Goal: Task Accomplishment & Management: Use online tool/utility

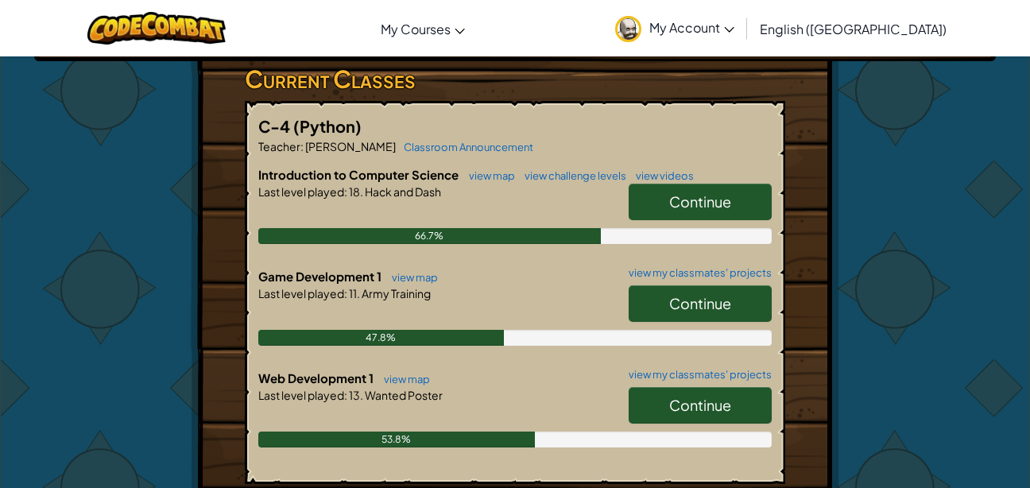
scroll to position [267, 0]
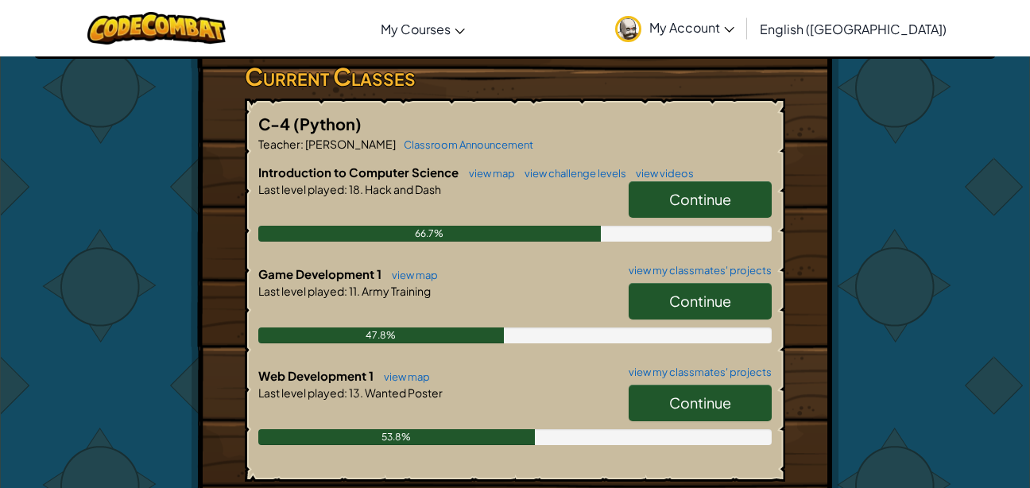
click at [691, 289] on link "Continue" at bounding box center [700, 301] width 143 height 37
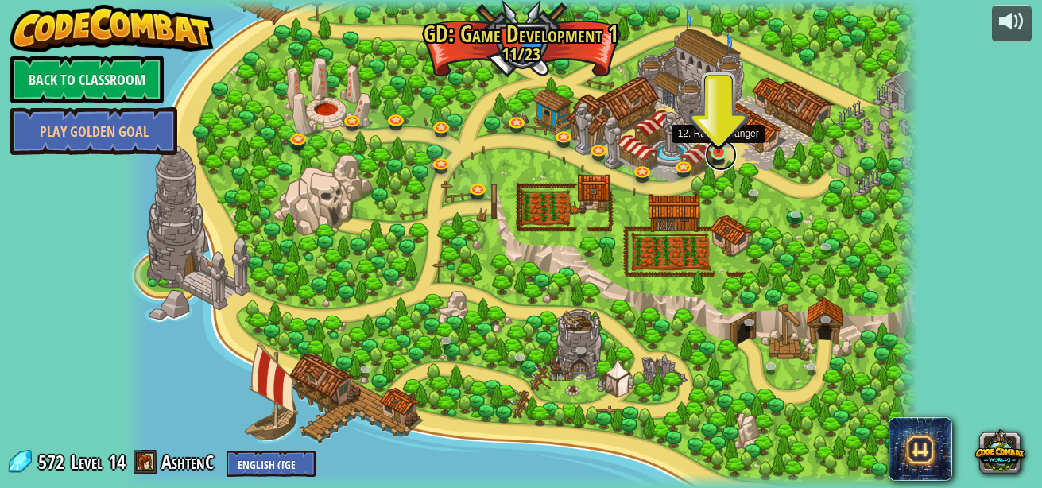
click at [713, 155] on link at bounding box center [721, 155] width 32 height 32
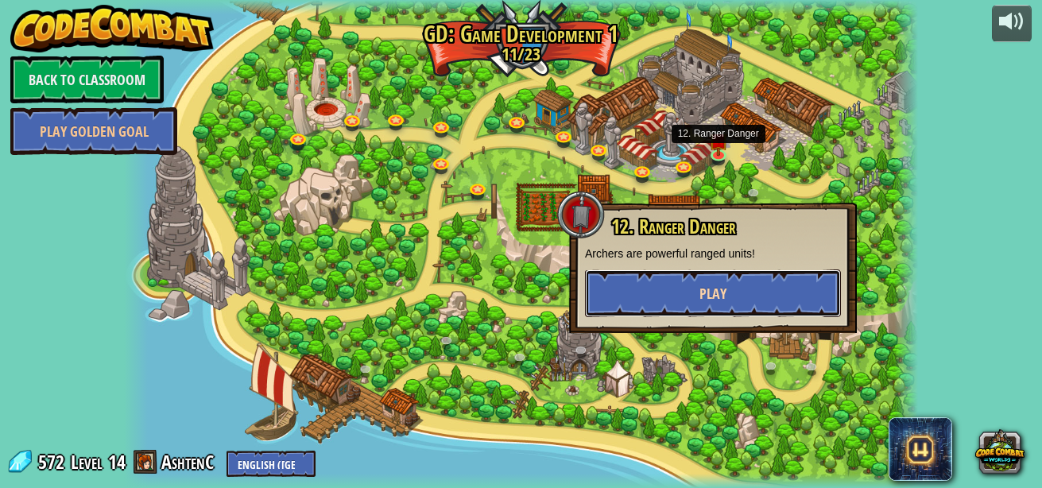
click at [679, 306] on button "Play" at bounding box center [713, 293] width 256 height 48
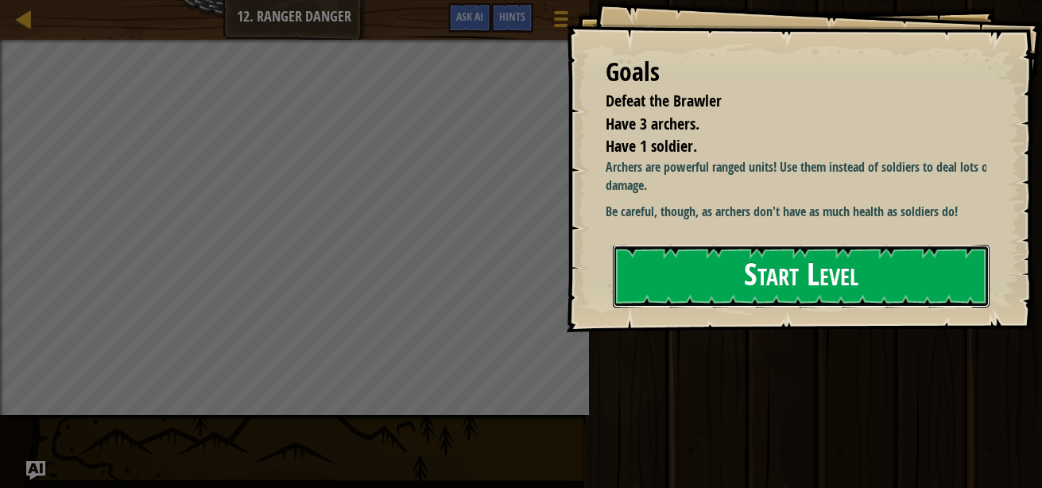
click at [648, 296] on button "Start Level" at bounding box center [801, 276] width 377 height 63
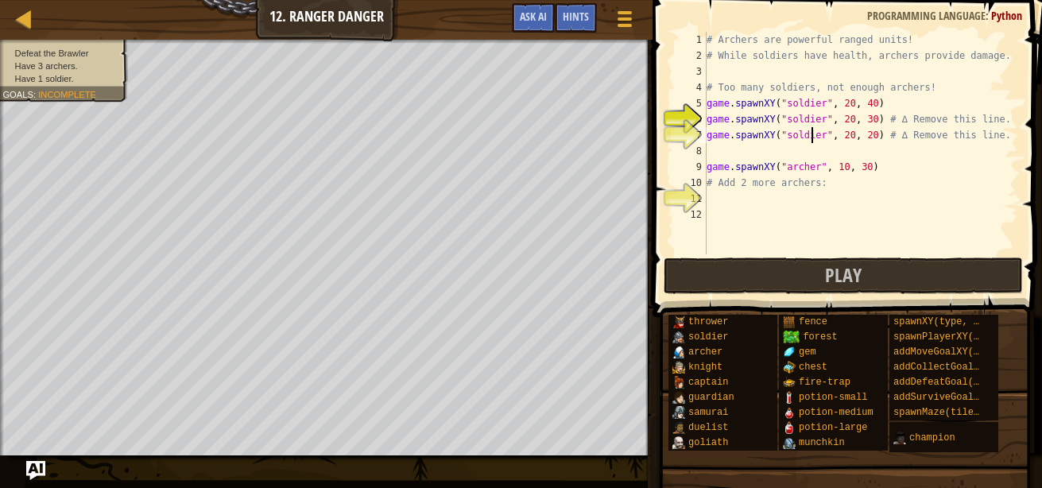
click at [814, 131] on div "# Archers are powerful ranged units! # While soldiers have health, archers prov…" at bounding box center [860, 159] width 315 height 254
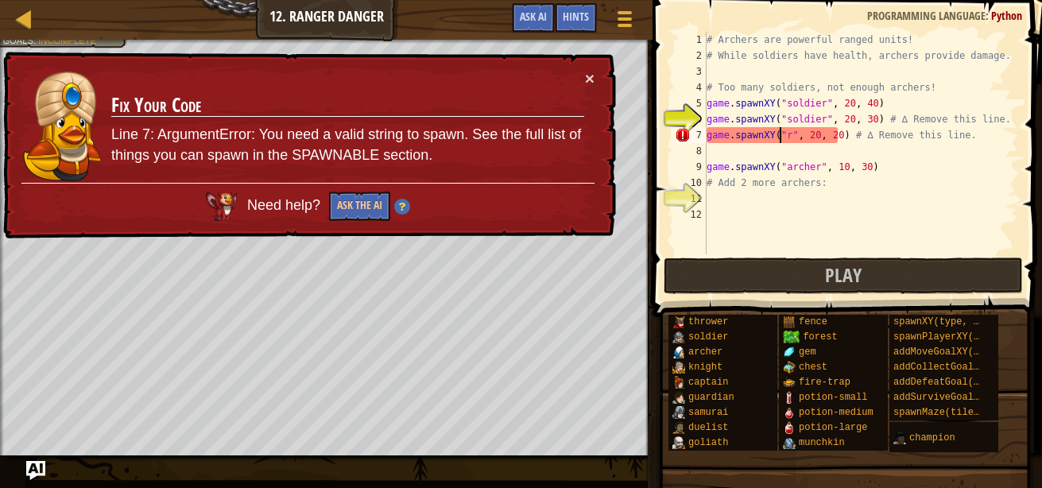
scroll to position [7, 7]
click at [788, 137] on div "# Archers are powerful ranged units! # While soldiers have health, archers prov…" at bounding box center [860, 159] width 315 height 254
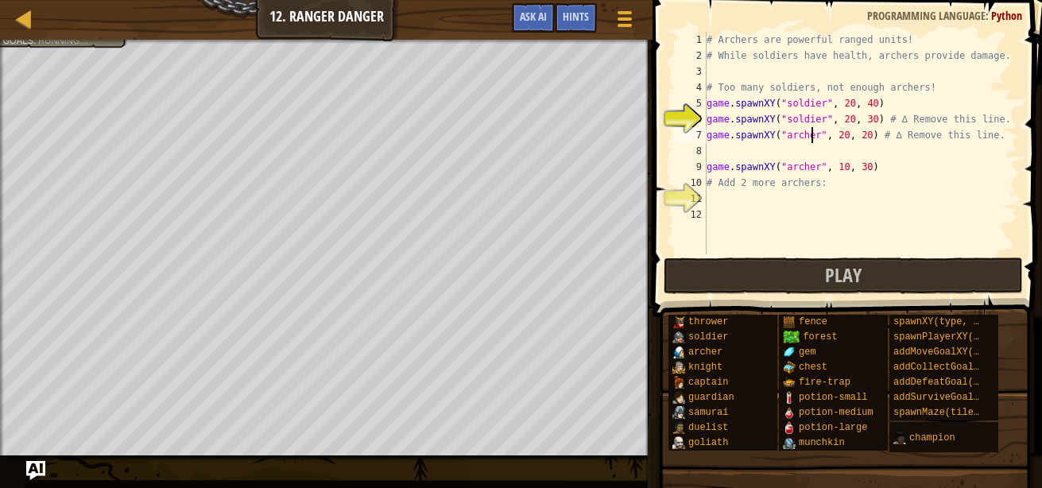
scroll to position [7, 10]
click at [813, 116] on div "# Archers are powerful ranged units! # While soldiers have health, archers prov…" at bounding box center [860, 159] width 315 height 254
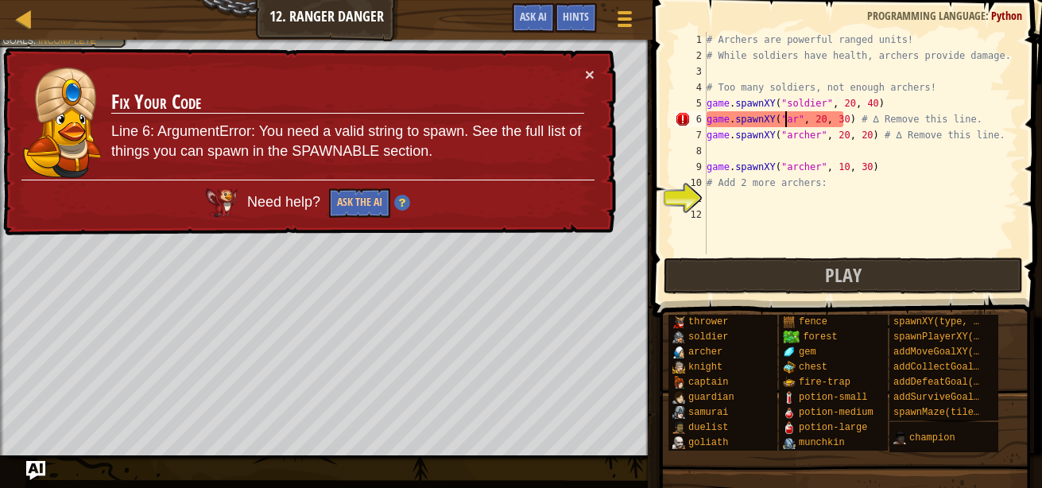
click at [786, 118] on div "# Archers are powerful ranged units! # While soldiers have health, archers prov…" at bounding box center [860, 159] width 315 height 254
click at [790, 118] on div "# Archers are powerful ranged units! # While soldiers have health, archers prov…" at bounding box center [860, 159] width 315 height 254
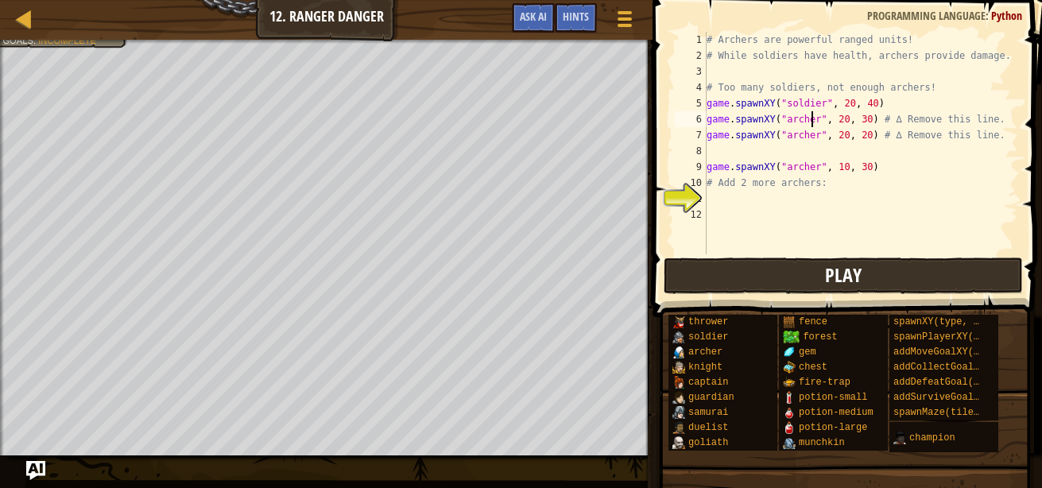
type textarea "game.spawnXY("archer", 20, 30) # ∆ Remove this line."
click at [733, 277] on button "Play" at bounding box center [843, 275] width 359 height 37
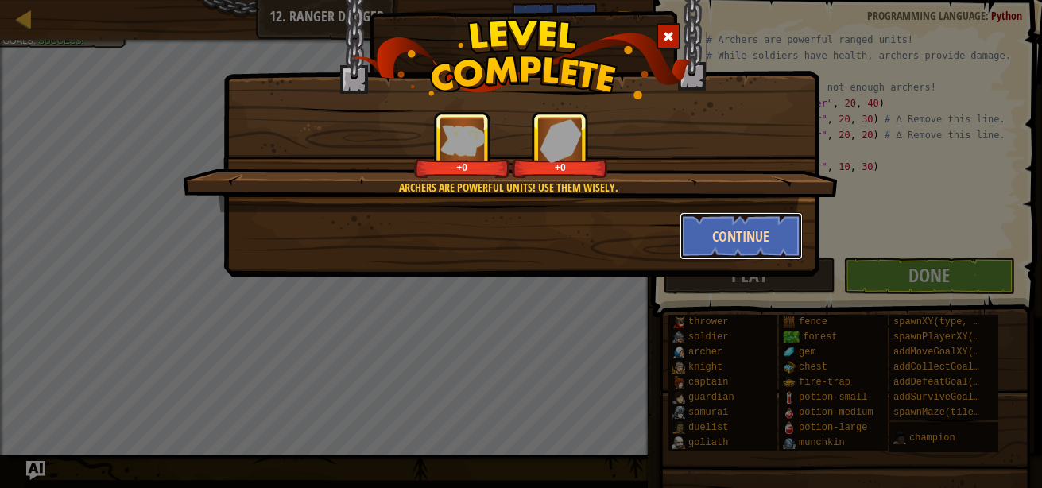
click at [728, 242] on button "Continue" at bounding box center [740, 236] width 123 height 48
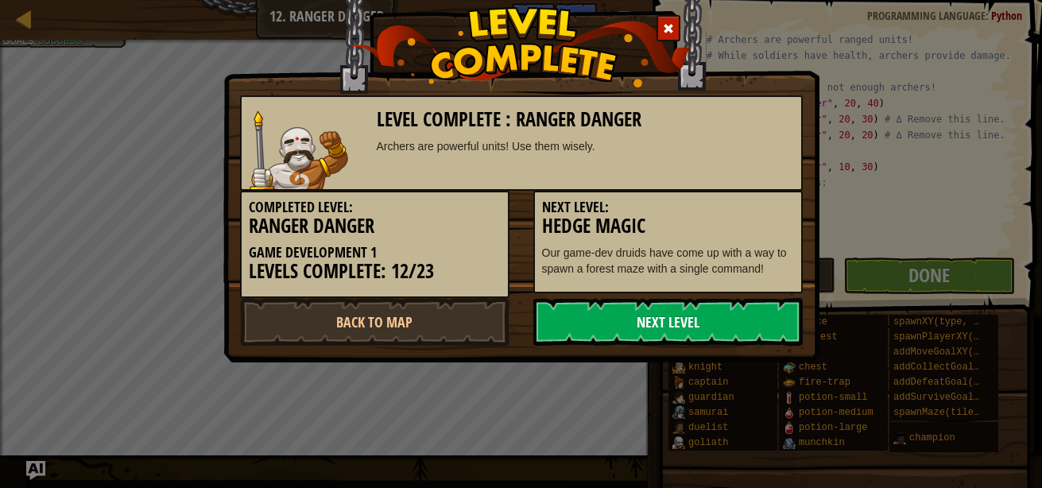
click at [647, 313] on link "Next Level" at bounding box center [667, 322] width 269 height 48
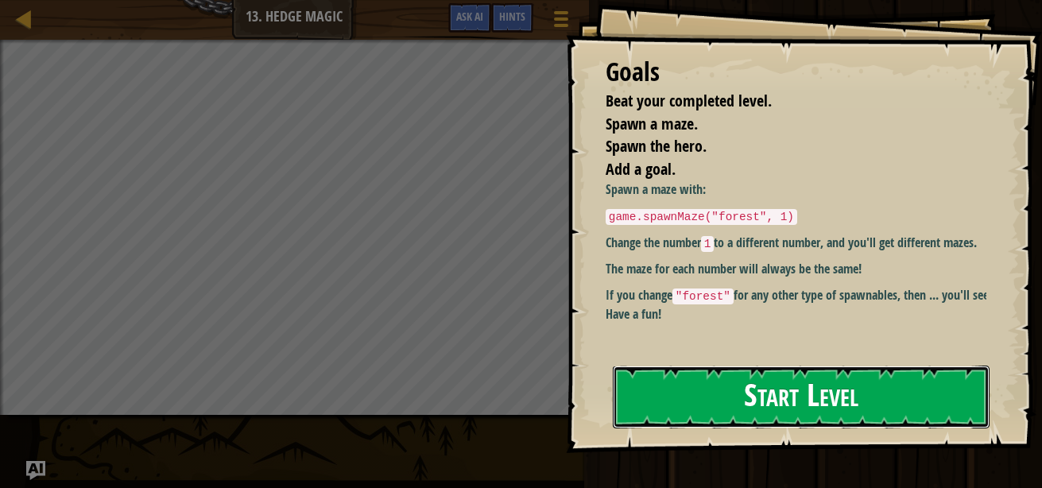
click at [815, 366] on button "Start Level" at bounding box center [801, 397] width 377 height 63
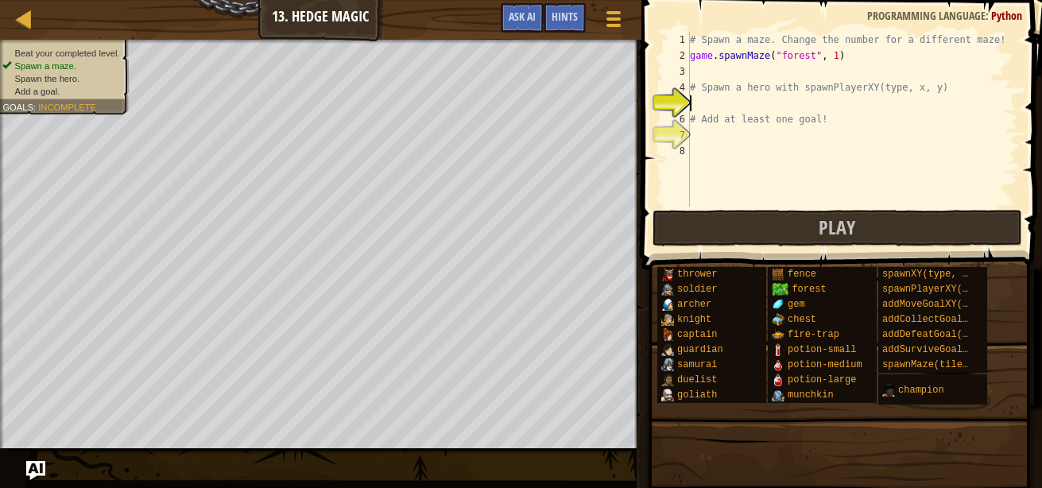
click at [715, 103] on div "# Spawn a maze. Change the number for a different maze! game . spawnMaze ( "for…" at bounding box center [852, 135] width 331 height 207
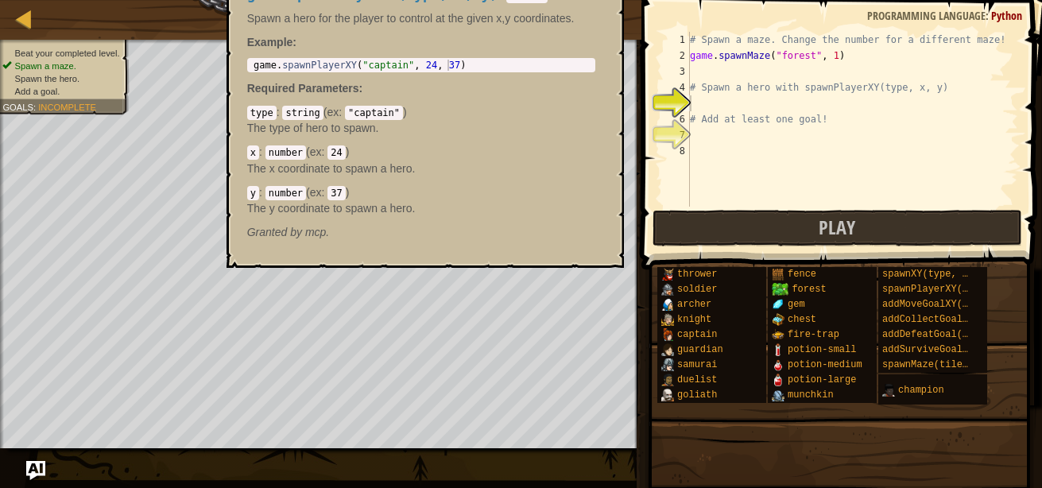
drag, startPoint x: 923, startPoint y: 289, endPoint x: 691, endPoint y: 101, distance: 298.9
click at [691, 101] on div "# Spawn a maze. Change the number for a different maze! game . spawnMaze ( "for…" at bounding box center [852, 135] width 331 height 207
copy span "spawnPlayerXY(type, x, y)"
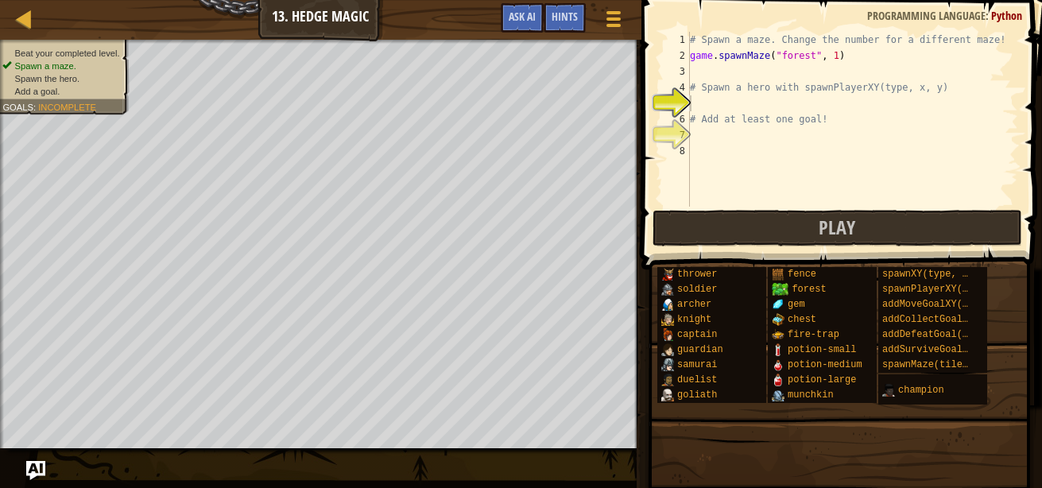
click at [722, 100] on div "# Spawn a maze. Change the number for a different maze! game . spawnMaze ( "for…" at bounding box center [852, 135] width 331 height 207
paste textarea "spawnPlayerXY(type, x, y)"
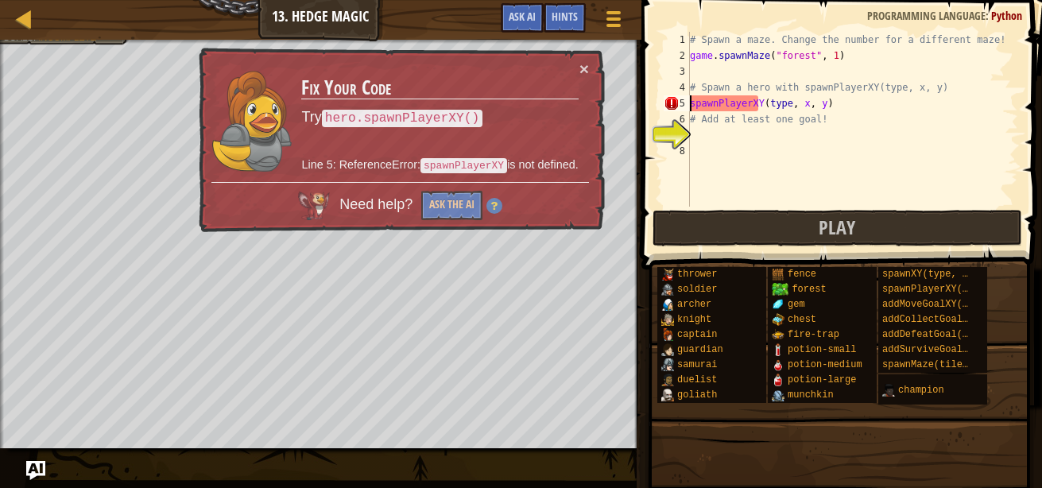
click at [690, 103] on div "# Spawn a maze. Change the number for a different maze! game . spawnMaze ( "for…" at bounding box center [852, 135] width 331 height 207
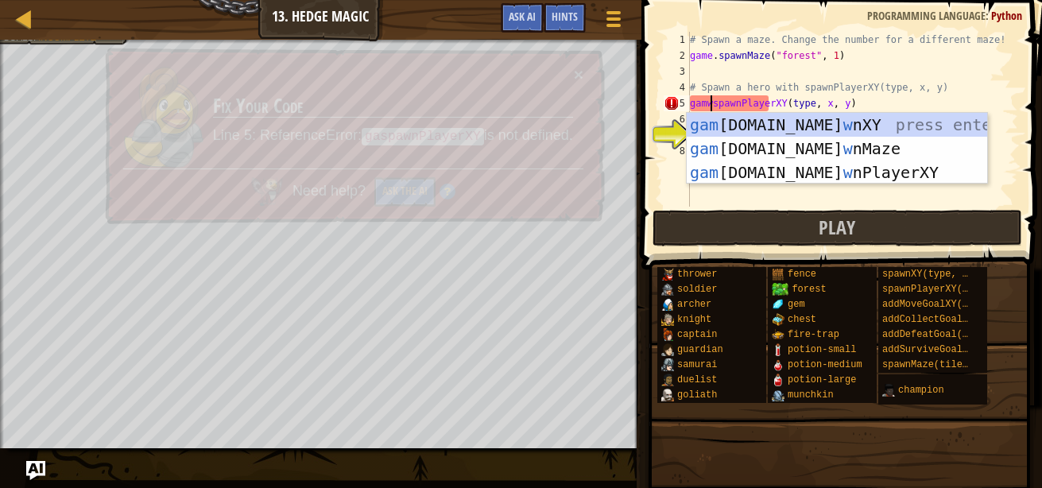
scroll to position [7, 2]
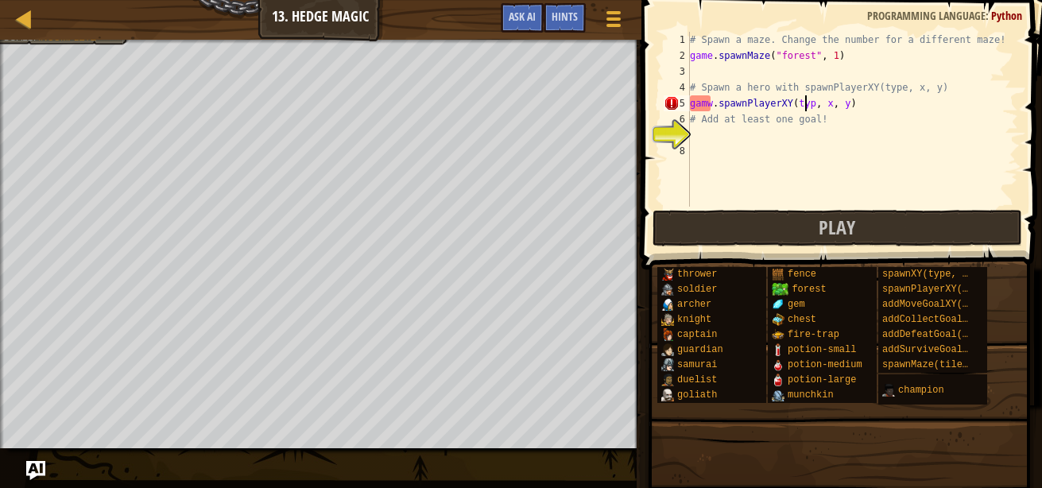
click at [808, 103] on div "# Spawn a maze. Change the number for a different maze! game . spawnMaze ( "for…" at bounding box center [852, 135] width 331 height 207
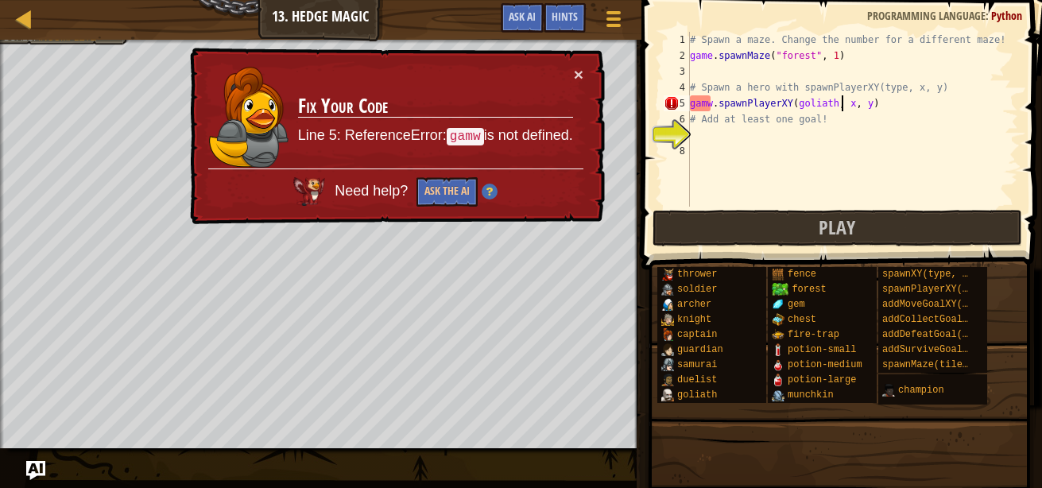
click at [840, 106] on div "# Spawn a maze. Change the number for a different maze! game . spawnMaze ( "for…" at bounding box center [852, 135] width 331 height 207
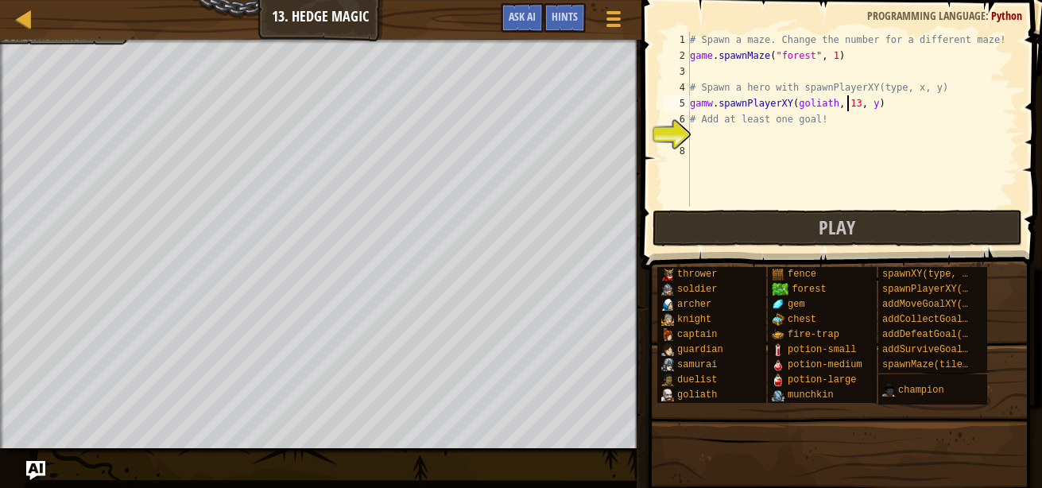
scroll to position [7, 13]
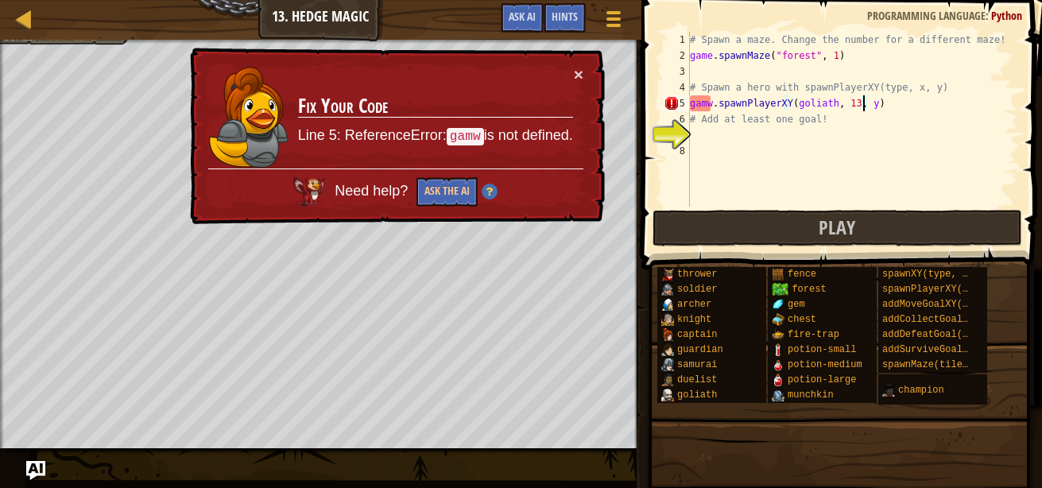
click at [864, 105] on div "# Spawn a maze. Change the number for a different maze! game . spawnMaze ( "for…" at bounding box center [852, 135] width 331 height 207
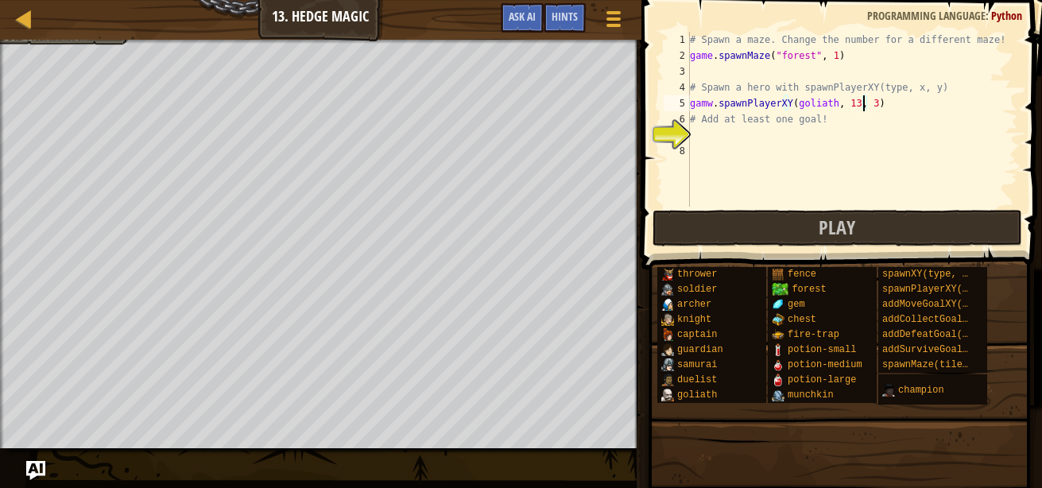
scroll to position [7, 14]
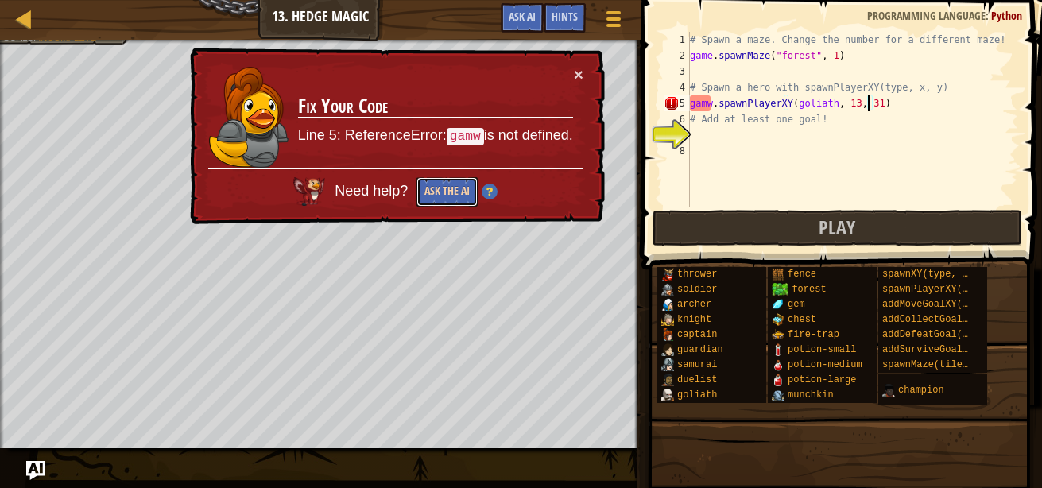
click at [430, 185] on button "Ask the AI" at bounding box center [446, 191] width 61 height 29
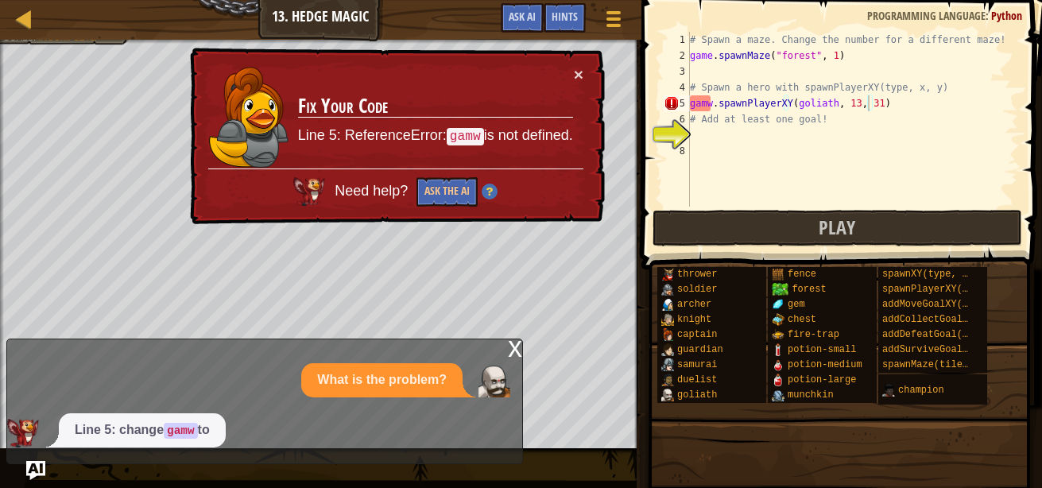
click at [438, 449] on div "x What is the problem? Line 5: change gamw to" at bounding box center [264, 402] width 517 height 126
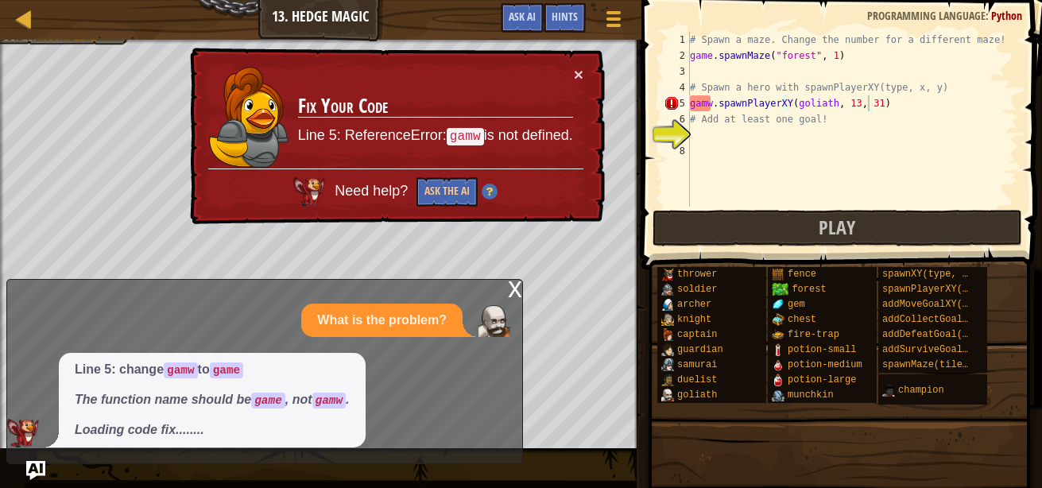
click at [708, 103] on div "# Spawn a maze. Change the number for a different maze! game . spawnMaze ( "for…" at bounding box center [852, 135] width 331 height 207
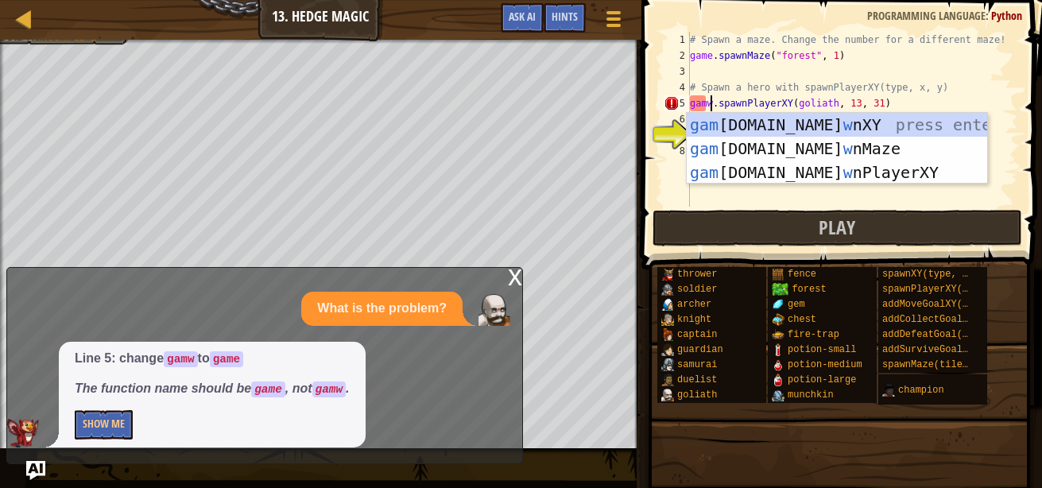
scroll to position [7, 2]
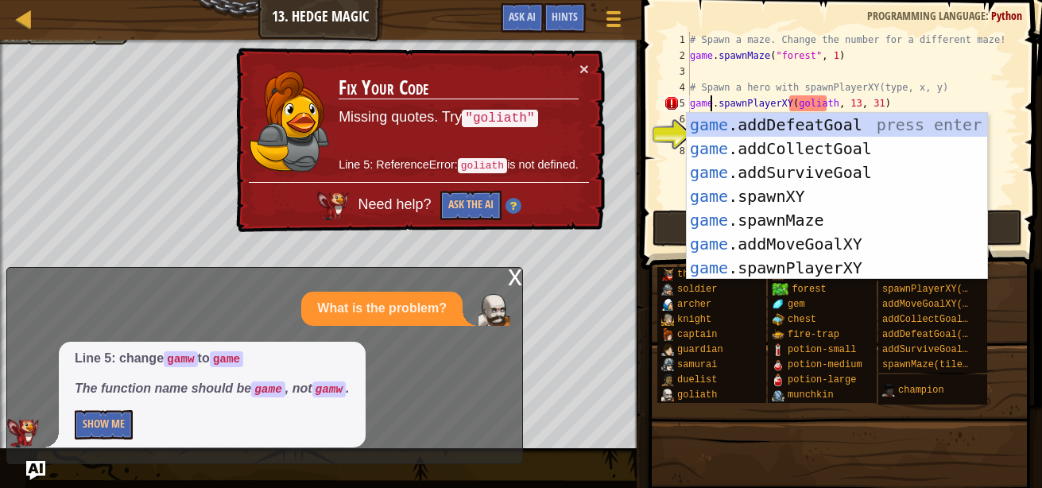
click at [513, 277] on div "x" at bounding box center [515, 276] width 14 height 16
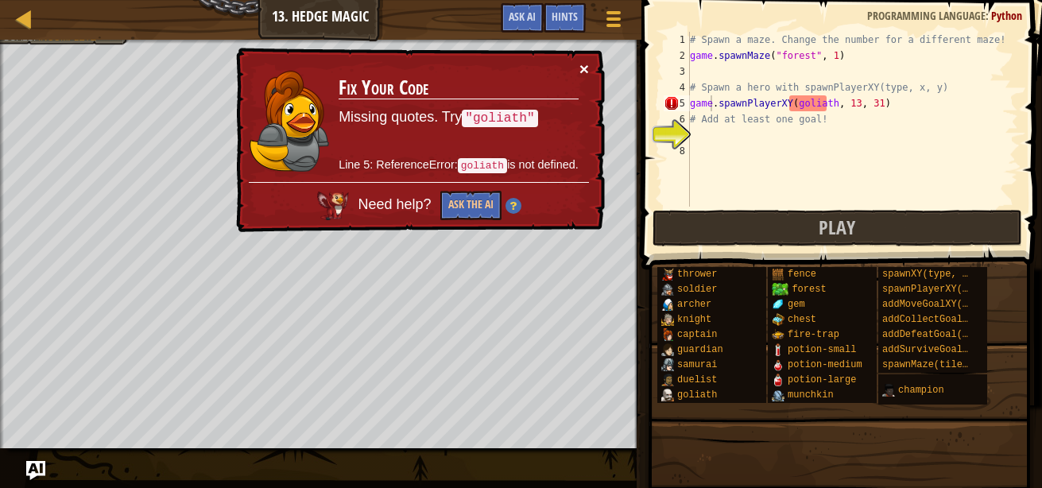
click at [586, 64] on button "×" at bounding box center [584, 68] width 10 height 17
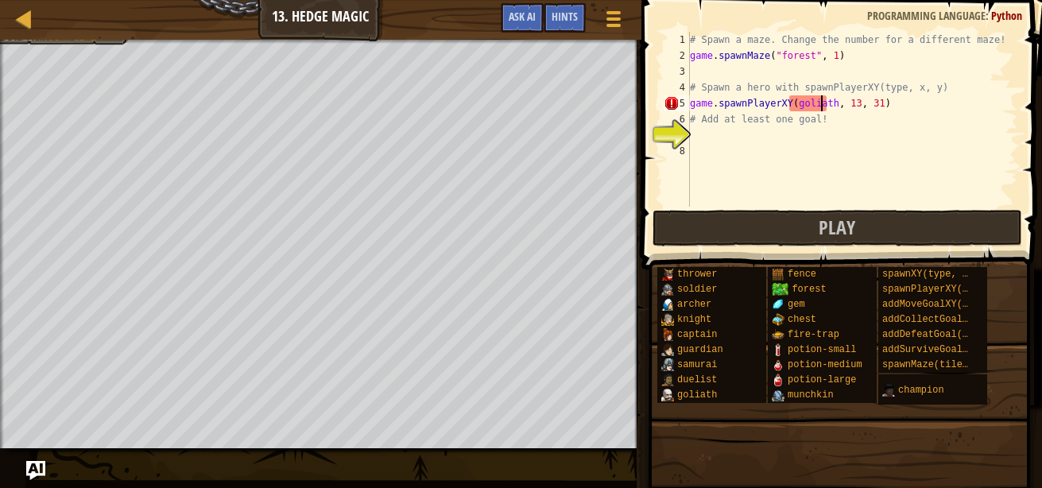
click at [822, 105] on div "# Spawn a maze. Change the number for a different maze! game . spawnMaze ( "for…" at bounding box center [852, 135] width 331 height 207
click at [826, 104] on div "# Spawn a maze. Change the number for a different maze! game . spawnMaze ( "for…" at bounding box center [852, 135] width 331 height 207
type textarea "game.spawnPlayerXY(goliath, 13, 31)"
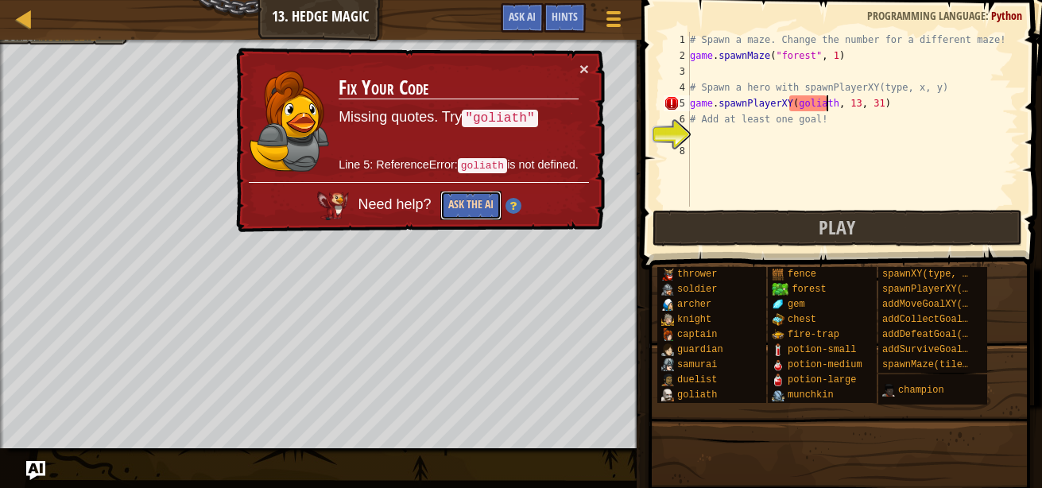
click at [457, 199] on button "Ask the AI" at bounding box center [469, 207] width 61 height 30
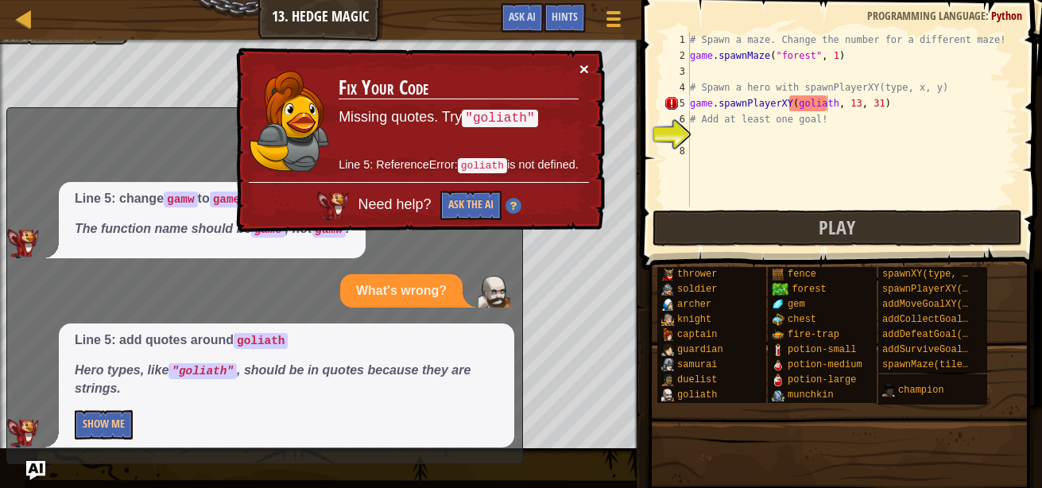
click at [583, 64] on button "×" at bounding box center [584, 68] width 10 height 17
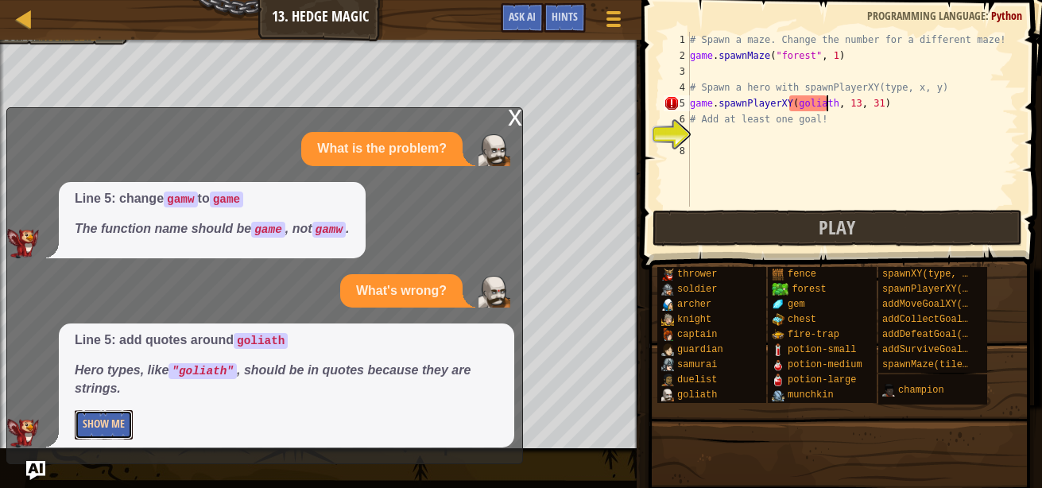
click at [110, 428] on button "Show Me" at bounding box center [104, 424] width 58 height 29
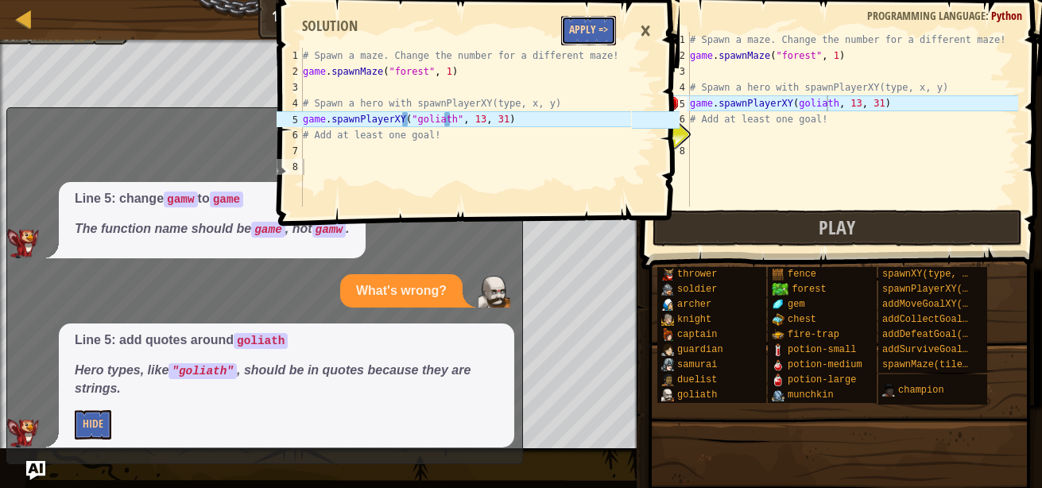
click at [602, 41] on button "Apply =>" at bounding box center [588, 30] width 55 height 29
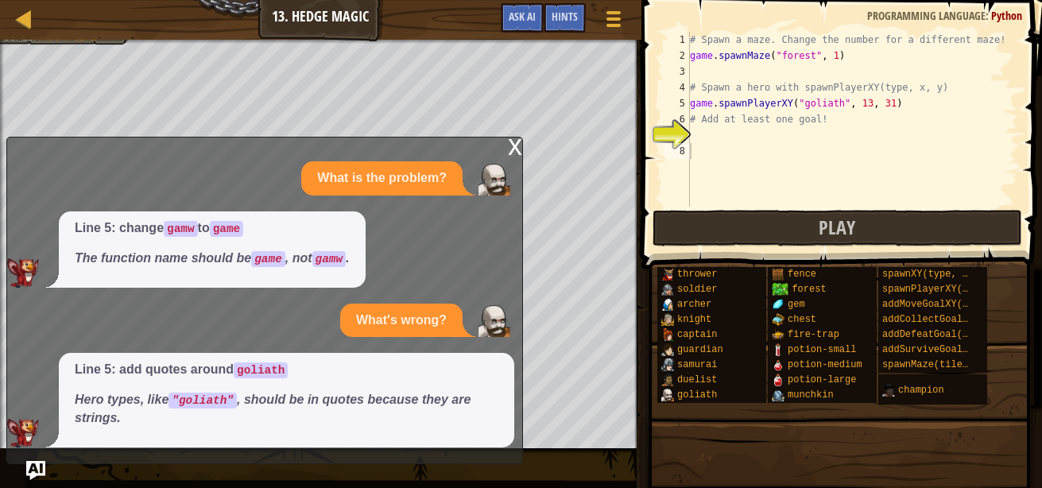
click at [509, 144] on div "x" at bounding box center [515, 145] width 14 height 16
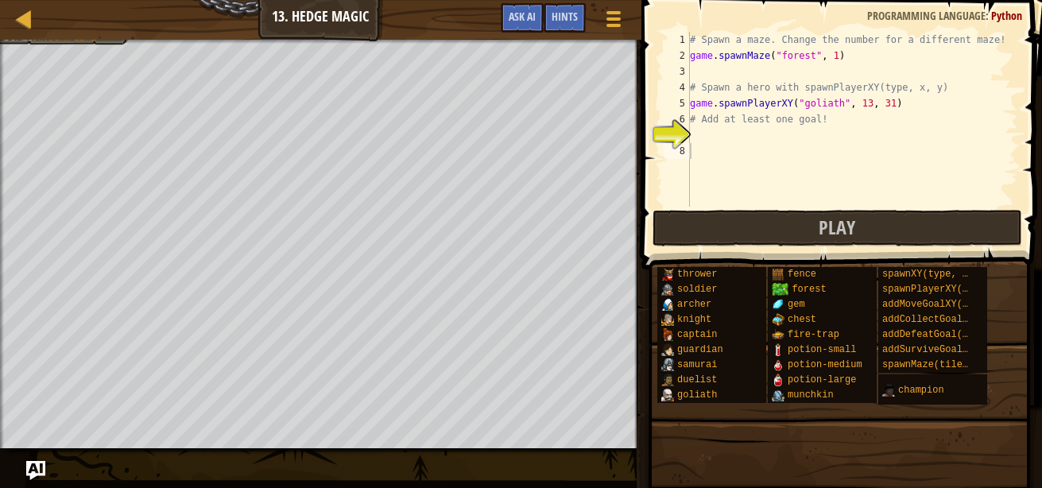
scroll to position [7, 0]
click at [698, 134] on div "# Spawn a maze. Change the number for a different maze! game . spawnMaze ( "for…" at bounding box center [852, 135] width 331 height 207
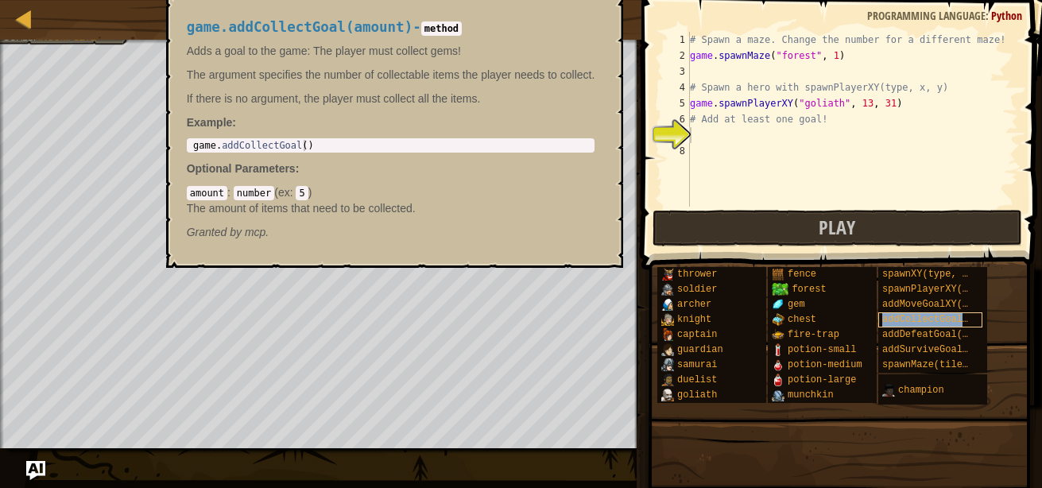
copy span "addCollectGoal(amount)"
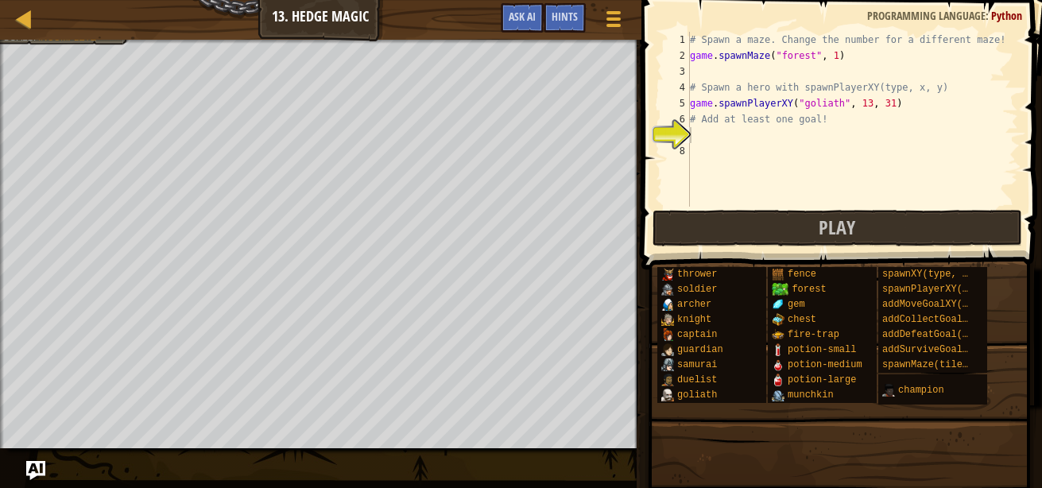
click at [711, 138] on div "# Spawn a maze. Change the number for a different maze! game . spawnMaze ( "for…" at bounding box center [852, 135] width 331 height 207
click at [698, 130] on div "# Spawn a maze. Change the number for a different maze! game . spawnMaze ( "for…" at bounding box center [852, 135] width 331 height 207
paste textarea "addCollectGoal(amount)"
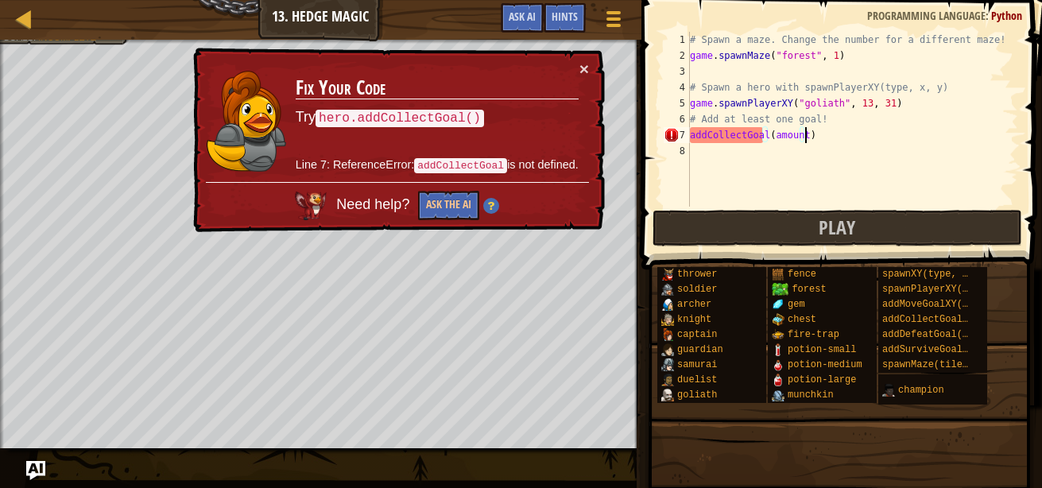
click at [693, 134] on div "# Spawn a maze. Change the number for a different maze! game . spawnMaze ( "for…" at bounding box center [852, 135] width 331 height 207
click at [581, 71] on button "×" at bounding box center [584, 68] width 10 height 17
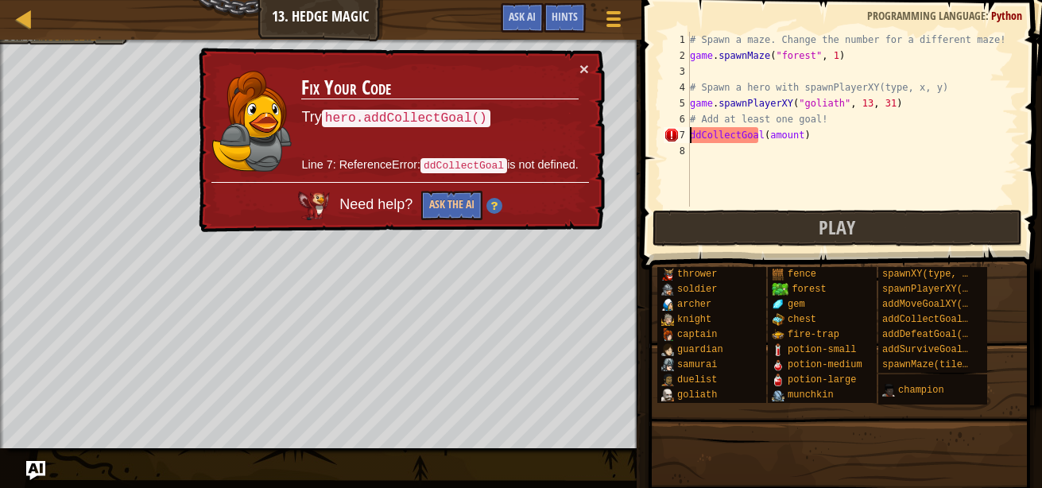
click at [809, 135] on div "# Spawn a maze. Change the number for a different maze! game . spawnMaze ( "for…" at bounding box center [852, 135] width 331 height 207
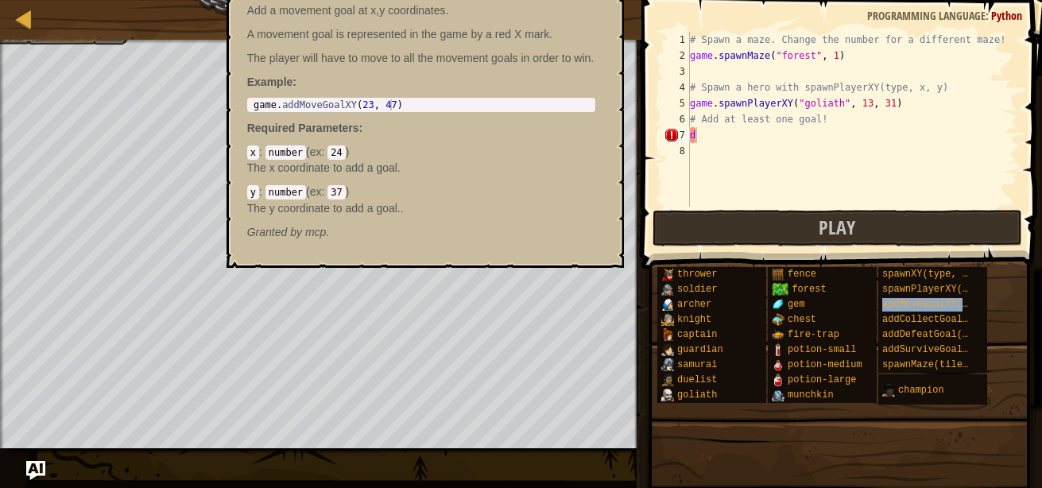
drag, startPoint x: 932, startPoint y: 300, endPoint x: 768, endPoint y: 84, distance: 270.5
click at [768, 84] on div "# Spawn a maze. Change the number for a different maze! game . spawnMaze ( "for…" at bounding box center [852, 135] width 331 height 207
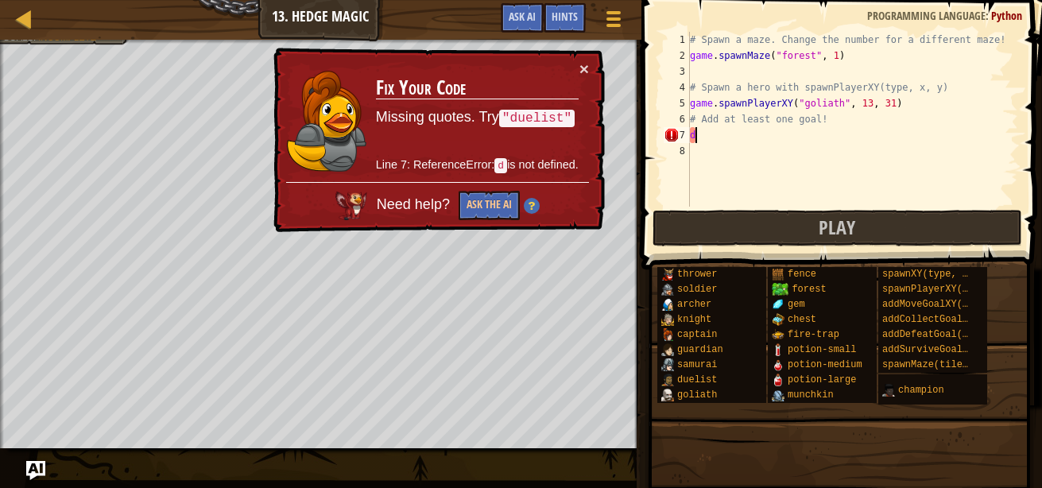
click at [756, 134] on div "# Spawn a maze. Change the number for a different maze! game . spawnMaze ( "for…" at bounding box center [852, 135] width 331 height 207
paste textarea "addCollectGoal(amount)"
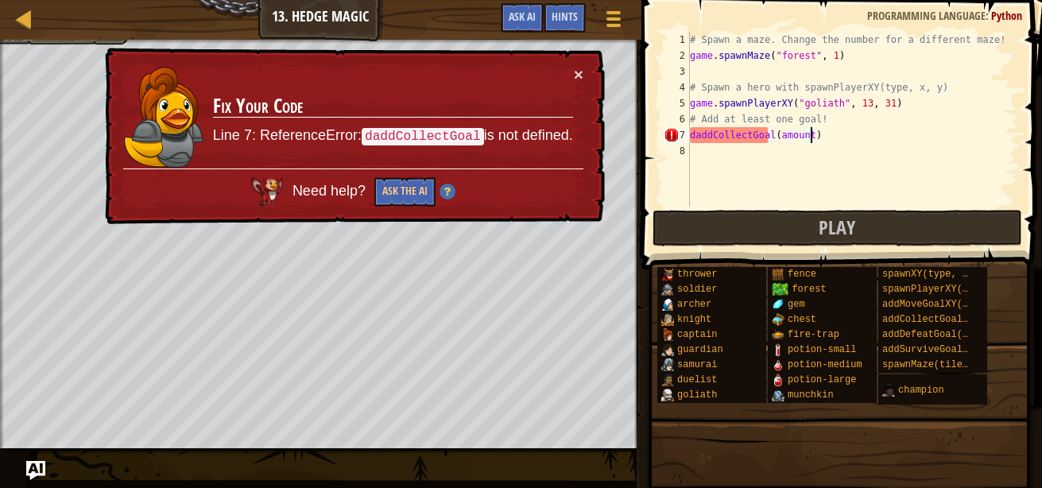
click at [695, 133] on div "# Spawn a maze. Change the number for a different maze! game . spawnMaze ( "for…" at bounding box center [852, 135] width 331 height 207
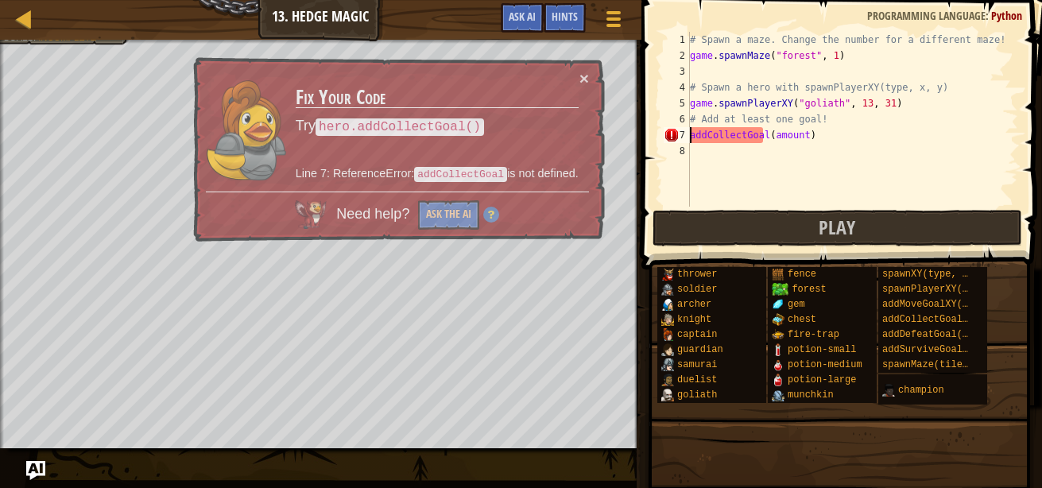
click at [803, 134] on div "# Spawn a maze. Change the number for a different maze! game . spawnMaze ( "for…" at bounding box center [852, 135] width 331 height 207
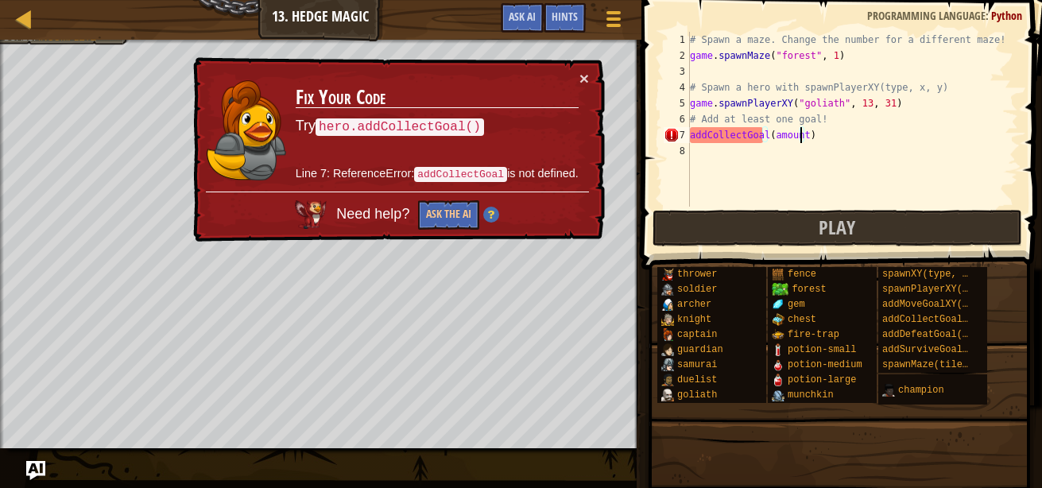
click at [799, 137] on div "# Spawn a maze. Change the number for a different maze! game . spawnMaze ( "for…" at bounding box center [852, 135] width 331 height 207
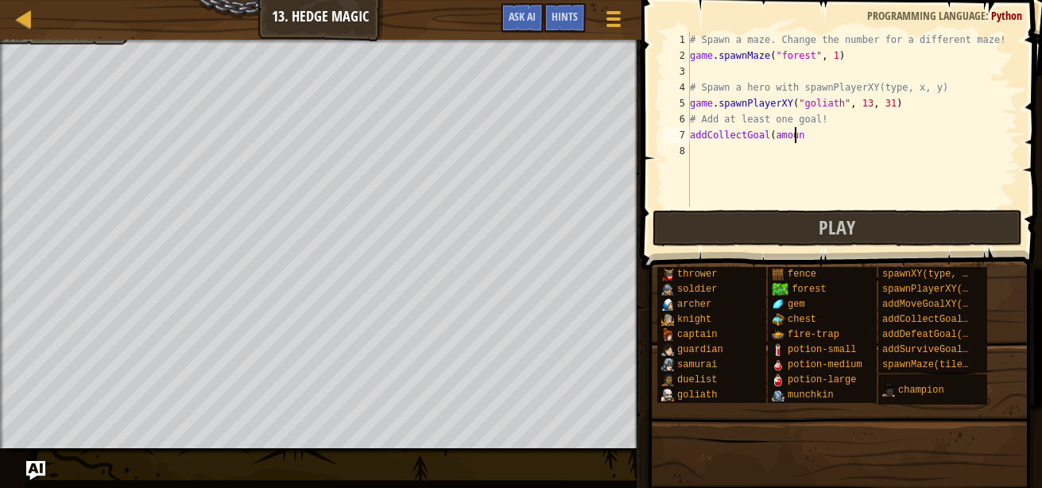
click at [804, 136] on div "# Spawn a maze. Change the number for a different maze! game . spawnMaze ( "for…" at bounding box center [852, 135] width 331 height 207
type textarea "a"
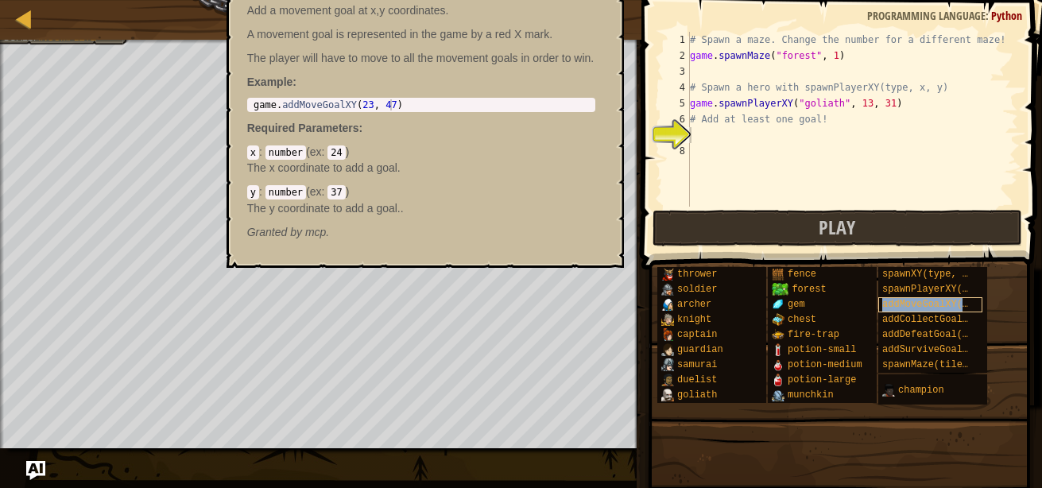
copy span "addMoveGoalXY(x, y)"
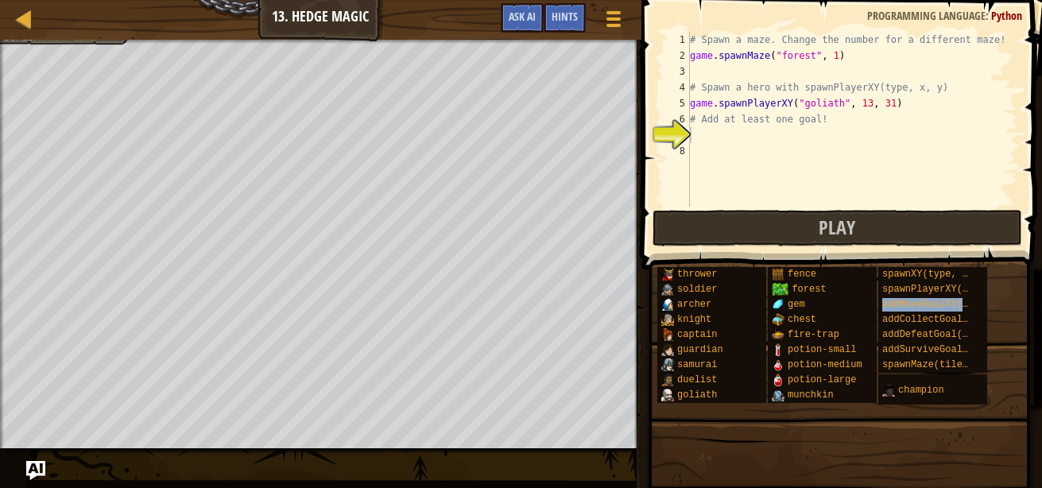
click at [709, 141] on div "# Spawn a maze. Change the number for a different maze! game . spawnMaze ( "for…" at bounding box center [852, 135] width 331 height 207
paste textarea "addMoveGoalXY(x, y)"
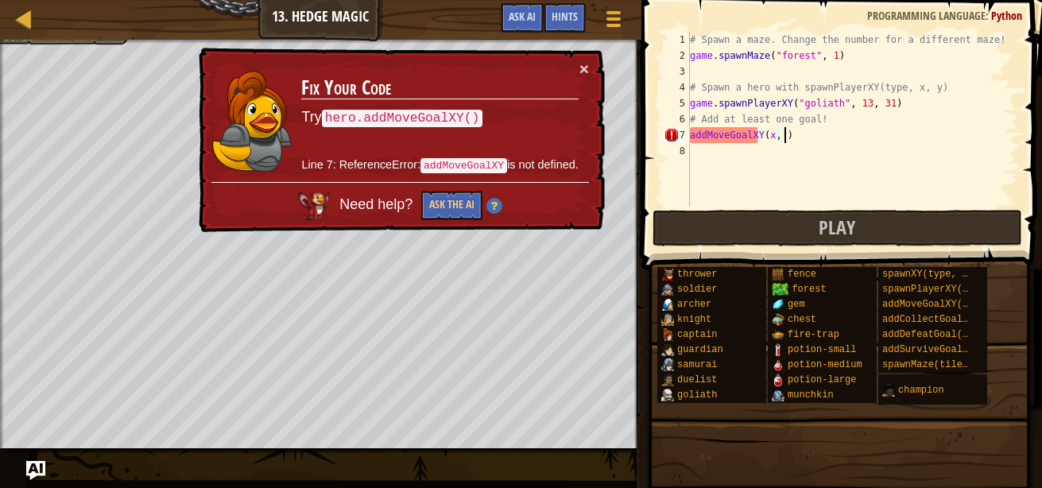
click at [772, 137] on div "# Spawn a maze. Change the number for a different maze! game . spawnMaze ( "for…" at bounding box center [852, 135] width 331 height 207
click at [787, 135] on div "# Spawn a maze. Change the number for a different maze! game . spawnMaze ( "for…" at bounding box center [852, 135] width 331 height 207
click at [783, 135] on div "# Spawn a maze. Change the number for a different maze! game . spawnMaze ( "for…" at bounding box center [852, 135] width 331 height 207
click at [767, 135] on div "# Spawn a maze. Change the number for a different maze! game . spawnMaze ( "for…" at bounding box center [852, 135] width 331 height 207
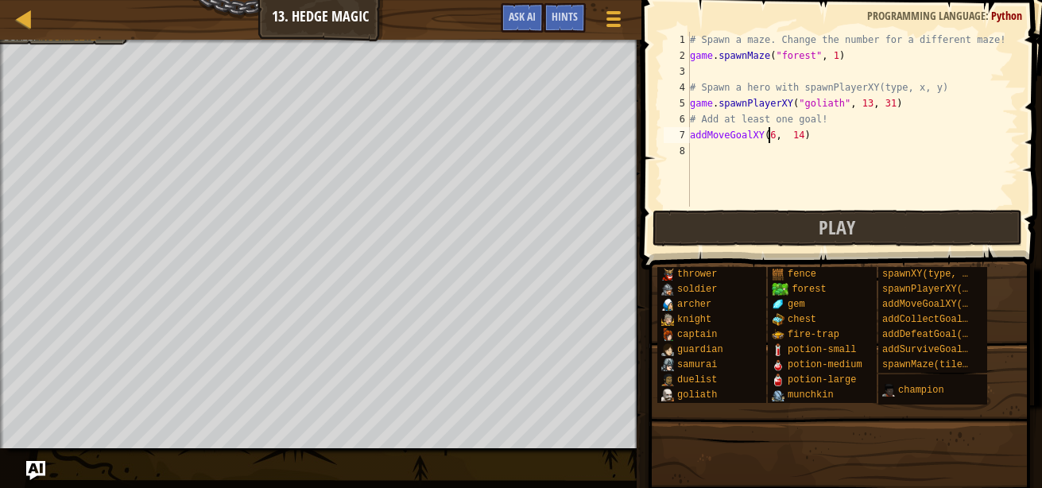
scroll to position [7, 6]
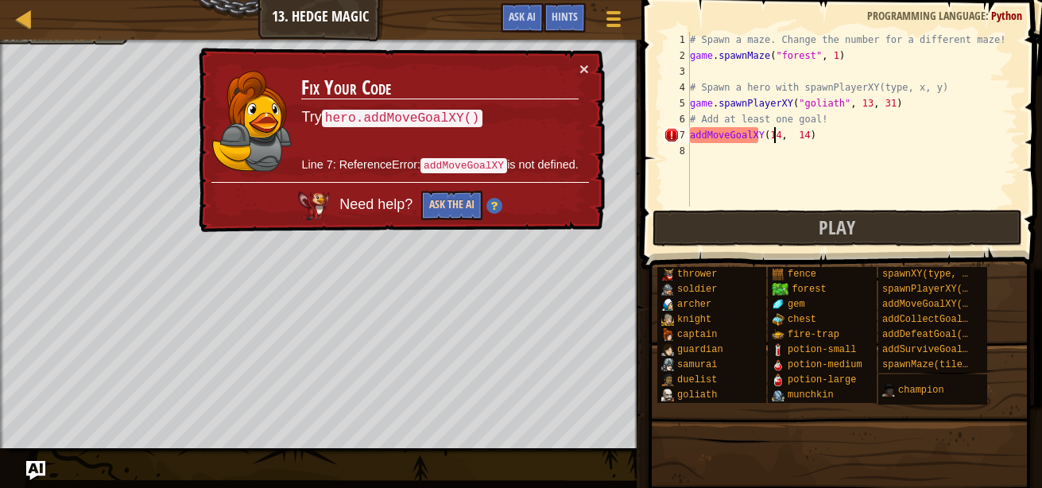
type textarea "addMoveGoalXY(14, 14)"
click at [464, 207] on button "Ask the AI" at bounding box center [451, 205] width 61 height 29
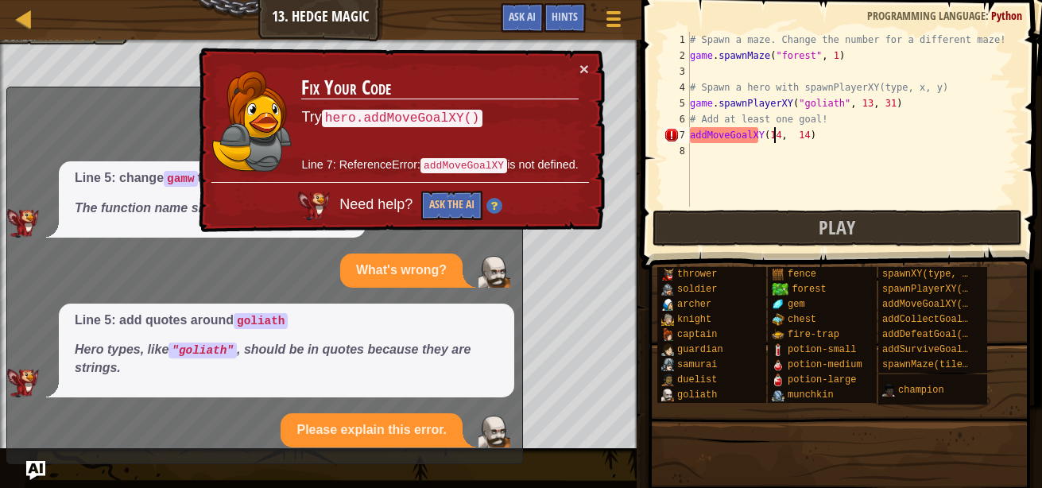
scroll to position [40, 0]
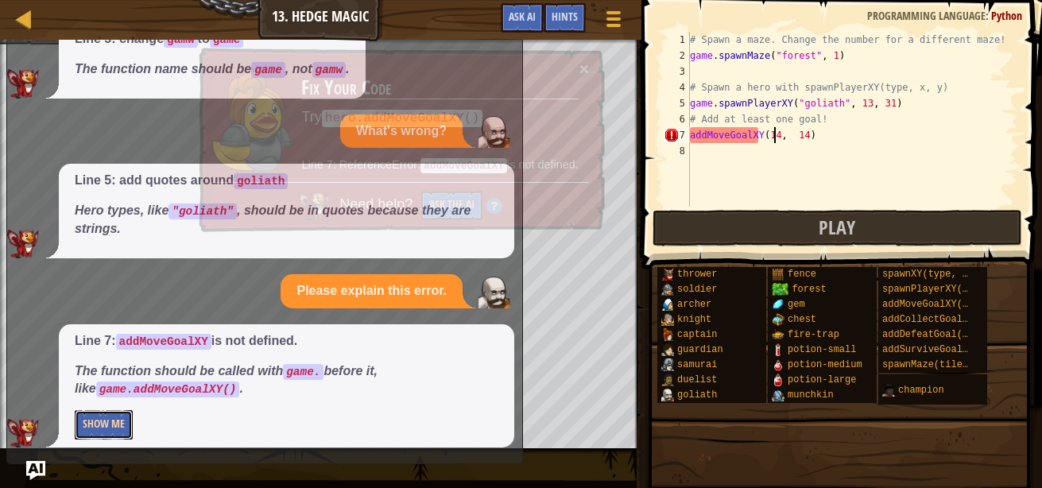
click at [124, 431] on button "Show Me" at bounding box center [104, 424] width 58 height 29
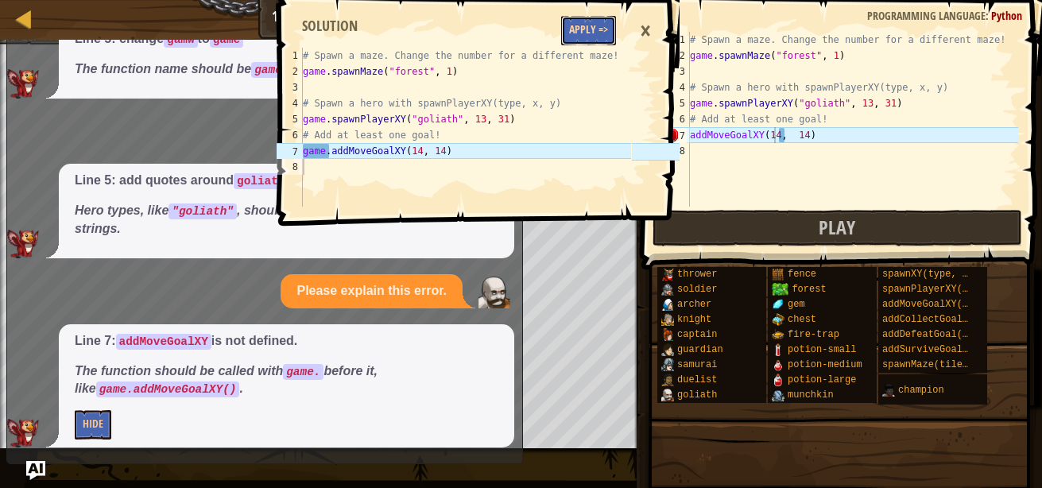
click at [598, 33] on button "Apply =>" at bounding box center [588, 30] width 55 height 29
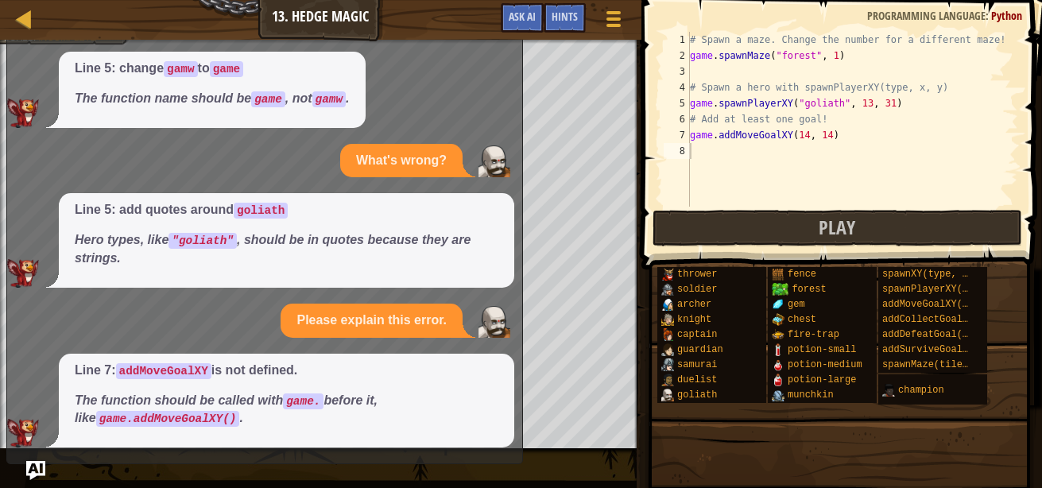
scroll to position [0, 0]
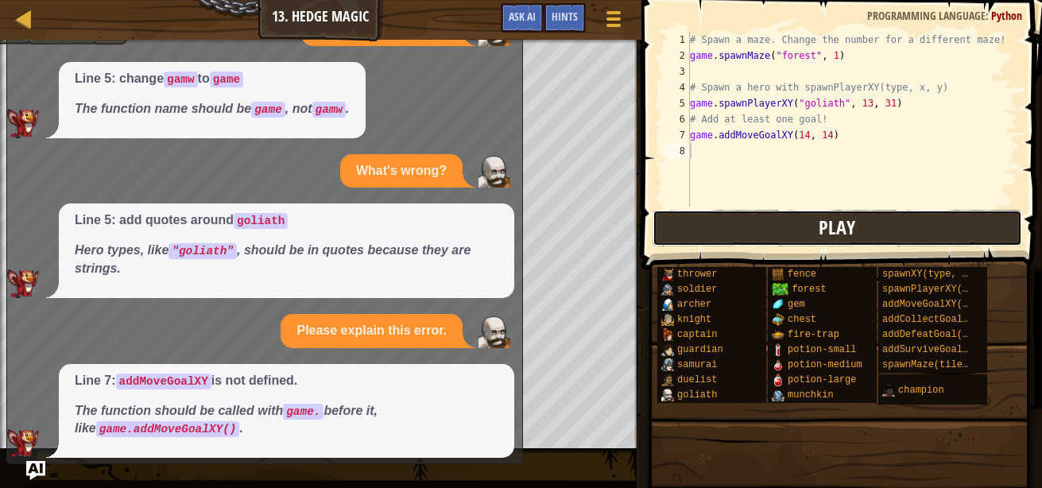
click at [738, 230] on button "Play" at bounding box center [837, 228] width 370 height 37
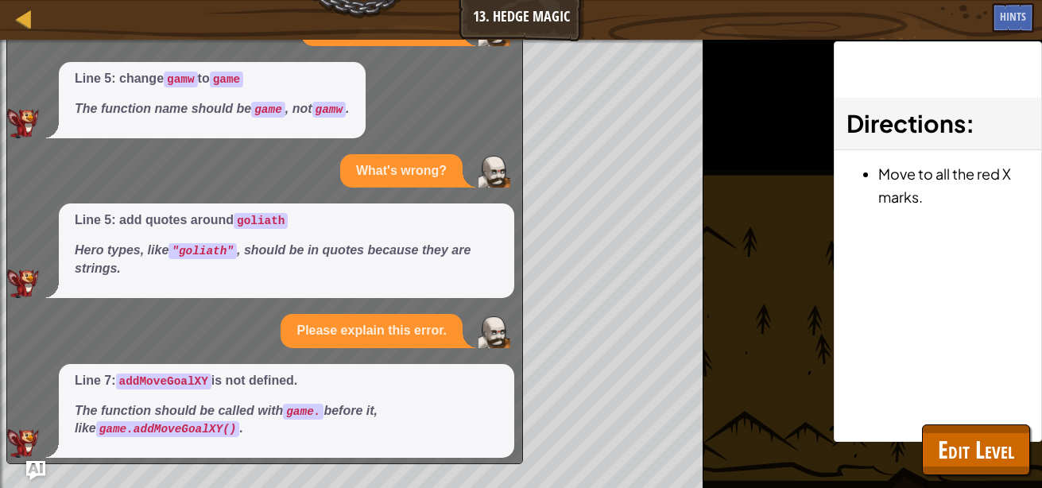
click at [374, 223] on p "Line 5: add quotes around goliath" at bounding box center [287, 220] width 424 height 18
click at [207, 323] on div "Please explain this error." at bounding box center [260, 331] width 507 height 34
click at [237, 303] on div "What is the problem? Line 5: change gamw to game The function name should be ga…" at bounding box center [260, 235] width 507 height 446
click at [86, 317] on div "Please explain this error." at bounding box center [260, 331] width 507 height 34
click at [113, 327] on div "Please explain this error." at bounding box center [260, 331] width 507 height 34
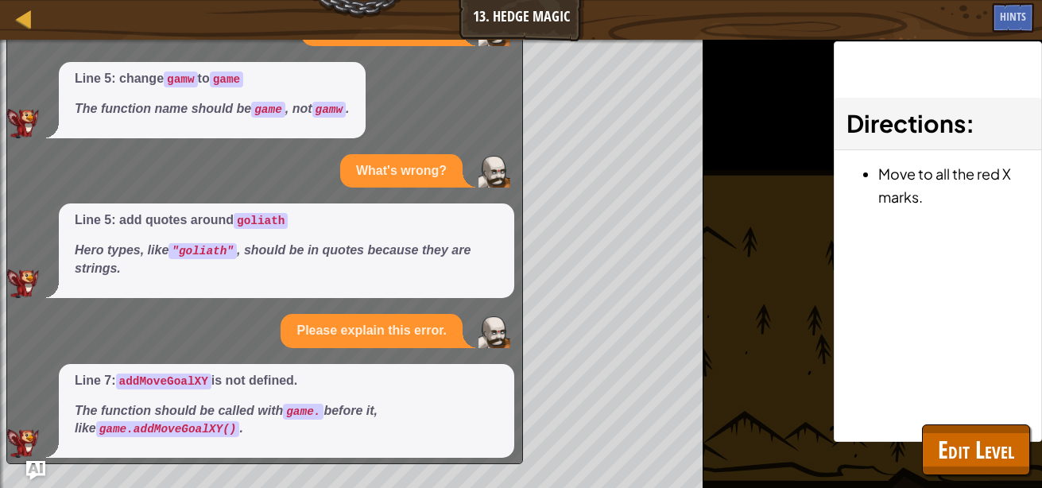
click at [284, 173] on div "What's wrong?" at bounding box center [260, 171] width 507 height 34
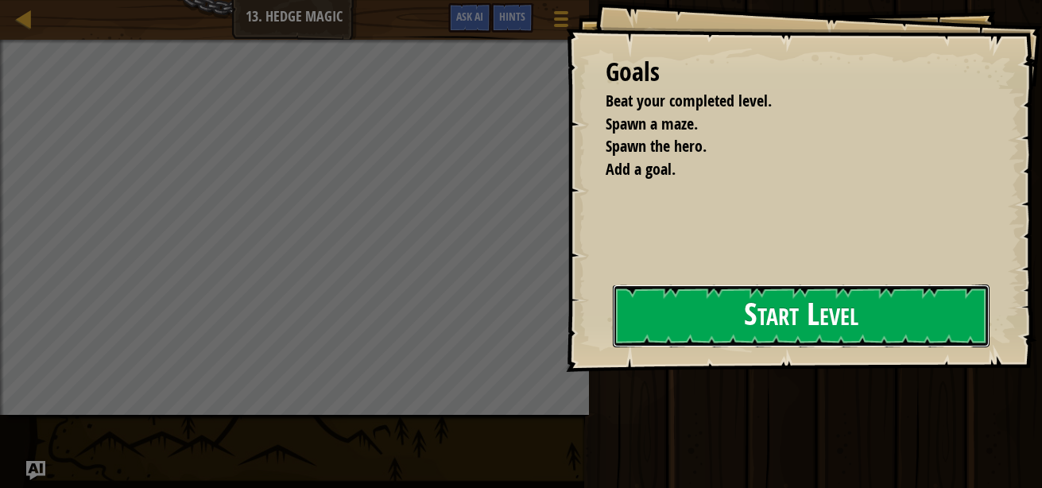
click at [715, 312] on button "Start Level" at bounding box center [801, 315] width 377 height 63
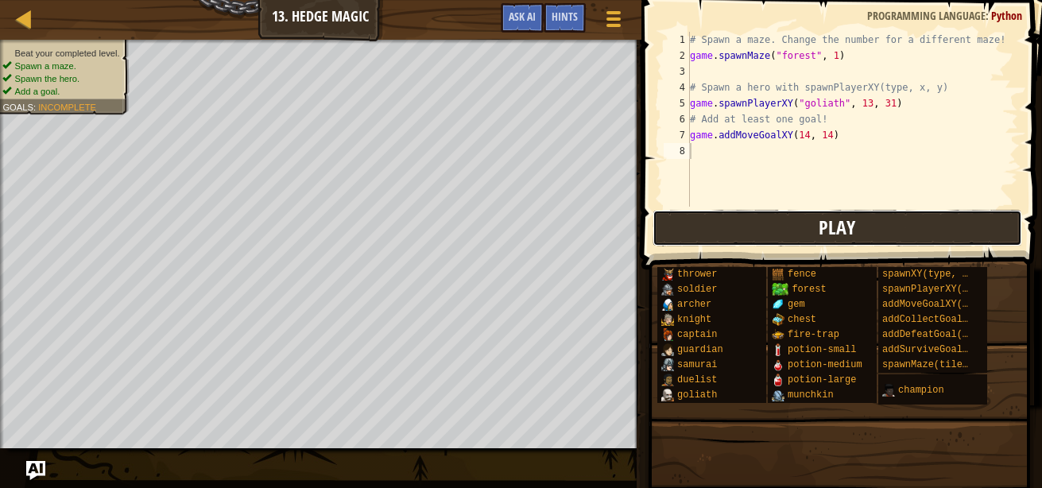
click at [714, 215] on button "Play" at bounding box center [837, 228] width 370 height 37
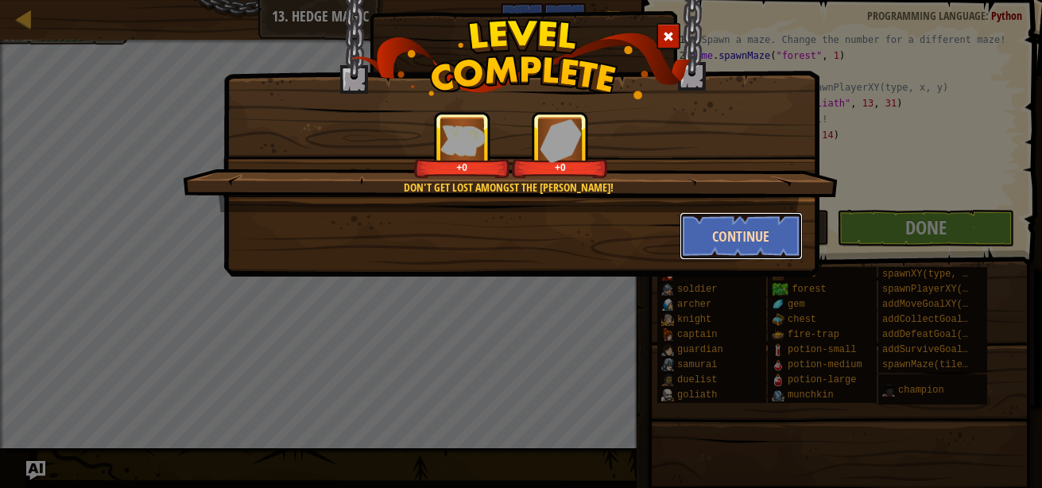
click at [718, 230] on button "Continue" at bounding box center [740, 236] width 123 height 48
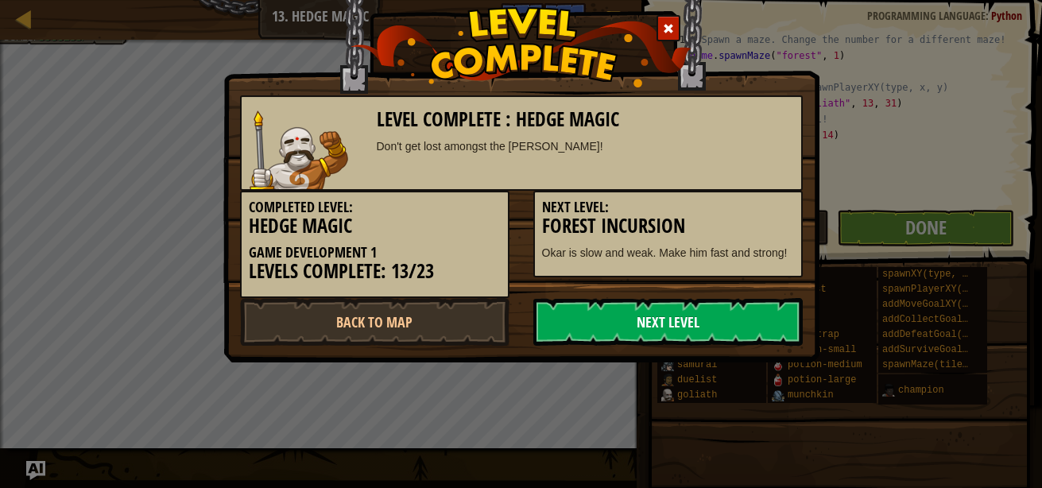
click at [660, 317] on link "Next Level" at bounding box center [667, 322] width 269 height 48
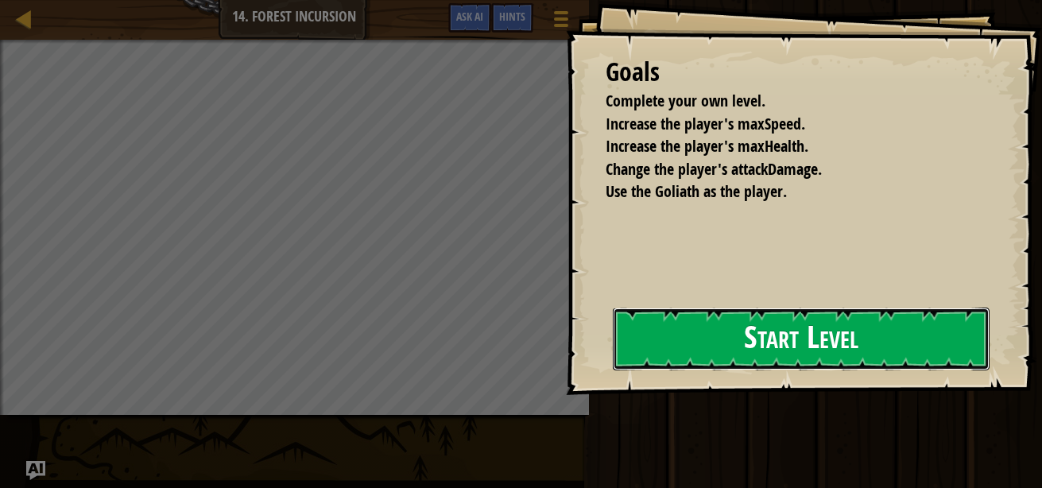
click at [726, 357] on button "Start Level" at bounding box center [801, 339] width 377 height 63
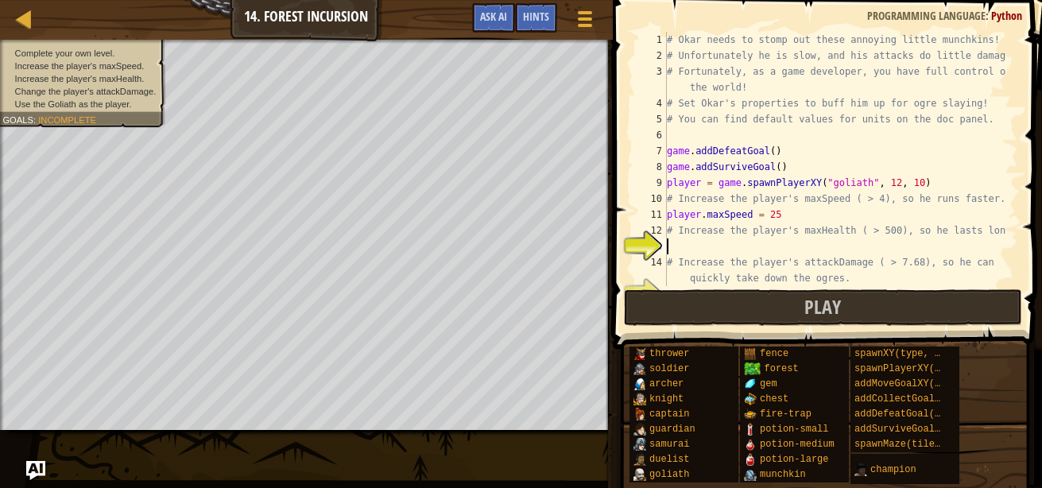
scroll to position [32, 0]
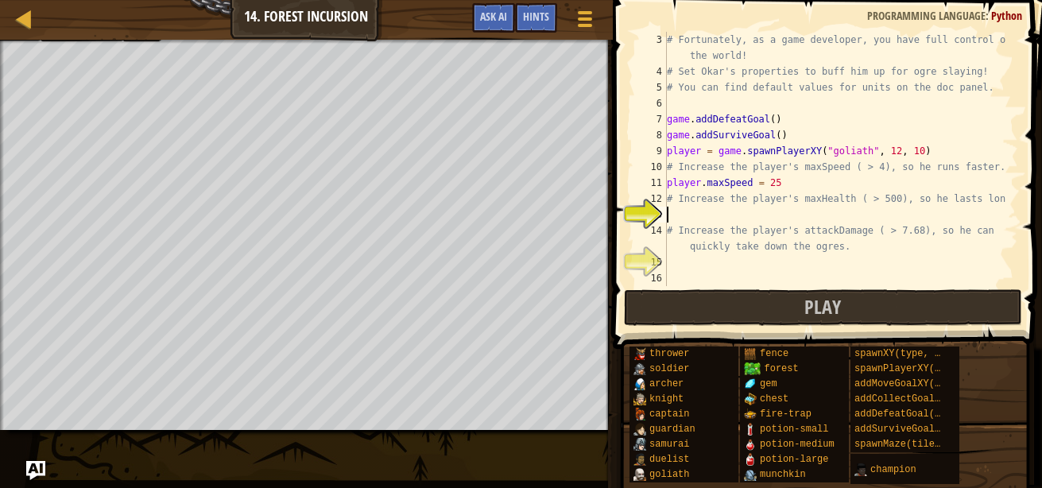
click at [776, 187] on div "# Fortunately, as a game developer, you have full control over the world! # Set…" at bounding box center [835, 183] width 343 height 302
click at [764, 119] on div "# Fortunately, as a game developer, you have full control over the world! # Set…" at bounding box center [835, 183] width 343 height 302
click at [773, 136] on div "# Fortunately, as a game developer, you have full control over the world! # Set…" at bounding box center [835, 183] width 343 height 302
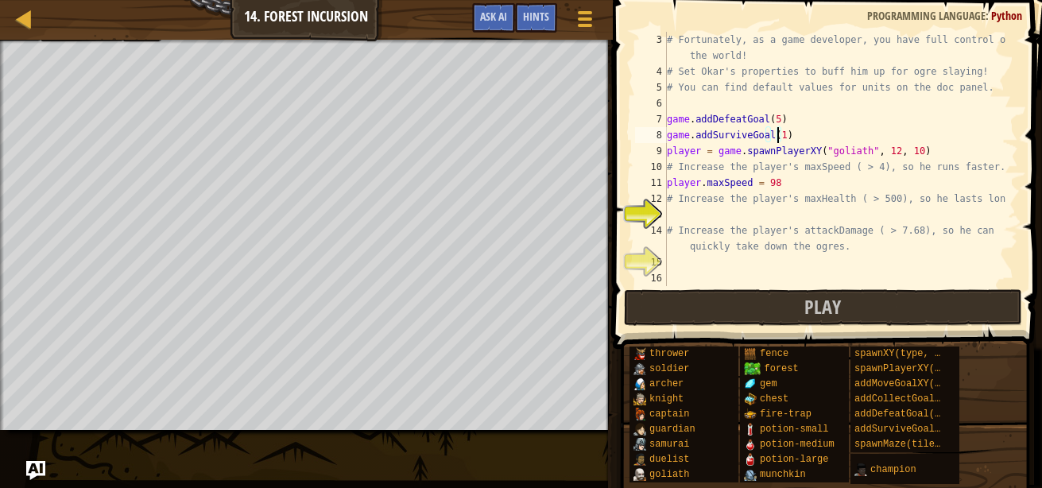
type textarea "game.addSurviveGoal(12)"
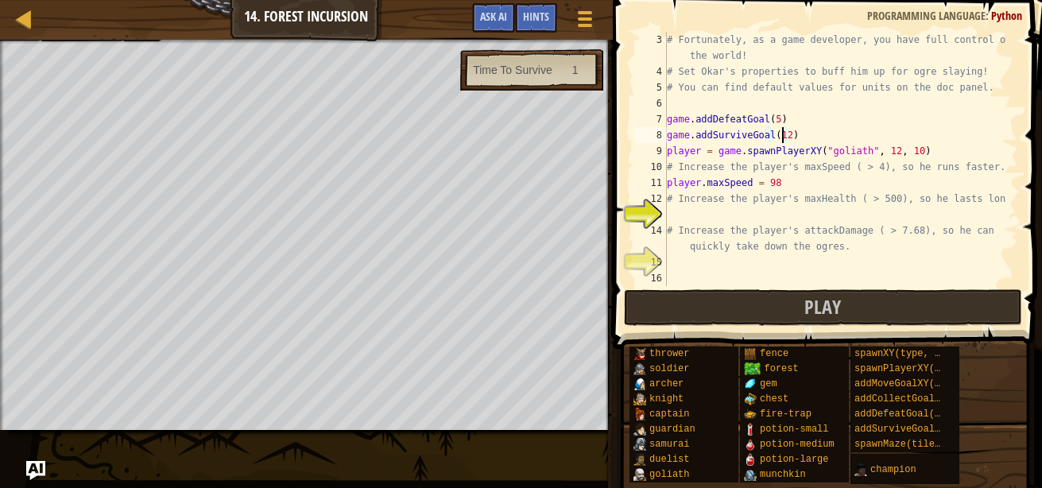
click at [672, 214] on div "# Fortunately, as a game developer, you have full control over the world! # Set…" at bounding box center [835, 183] width 343 height 302
click at [680, 213] on div "# Fortunately, as a game developer, you have full control over the world! # Set…" at bounding box center [835, 183] width 343 height 302
click at [733, 215] on div "# Fortunately, as a game developer, you have full control over the world! # Set…" at bounding box center [835, 183] width 343 height 302
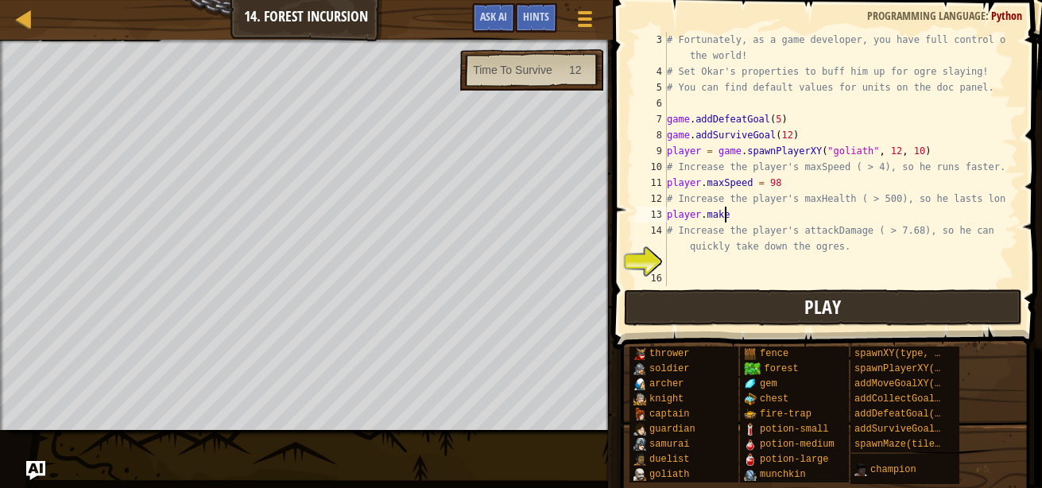
scroll to position [7, 4]
click at [876, 295] on button "Play" at bounding box center [823, 307] width 398 height 37
click at [753, 222] on div "# Fortunately, as a game developer, you have full control over the world! # Set…" at bounding box center [835, 183] width 343 height 302
click at [776, 184] on div "# Fortunately, as a game developer, you have full control over the world! # Set…" at bounding box center [835, 183] width 343 height 302
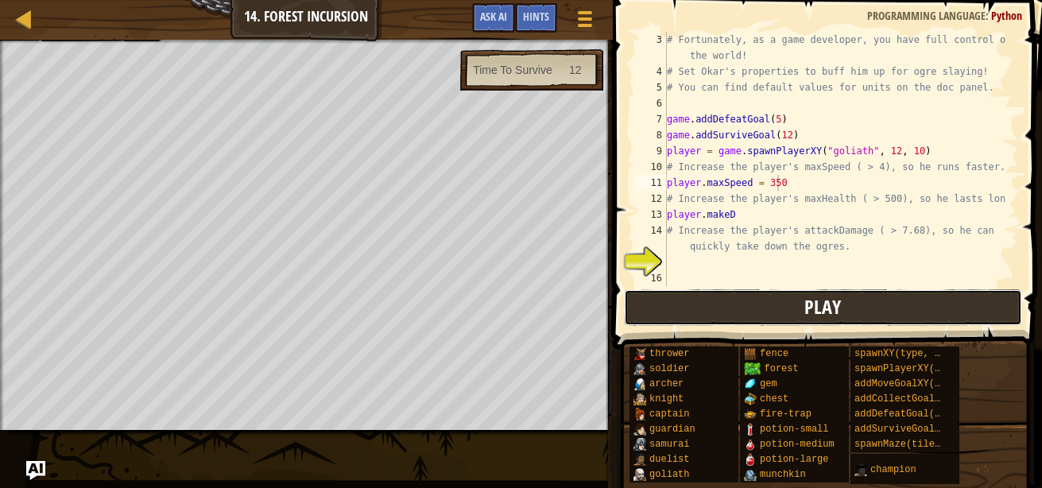
click at [744, 312] on button "Play" at bounding box center [823, 307] width 398 height 37
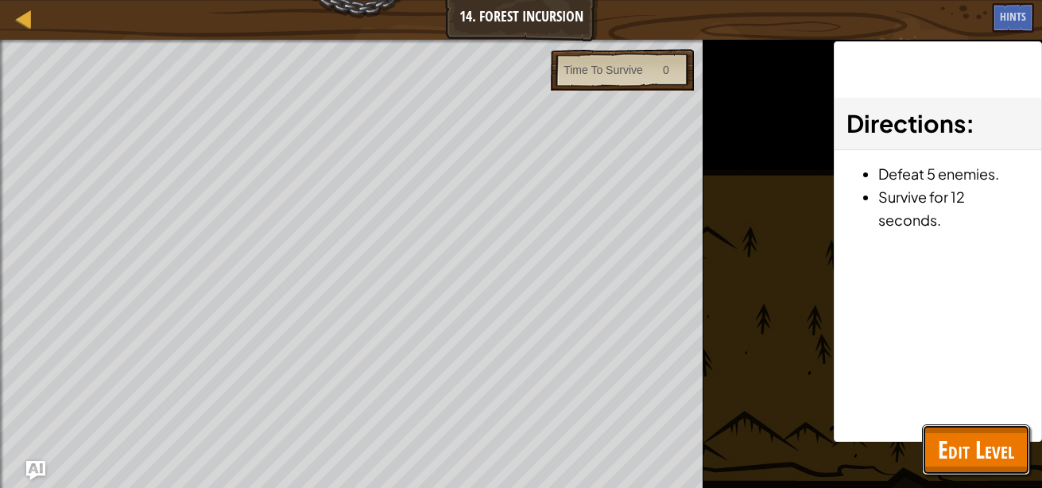
click at [940, 450] on span "Edit Level" at bounding box center [976, 449] width 76 height 33
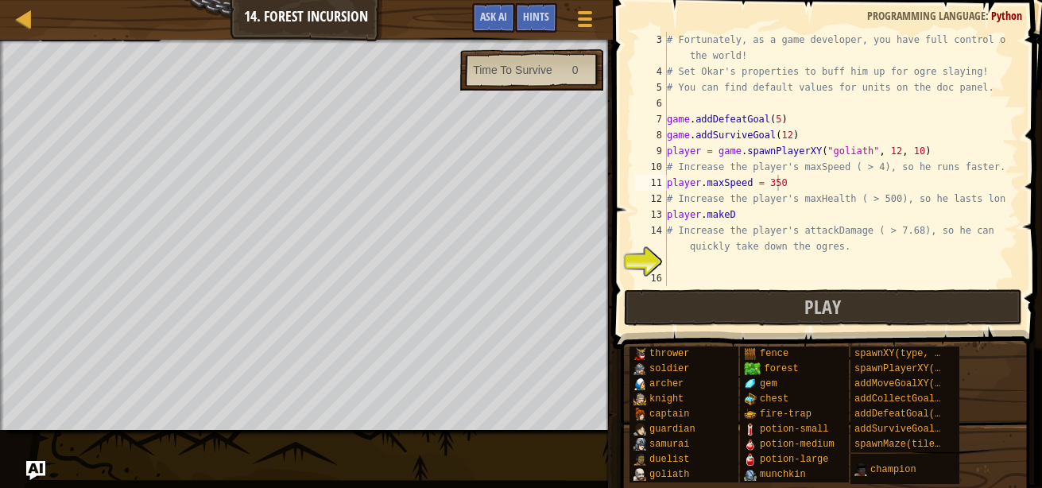
click at [789, 194] on div "# Fortunately, as a game developer, you have full control over the world! # Set…" at bounding box center [835, 183] width 343 height 302
click at [792, 182] on div "# Fortunately, as a game developer, you have full control over the world! # Set…" at bounding box center [835, 183] width 343 height 302
click at [784, 302] on button "Play" at bounding box center [823, 307] width 398 height 37
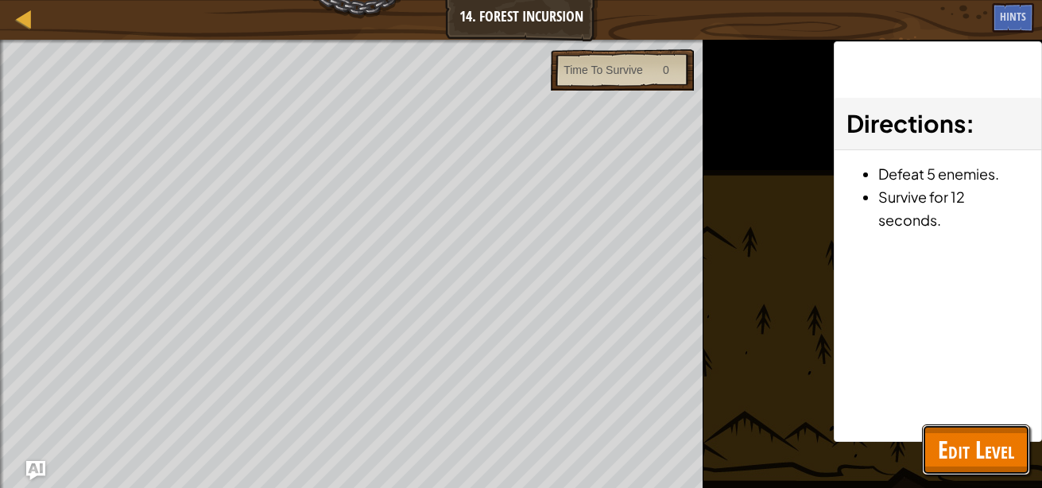
click at [931, 453] on button "Edit Level" at bounding box center [976, 449] width 108 height 51
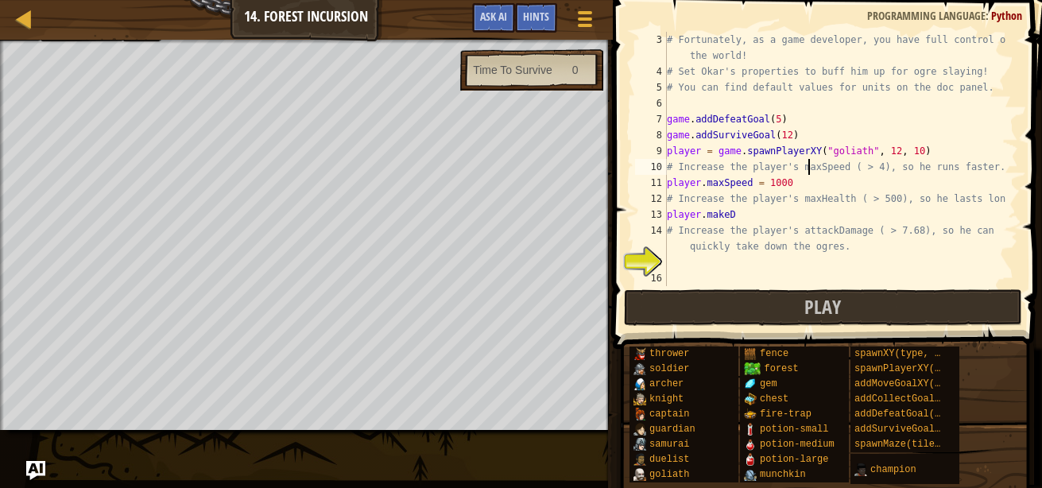
click at [806, 172] on div "# Fortunately, as a game developer, you have full control over the world! # Set…" at bounding box center [835, 183] width 343 height 302
click at [801, 177] on div "# Fortunately, as a game developer, you have full control over the world! # Set…" at bounding box center [835, 183] width 343 height 302
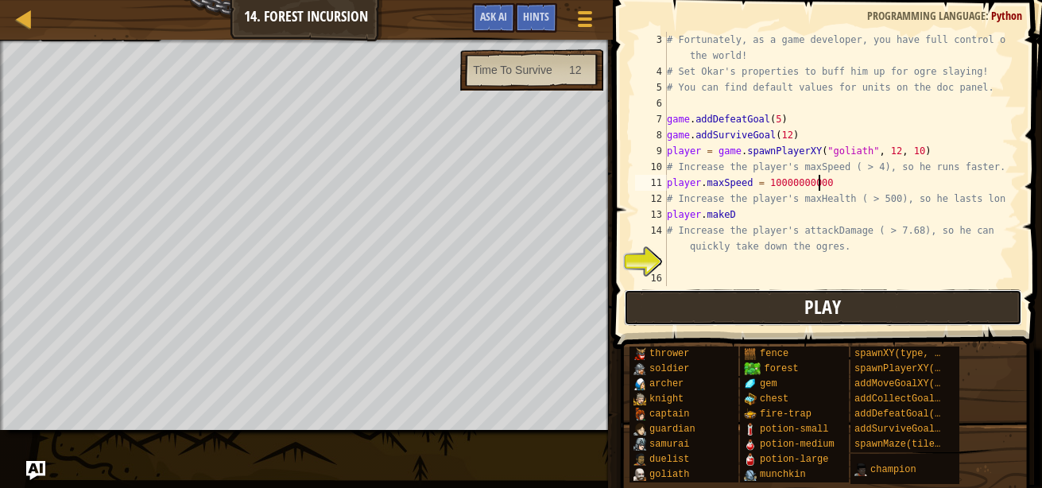
click at [838, 323] on button "Play" at bounding box center [823, 307] width 398 height 37
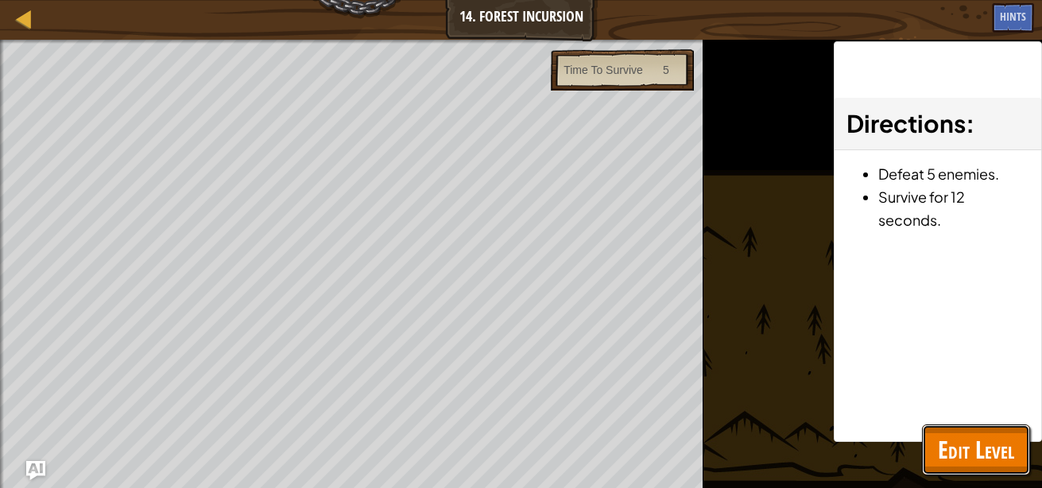
click at [971, 444] on span "Edit Level" at bounding box center [976, 449] width 76 height 33
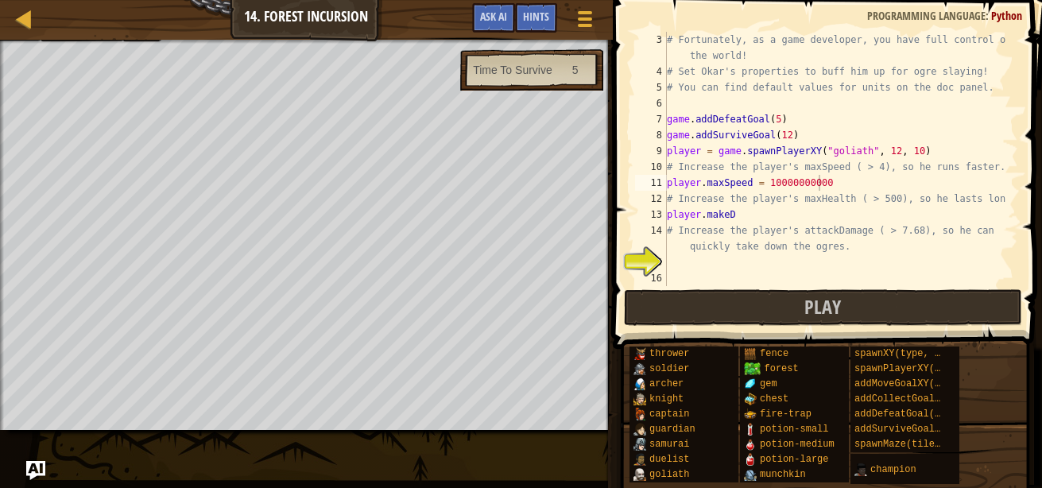
click at [832, 176] on div "# Fortunately, as a game developer, you have full control over the world! # Set…" at bounding box center [835, 183] width 343 height 302
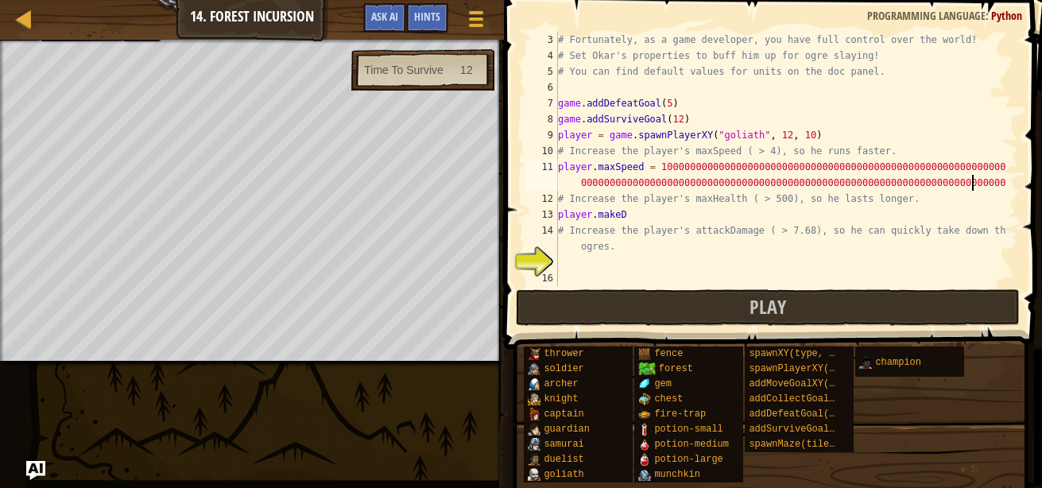
scroll to position [7, 68]
click at [832, 320] on button "Play" at bounding box center [768, 307] width 504 height 37
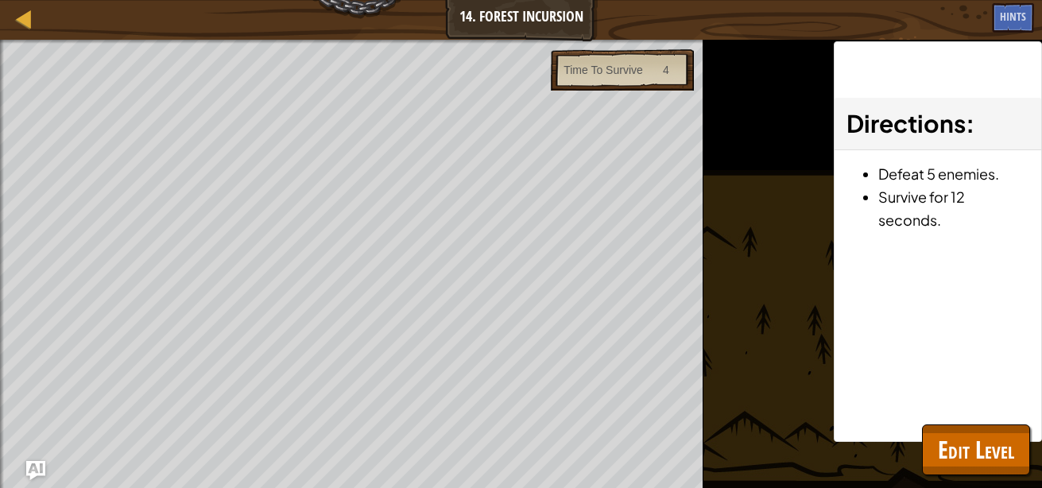
click at [911, 455] on div "Complete your own level. Increase the player's maxSpeed. Increase the player's …" at bounding box center [521, 264] width 1042 height 448
click at [938, 462] on span "Edit Level" at bounding box center [976, 449] width 76 height 33
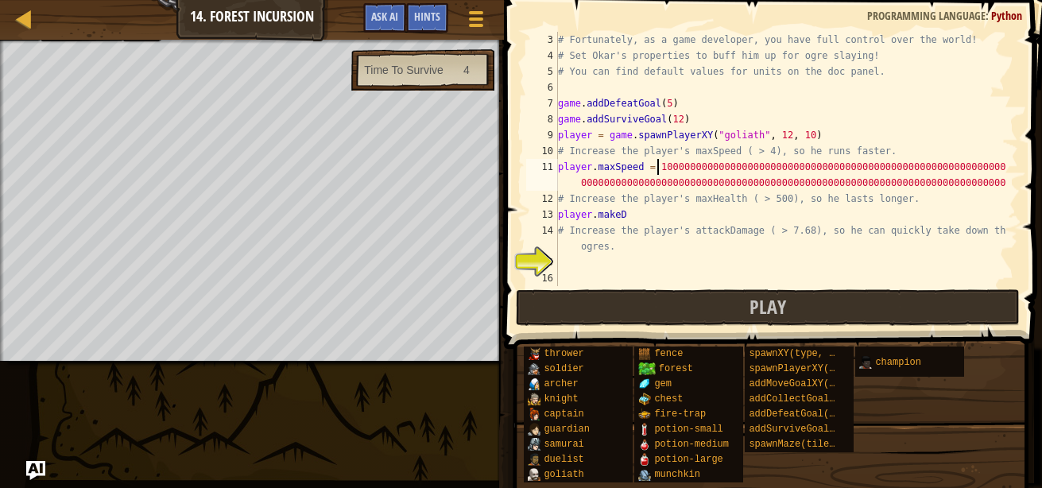
click at [659, 167] on div "# Fortunately, as a game developer, you have full control over the world! # Set…" at bounding box center [780, 175] width 451 height 286
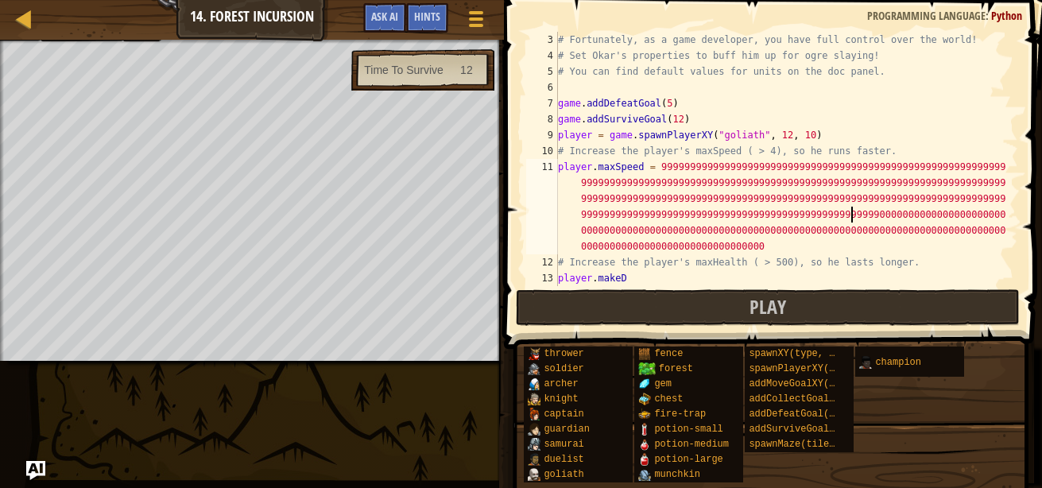
scroll to position [7, 129]
click at [761, 326] on span at bounding box center [774, 152] width 551 height 396
type textarea "player.maxSpeed = 9999999999999999999999999999999999999999999999999999999999999…"
click at [763, 296] on span "Play" at bounding box center [767, 306] width 37 height 25
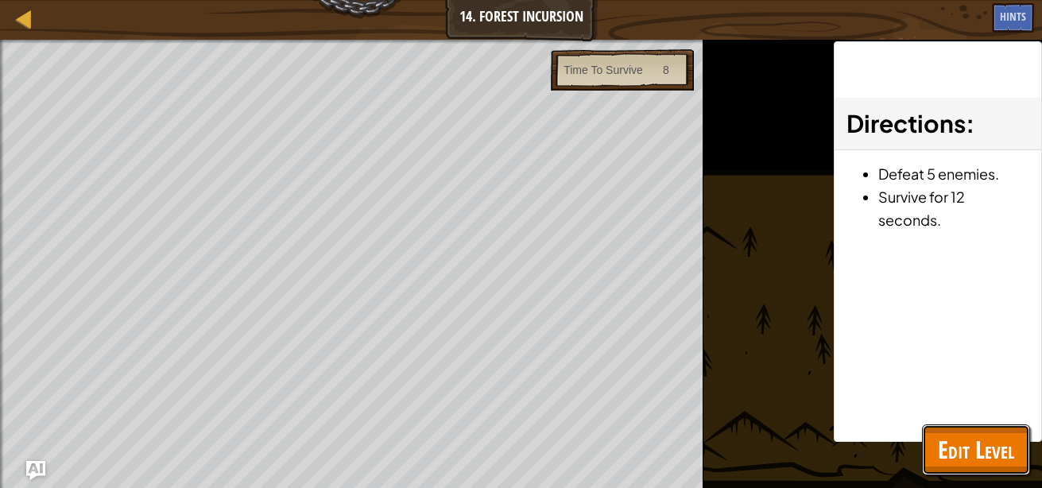
click at [986, 469] on button "Edit Level" at bounding box center [976, 449] width 108 height 51
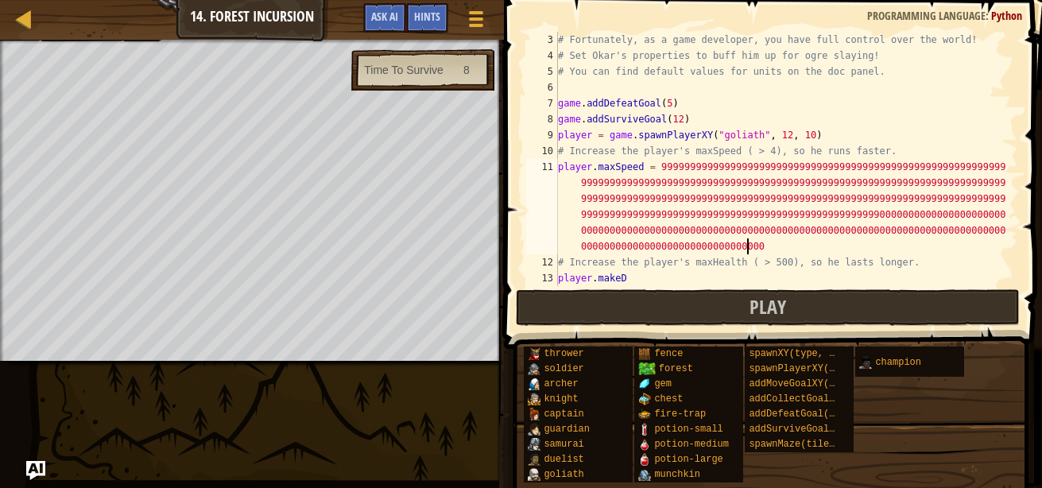
scroll to position [7, 0]
click at [773, 242] on div "# Fortunately, as a game developer, you have full control over the world! # Set…" at bounding box center [780, 183] width 451 height 302
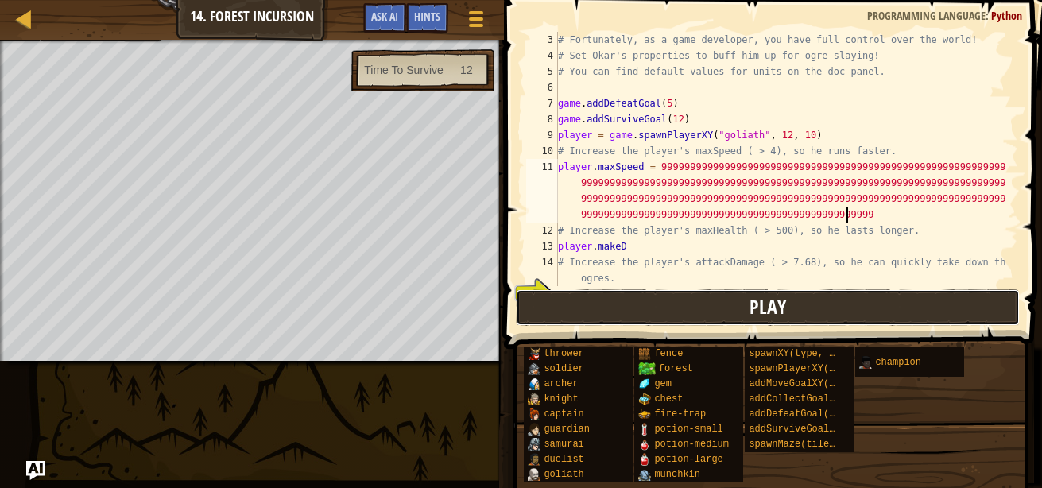
click at [795, 314] on button "Play" at bounding box center [768, 307] width 504 height 37
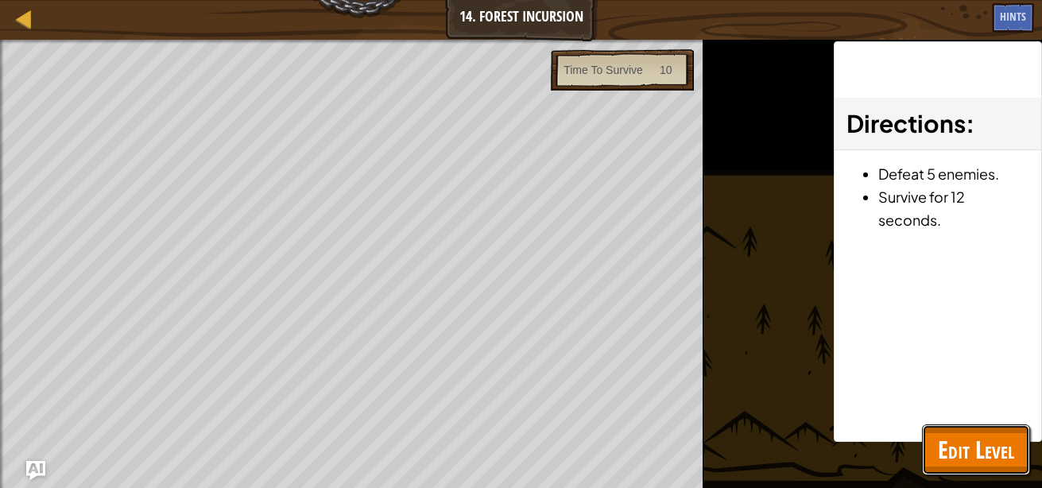
click at [958, 463] on span "Edit Level" at bounding box center [976, 449] width 76 height 33
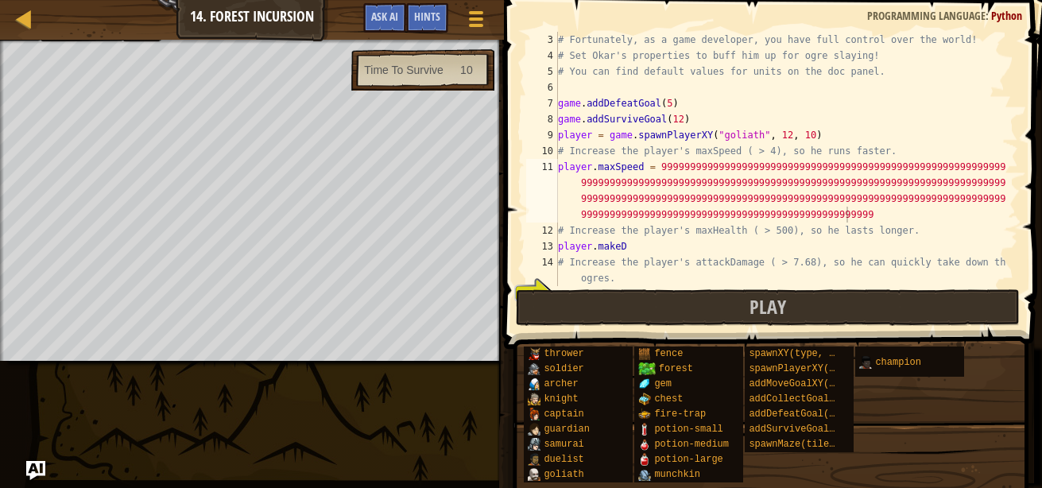
click at [884, 211] on div "# Fortunately, as a game developer, you have full control over the world! # Set…" at bounding box center [780, 175] width 451 height 286
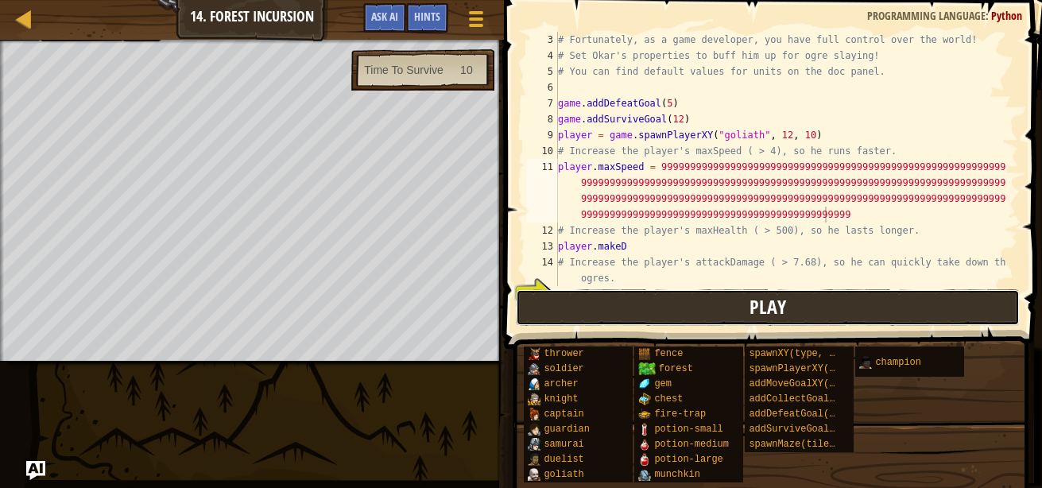
click at [807, 302] on button "Play" at bounding box center [768, 307] width 504 height 37
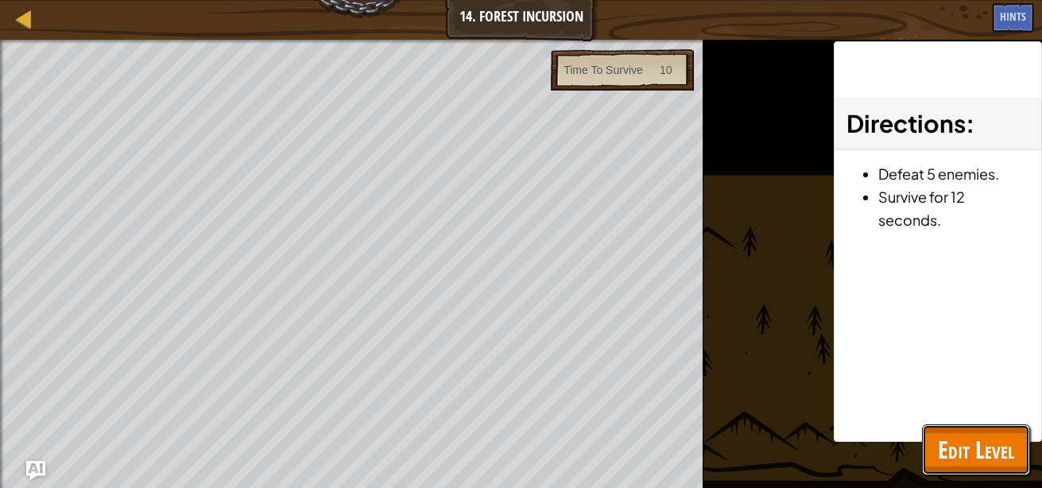
click at [942, 453] on span "Edit Level" at bounding box center [976, 449] width 76 height 33
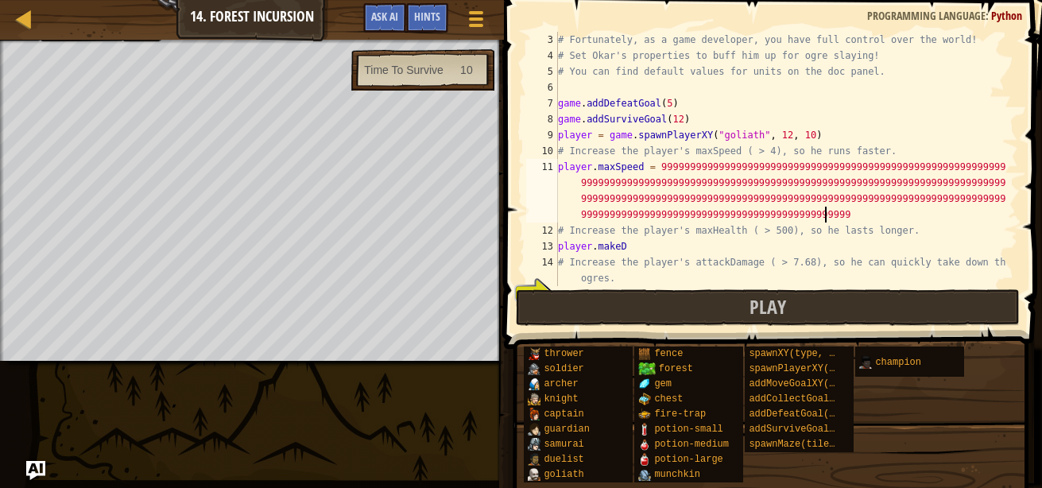
click at [841, 212] on div "# Fortunately, as a game developer, you have full control over the world! # Set…" at bounding box center [780, 175] width 451 height 286
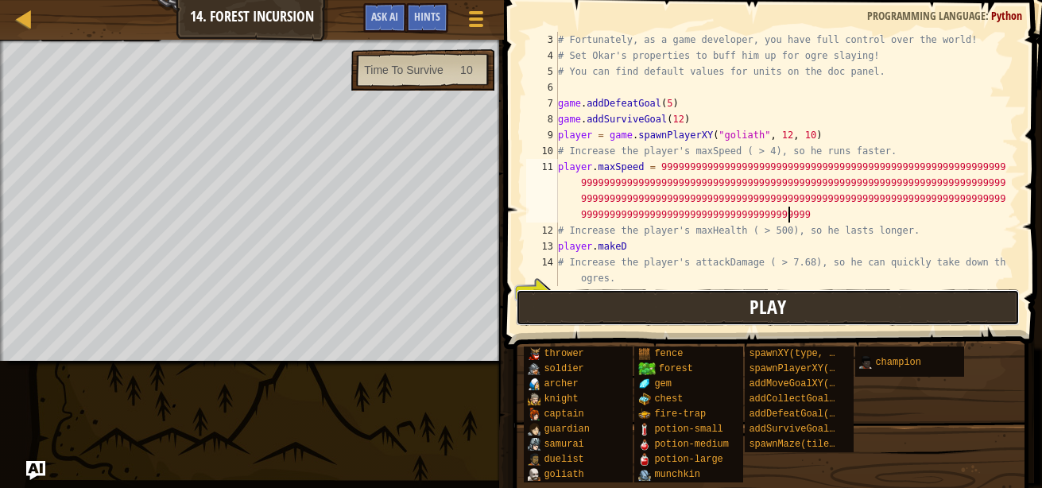
click at [803, 306] on button "Play" at bounding box center [768, 307] width 504 height 37
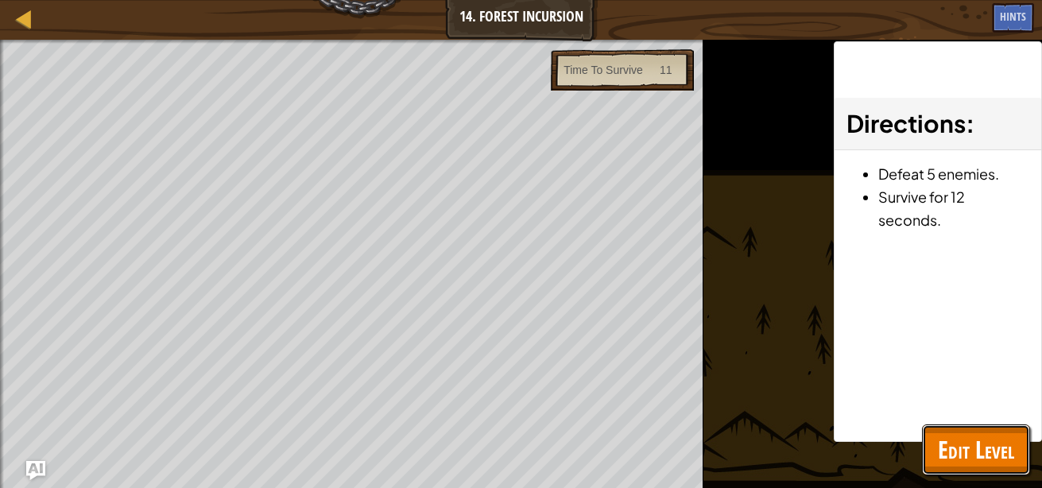
click at [972, 440] on span "Edit Level" at bounding box center [976, 449] width 76 height 33
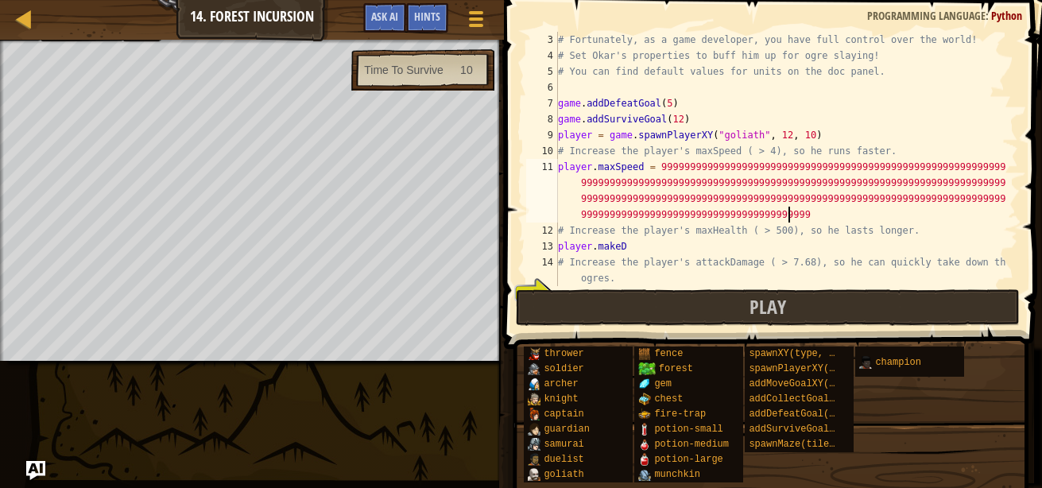
click at [795, 214] on div "# Fortunately, as a game developer, you have full control over the world! # Set…" at bounding box center [780, 175] width 451 height 286
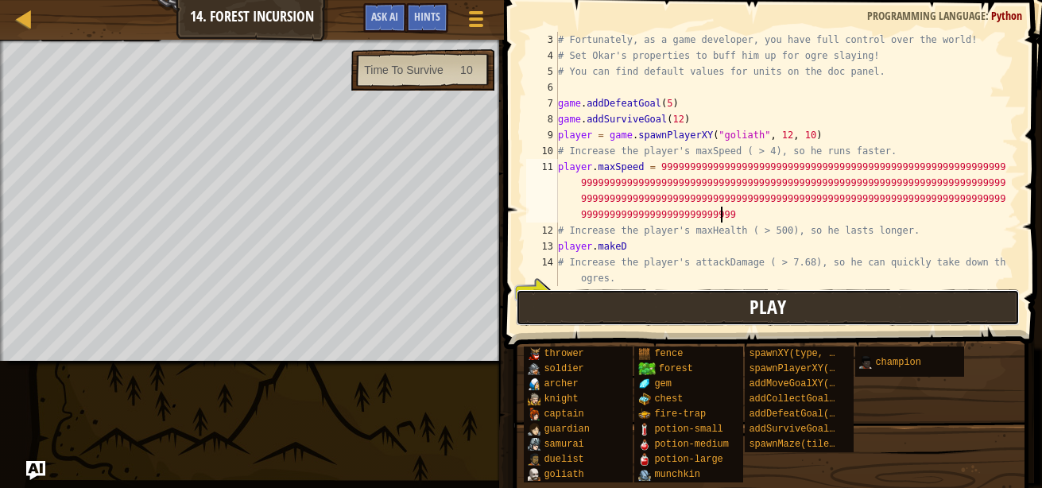
click at [762, 311] on span "Play" at bounding box center [767, 306] width 37 height 25
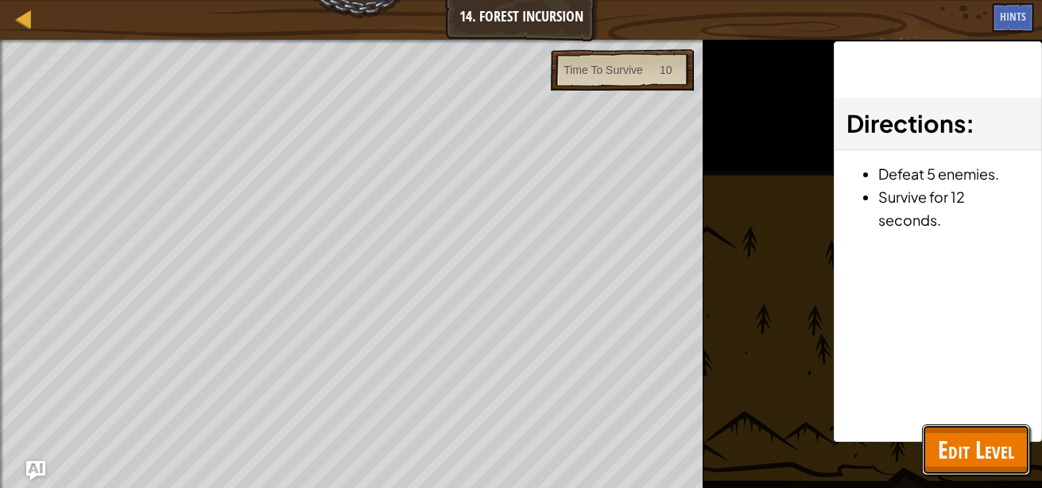
click at [984, 462] on span "Edit Level" at bounding box center [976, 449] width 76 height 33
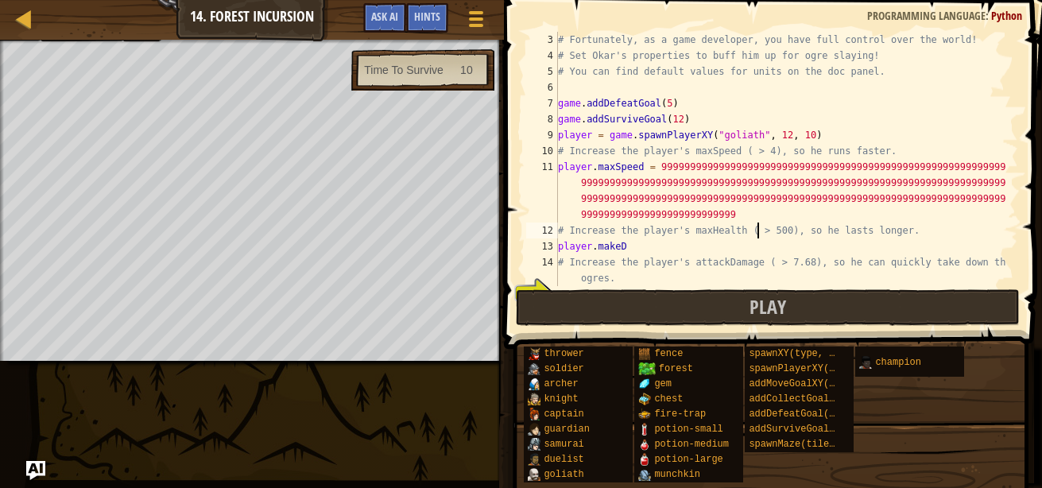
click at [759, 223] on div "# Fortunately, as a game developer, you have full control over the world! # Set…" at bounding box center [780, 175] width 451 height 286
click at [758, 211] on div "# Fortunately, as a game developer, you have full control over the world! # Set…" at bounding box center [780, 175] width 451 height 286
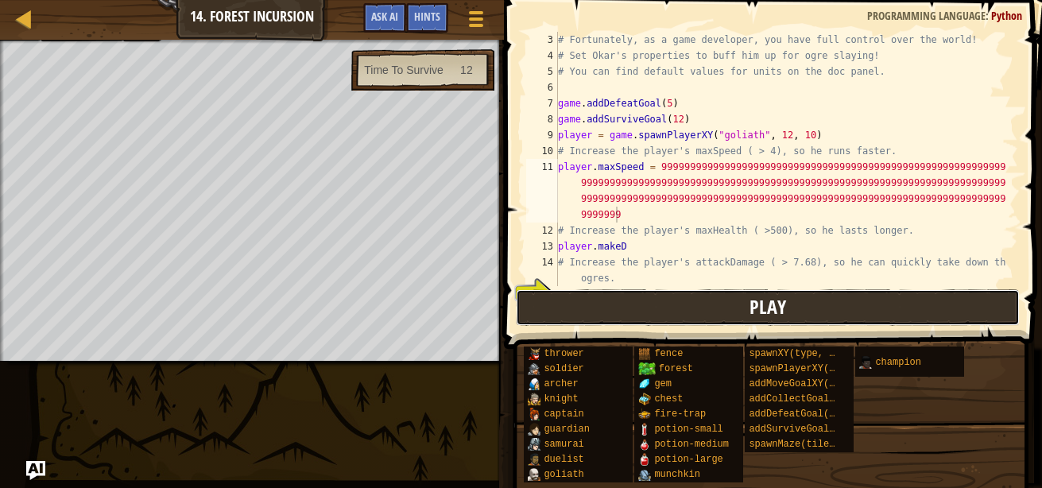
click at [721, 312] on button "Play" at bounding box center [768, 307] width 504 height 37
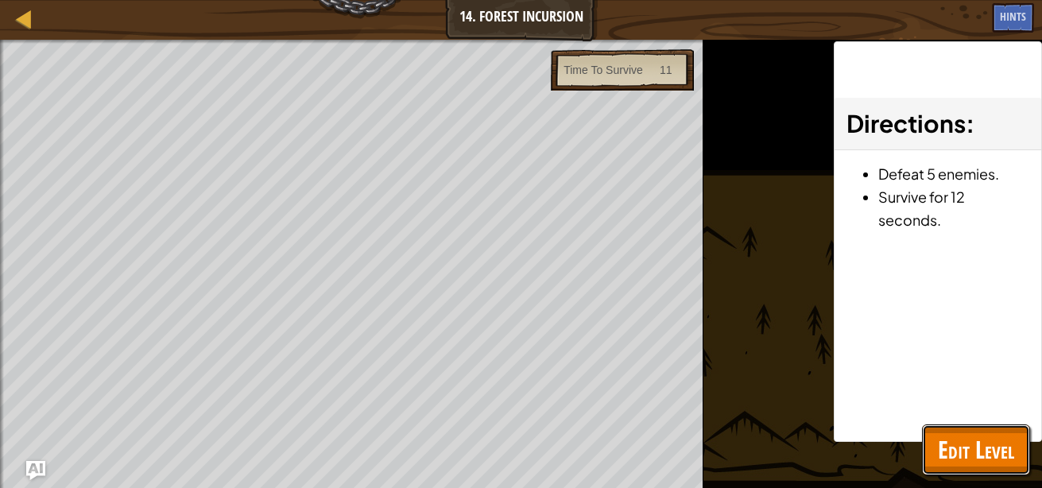
click at [958, 447] on span "Edit Level" at bounding box center [976, 449] width 76 height 33
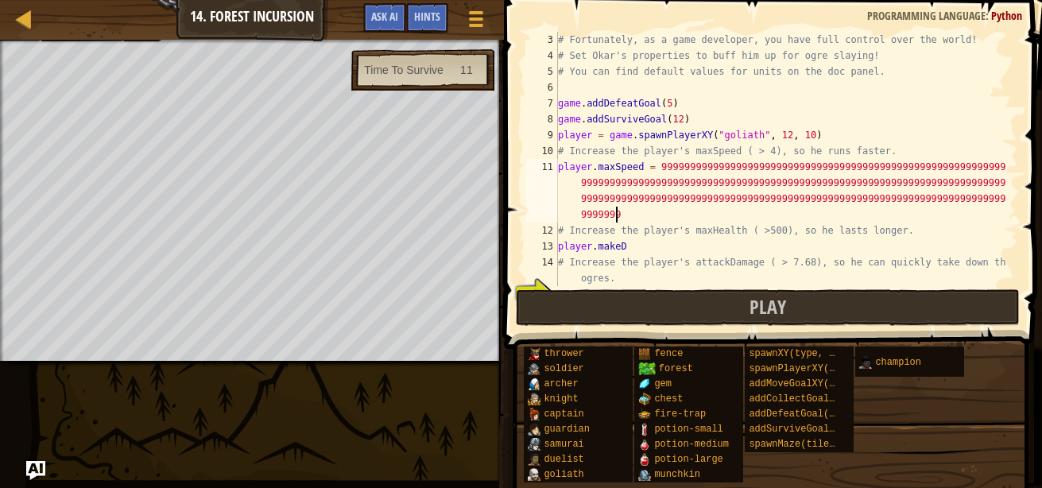
click at [672, 214] on div "# Fortunately, as a game developer, you have full control over the world! # Set…" at bounding box center [780, 175] width 451 height 286
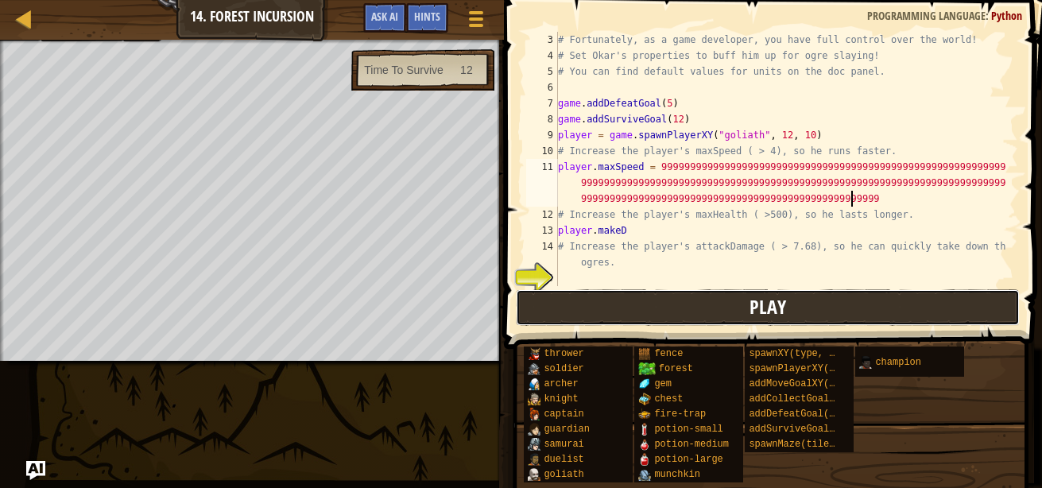
click at [666, 315] on button "Play" at bounding box center [768, 307] width 504 height 37
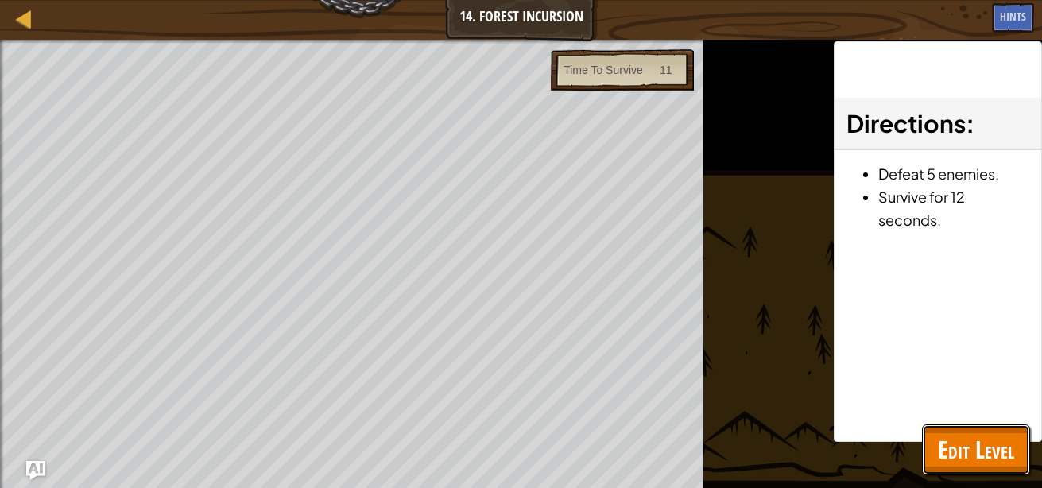
click at [954, 441] on span "Edit Level" at bounding box center [976, 449] width 76 height 33
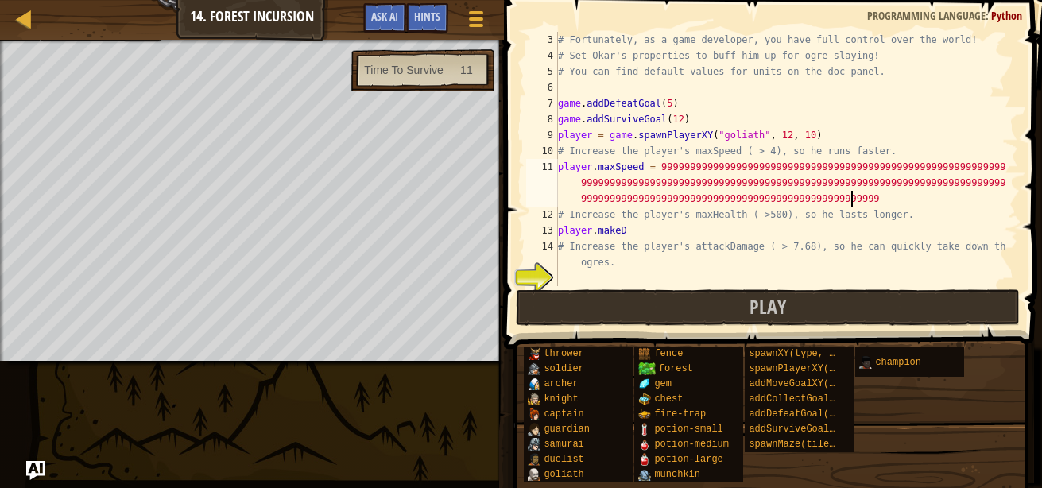
click at [884, 197] on div "# Fortunately, as a game developer, you have full control over the world! # Set…" at bounding box center [780, 175] width 451 height 286
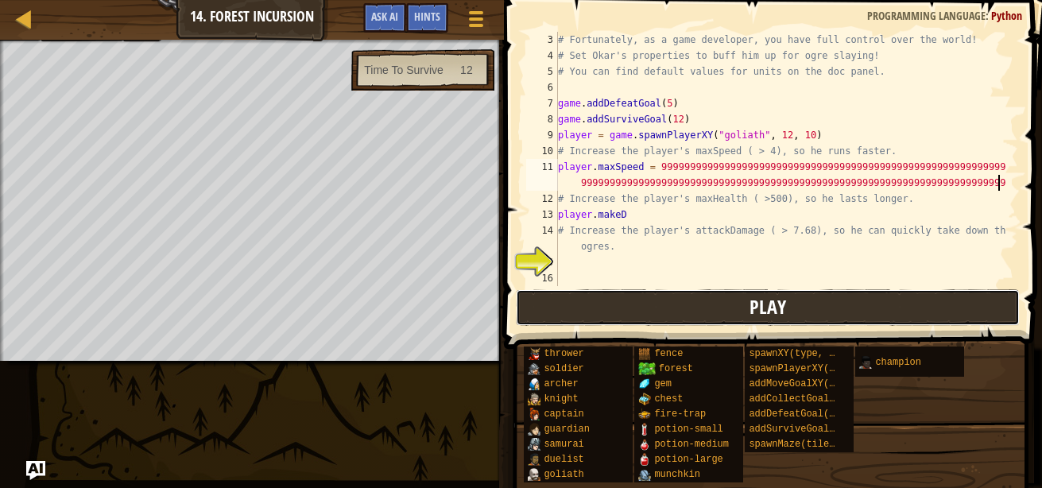
click at [814, 319] on button "Play" at bounding box center [768, 307] width 504 height 37
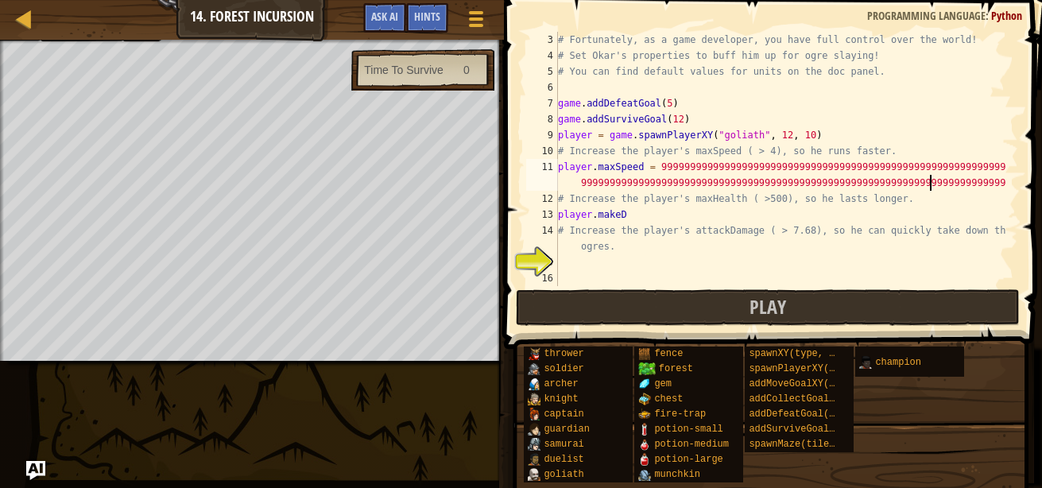
click at [929, 184] on div "# Fortunately, as a game developer, you have full control over the world! # Set…" at bounding box center [780, 175] width 451 height 286
click at [923, 192] on div "# Fortunately, as a game developer, you have full control over the world! # Set…" at bounding box center [780, 175] width 451 height 286
click at [925, 182] on div "# Fortunately, as a game developer, you have full control over the world! # Set…" at bounding box center [780, 175] width 451 height 286
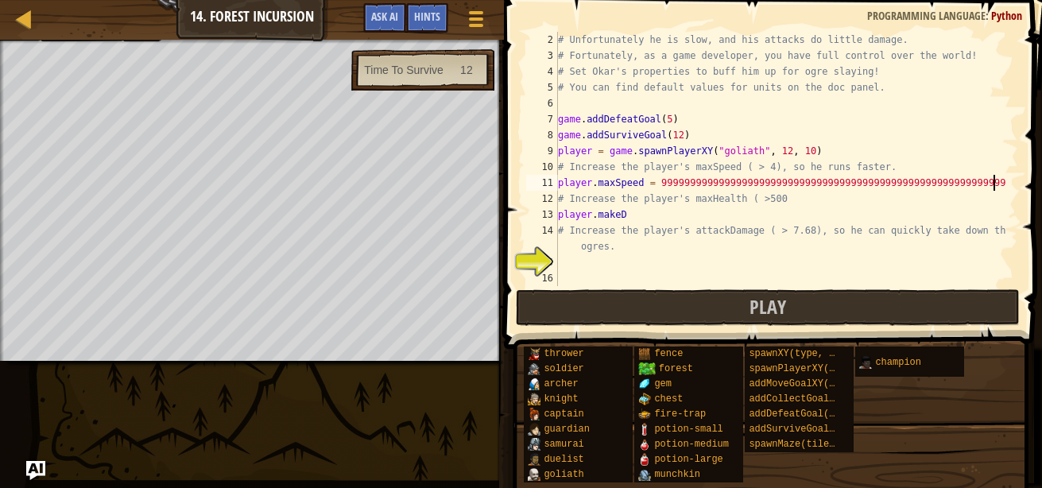
scroll to position [16, 0]
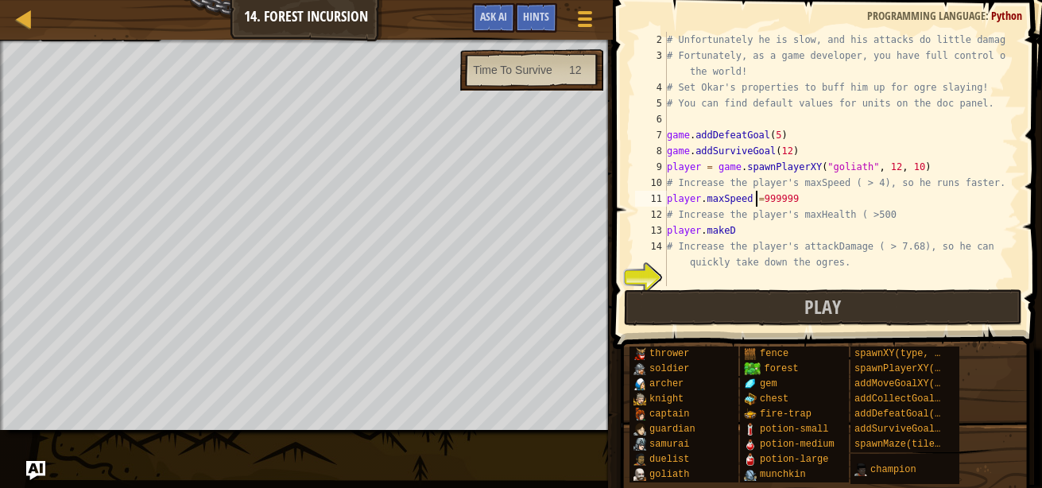
drag, startPoint x: 925, startPoint y: 182, endPoint x: 863, endPoint y: 160, distance: 65.9
click at [863, 160] on div "# Unfortunately he is slow, and his attacks do little damage. # Fortunately, as…" at bounding box center [835, 175] width 343 height 286
click at [792, 198] on div "# Unfortunately he is slow, and his attacks do little damage. # Fortunately, as…" at bounding box center [835, 175] width 343 height 286
drag, startPoint x: 780, startPoint y: 200, endPoint x: 628, endPoint y: 195, distance: 151.9
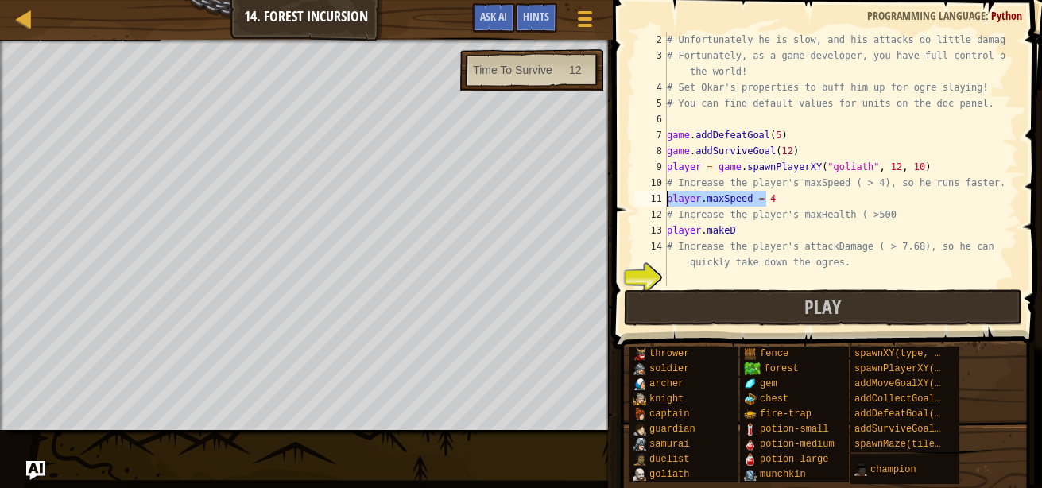
click at [628, 195] on div "player.maxSpeed = 4 2 3 4 5 6 7 8 9 10 11 12 13 14 15 16 # Unfortunately he is …" at bounding box center [825, 206] width 434 height 396
type textarea "player.maxSpeed = 4"
drag, startPoint x: 788, startPoint y: 201, endPoint x: 638, endPoint y: 205, distance: 149.5
click at [638, 205] on div "player.maxSpeed = 4 2 3 4 5 6 7 8 9 10 11 12 13 14 15 16 # Unfortunately he is …" at bounding box center [825, 159] width 386 height 254
click at [669, 277] on div "# Unfortunately he is slow, and his attacks do little damage. # Fortunately, as…" at bounding box center [835, 175] width 343 height 286
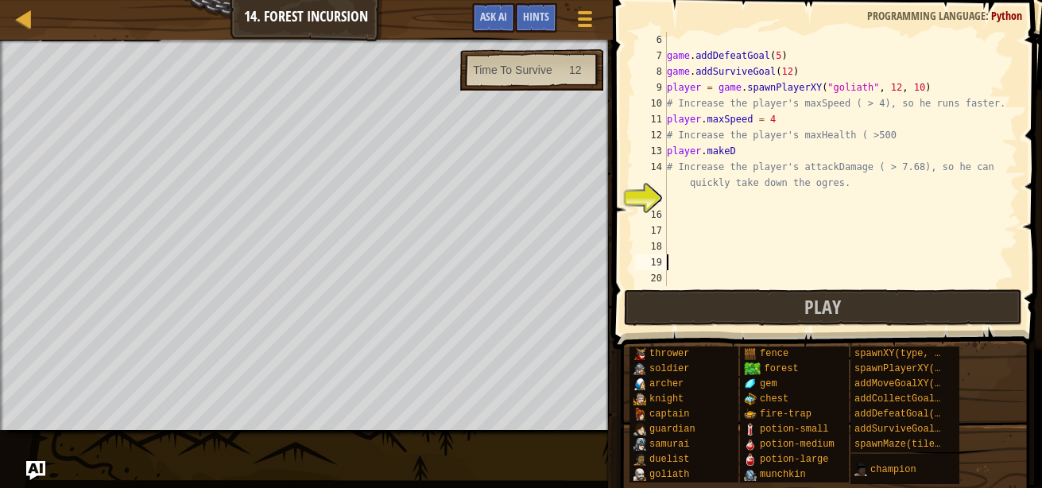
scroll to position [95, 0]
click at [680, 215] on div "game . addDefeatGoal ( 5 ) game . addSurviveGoal ( 12 ) player = game . spawnPl…" at bounding box center [835, 175] width 343 height 286
paste textarea "player.maxSpeed = 4"
click at [680, 215] on div "game . addDefeatGoal ( 5 ) game . addSurviveGoal ( 12 ) player = game . spawnPl…" at bounding box center [835, 175] width 343 height 286
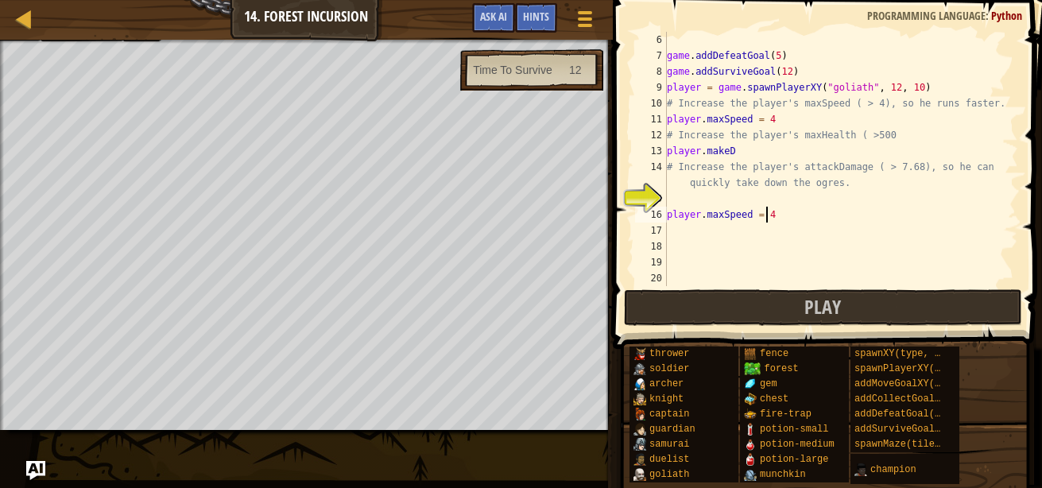
click at [680, 215] on div "game . addDefeatGoal ( 5 ) game . addSurviveGoal ( 12 ) player = game . spawnPl…" at bounding box center [835, 175] width 343 height 286
paste textarea "yer.maxSpeed = 4.maxSpeed player.maxSpeed = 4= 4"
paste textarea "player.maxSpeed = 4.maxSpeed player.maxSpeed = 4player.maxSpeed = 4= 4player.ma…"
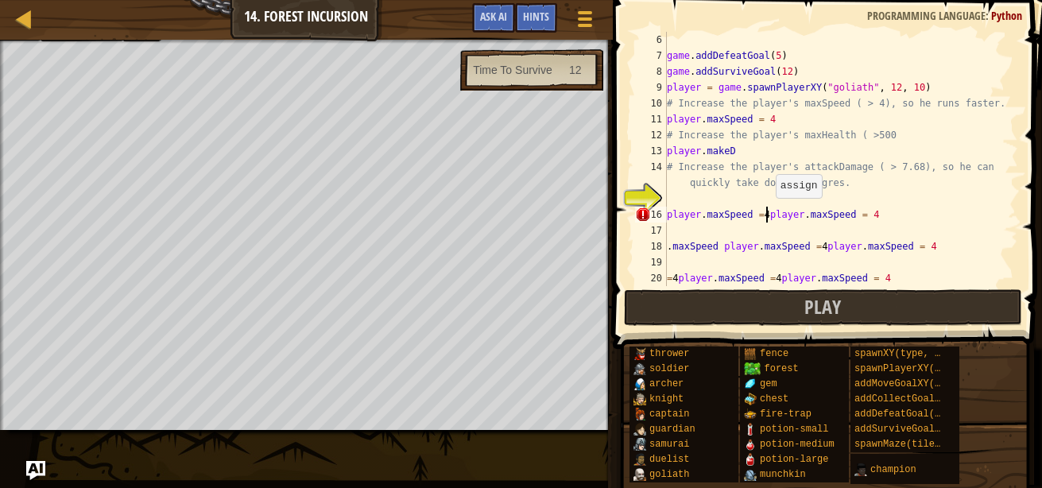
click at [768, 214] on div "game . addDefeatGoal ( 5 ) game . addSurviveGoal ( 12 ) player = game . spawnPl…" at bounding box center [835, 175] width 343 height 286
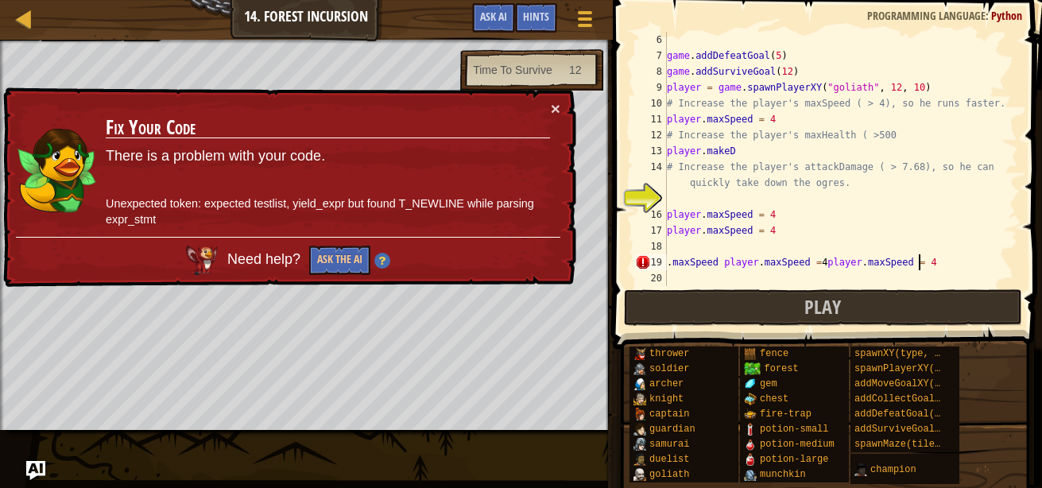
click at [945, 259] on div "game . addDefeatGoal ( 5 ) game . addSurviveGoal ( 12 ) player = game . spawnPl…" at bounding box center [835, 175] width 343 height 286
type textarea ".maxSpeed player.maxSpeed = 4player.maxSpeed = 4"
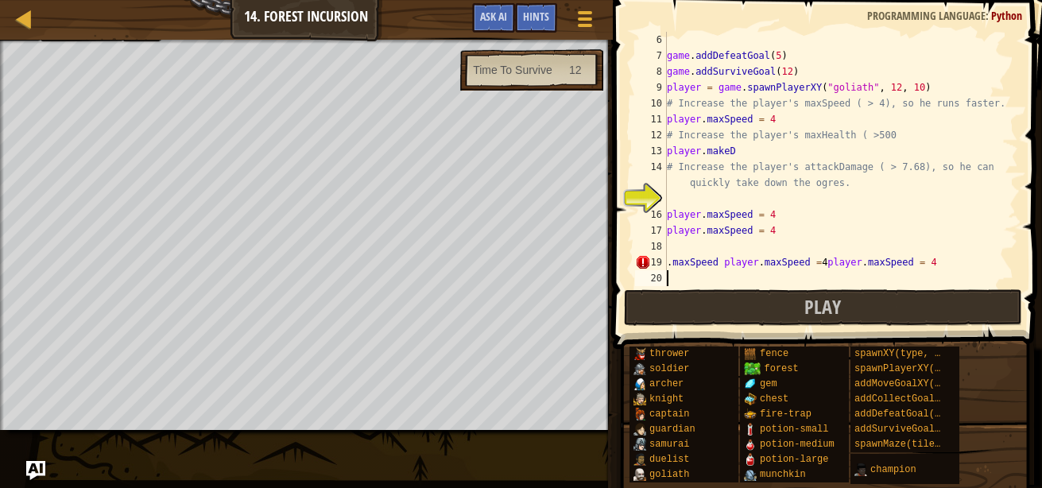
type textarea "\"
click at [935, 261] on div "game . addDefeatGoal ( 5 ) game . addSurviveGoal ( 12 ) player = game . spawnPl…" at bounding box center [835, 175] width 343 height 286
type textarea ".maxSpeed player.maxSpeed = 4player.maxSpeed = 4"
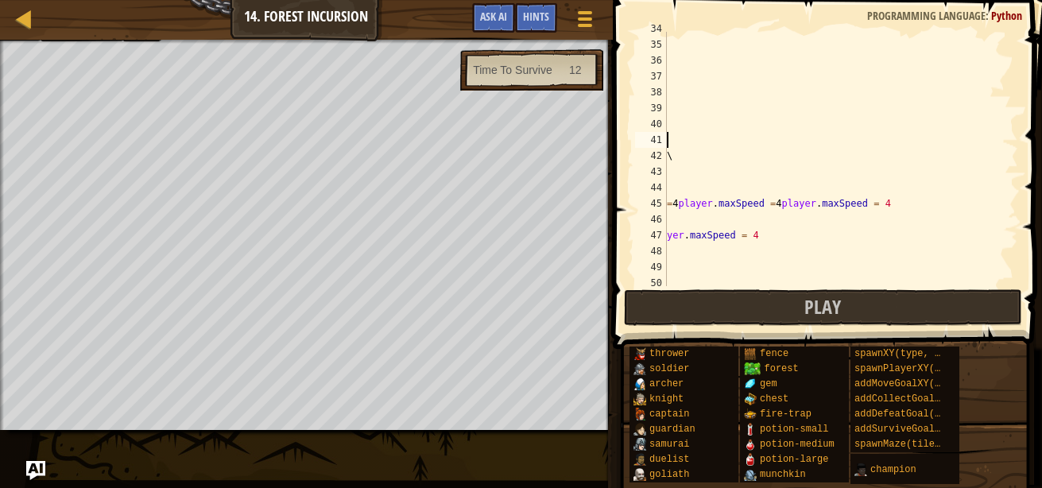
scroll to position [588, 0]
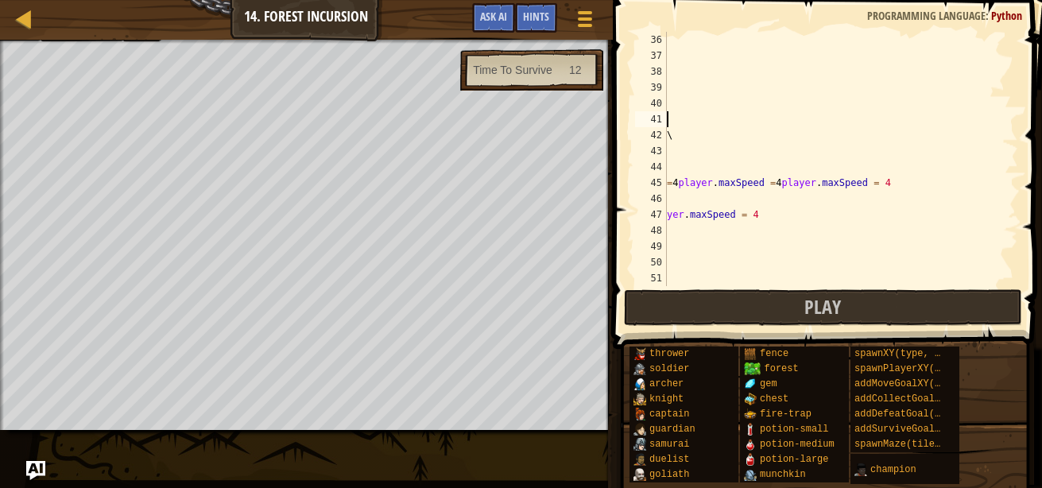
click at [704, 259] on div "\ = 4 player . maxSpeed = 4 player . maxSpeed = 4 yer . maxSpeed = 4" at bounding box center [835, 175] width 343 height 286
click at [694, 281] on div "\ = 4 player . maxSpeed = 4 player . maxSpeed = 4 yer . maxSpeed = 4" at bounding box center [835, 175] width 343 height 286
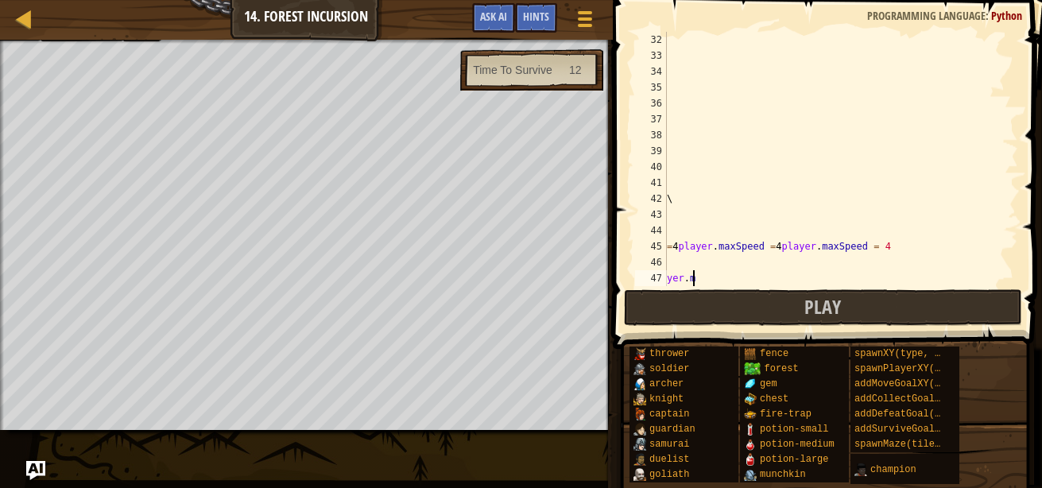
type textarea "y"
type textarea "="
type textarea "\"
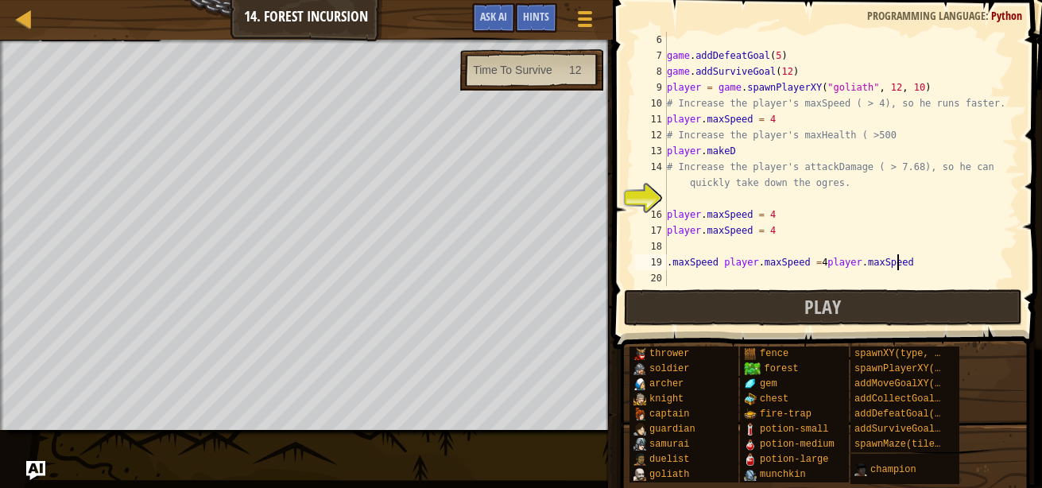
scroll to position [95, 0]
type textarea "."
click at [745, 212] on div "game . addDefeatGoal ( 5 ) game . addSurviveGoal ( 12 ) player = game . spawnPl…" at bounding box center [835, 175] width 343 height 286
click at [787, 219] on div "game . addDefeatGoal ( 5 ) game . addSurviveGoal ( 12 ) player = game . spawnPl…" at bounding box center [835, 175] width 343 height 286
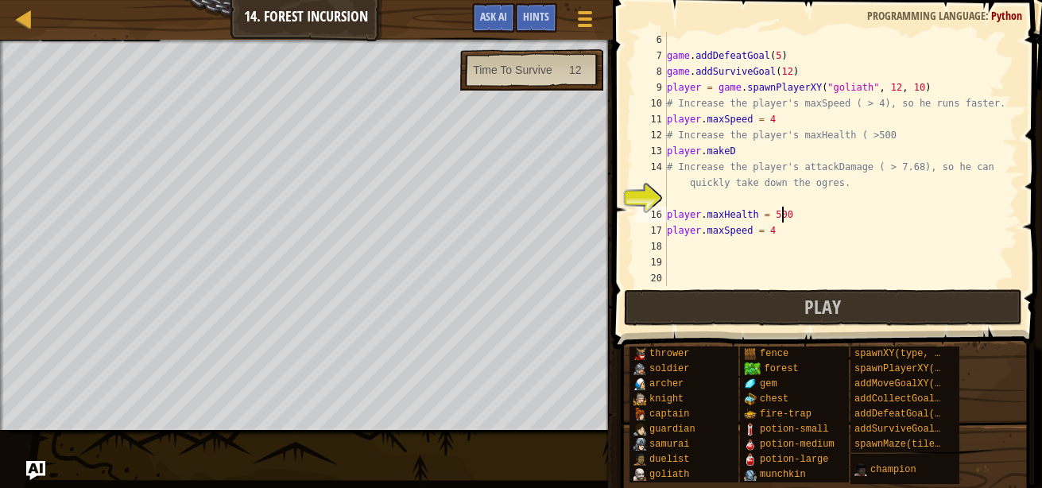
scroll to position [7, 9]
click at [772, 233] on div "game . addDefeatGoal ( 5 ) game . addSurviveGoal ( 12 ) player = game . spawnPl…" at bounding box center [835, 175] width 343 height 286
click at [745, 234] on div "game . addDefeatGoal ( 5 ) game . addSurviveGoal ( 12 ) player = game . spawnPl…" at bounding box center [835, 175] width 343 height 286
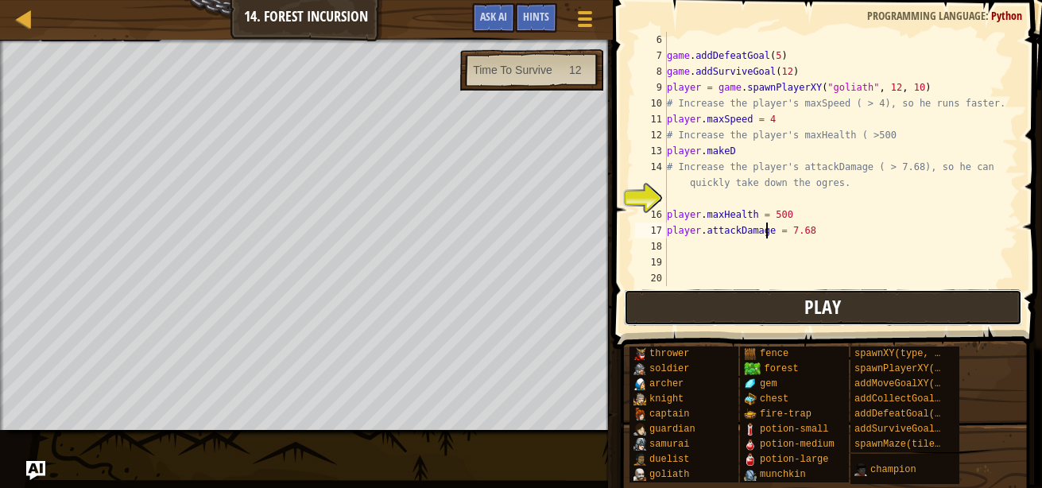
click at [713, 304] on button "Play" at bounding box center [823, 307] width 398 height 37
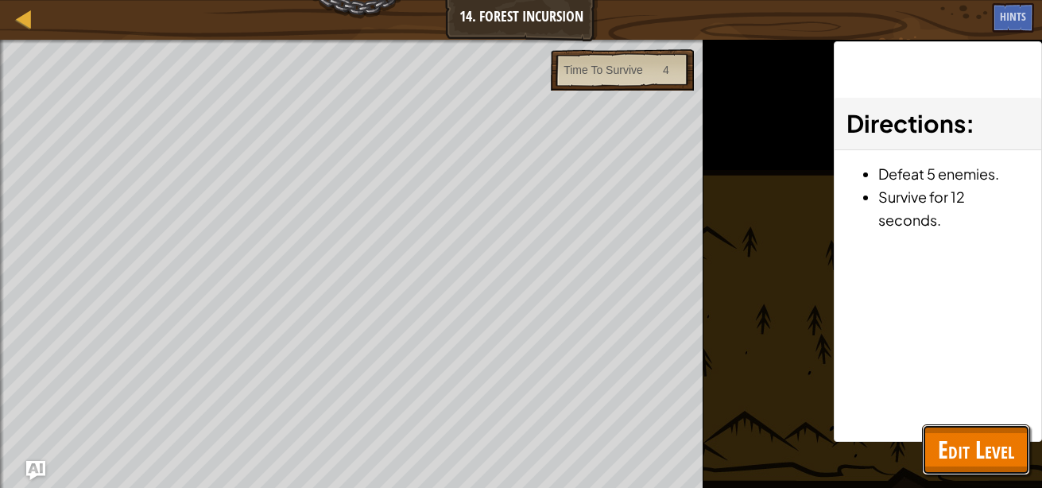
click at [958, 446] on span "Edit Level" at bounding box center [976, 449] width 76 height 33
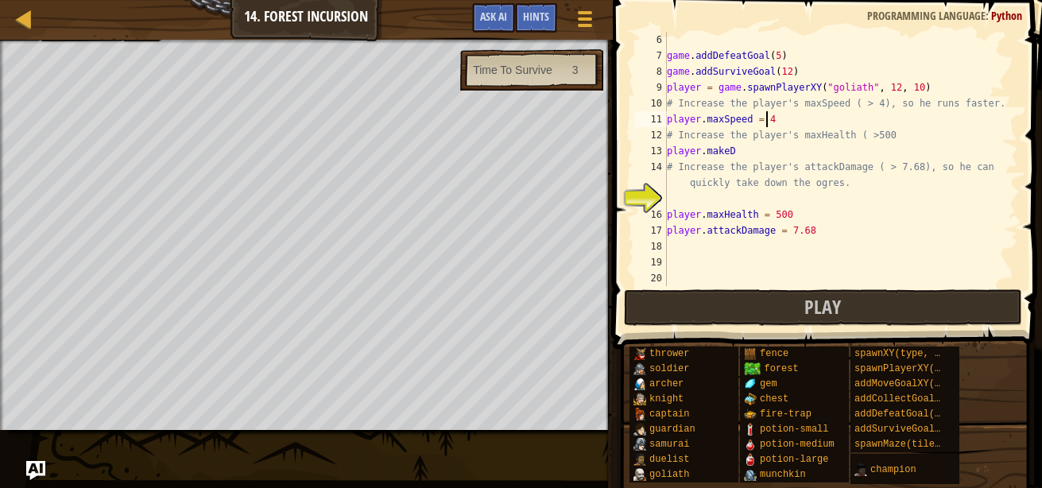
scroll to position [7, 7]
click at [769, 122] on div "game . addDefeatGoal ( 5 ) game . addSurviveGoal ( 12 ) player = game . spawnPl…" at bounding box center [835, 175] width 343 height 286
type textarea "player.maxSpeed = 7"
click at [779, 305] on button "Play" at bounding box center [823, 307] width 398 height 37
click at [672, 199] on div "game . addDefeatGoal ( 5 ) game . addSurviveGoal ( 12 ) player = game . spawnPl…" at bounding box center [835, 175] width 343 height 286
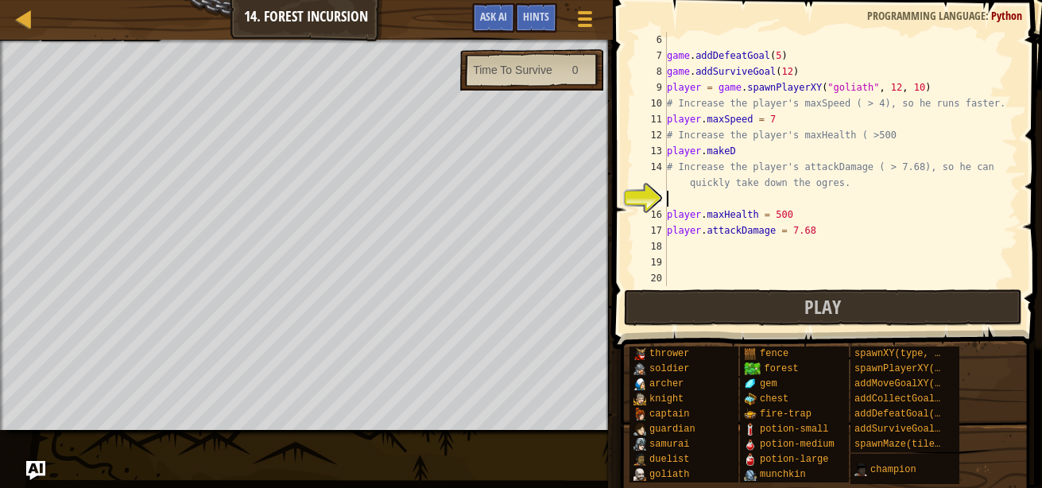
scroll to position [7, 0]
click at [101, 38] on div "Map Game Development 1 14. Forest Incursion Game Menu Done Hints Ask AI" at bounding box center [306, 20] width 613 height 40
click at [114, 36] on div "Map Game Development 1 14. Forest Incursion Game Menu Done Hints Ask AI" at bounding box center [306, 20] width 613 height 40
click at [103, 29] on div "Map Game Development 1 14. Forest Incursion Game Menu Done Hints Ask AI" at bounding box center [306, 20] width 613 height 40
click at [110, 34] on div "Map Game Development 1 14. Forest Incursion Game Menu Done Hints Ask AI" at bounding box center [306, 20] width 613 height 40
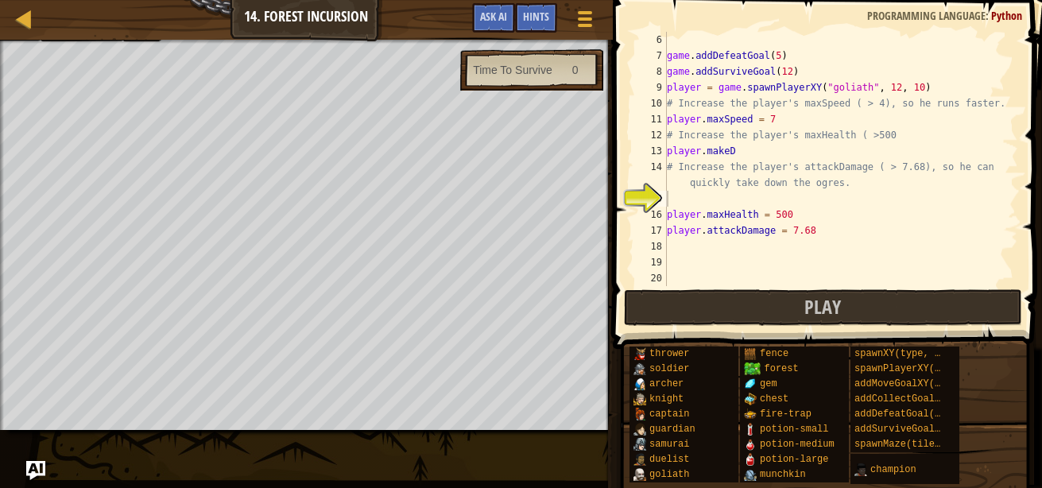
click at [110, 34] on div "Map Game Development 1 14. Forest Incursion Game Menu Done Hints Ask AI" at bounding box center [306, 20] width 613 height 40
click at [107, 40] on div at bounding box center [306, 42] width 613 height 4
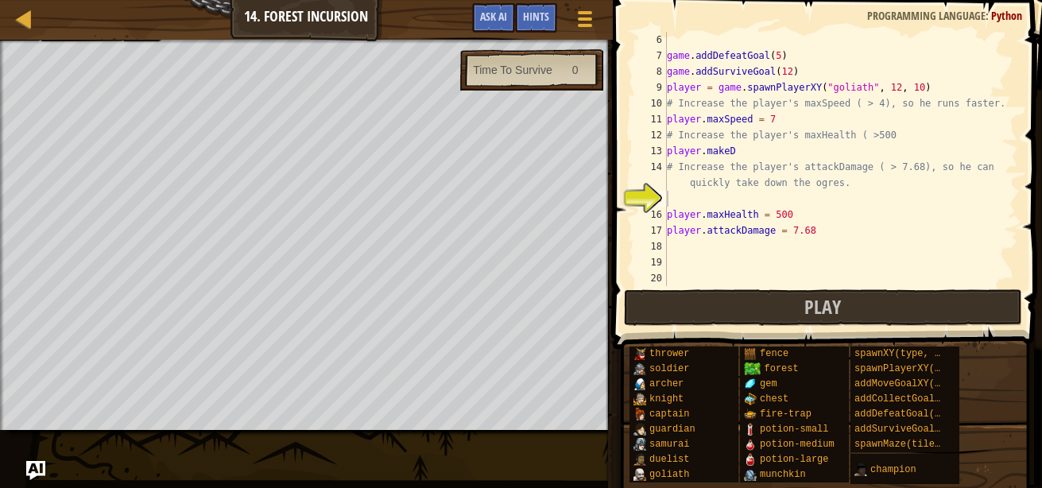
click at [107, 40] on div at bounding box center [306, 42] width 613 height 4
click at [169, 35] on div "Map Game Development 1 14. Forest Incursion Game Menu Done Hints Ask AI" at bounding box center [306, 20] width 613 height 40
click at [488, 17] on span "Ask AI" at bounding box center [493, 16] width 27 height 15
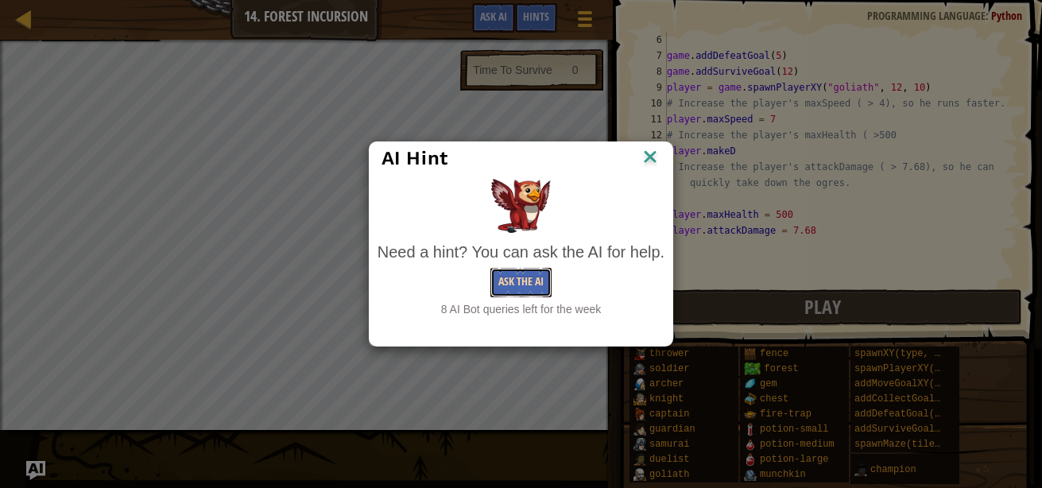
click at [538, 286] on button "Ask the AI" at bounding box center [520, 282] width 61 height 29
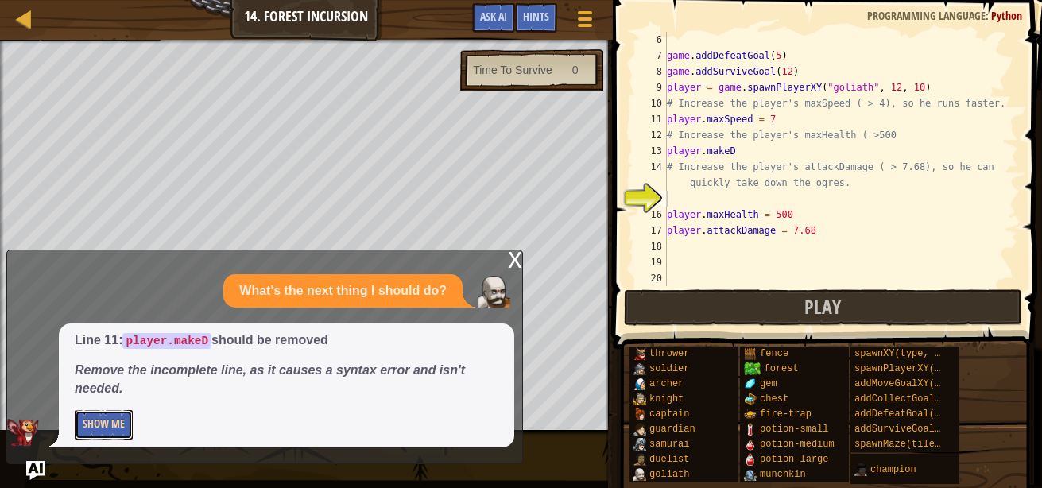
click at [96, 429] on button "Show Me" at bounding box center [104, 424] width 58 height 29
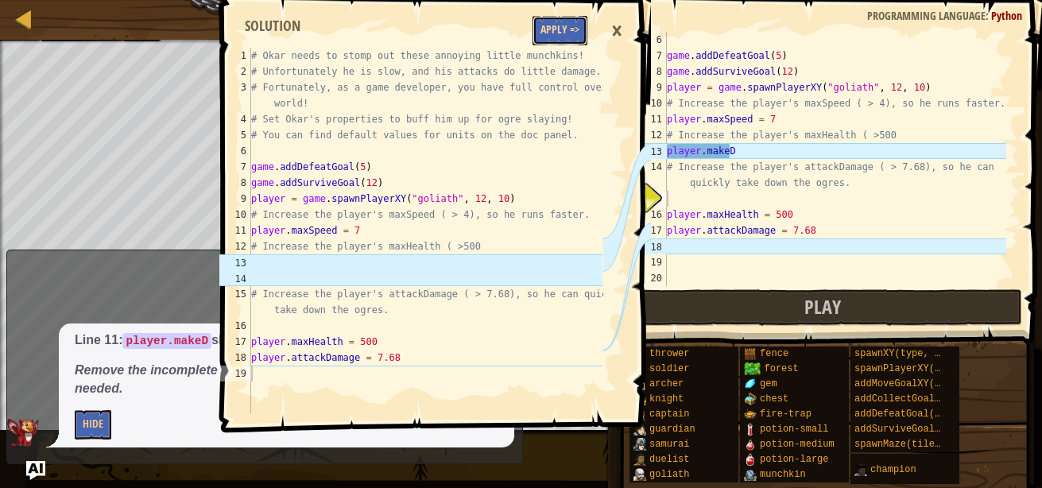
click at [564, 37] on button "Apply =>" at bounding box center [559, 30] width 55 height 29
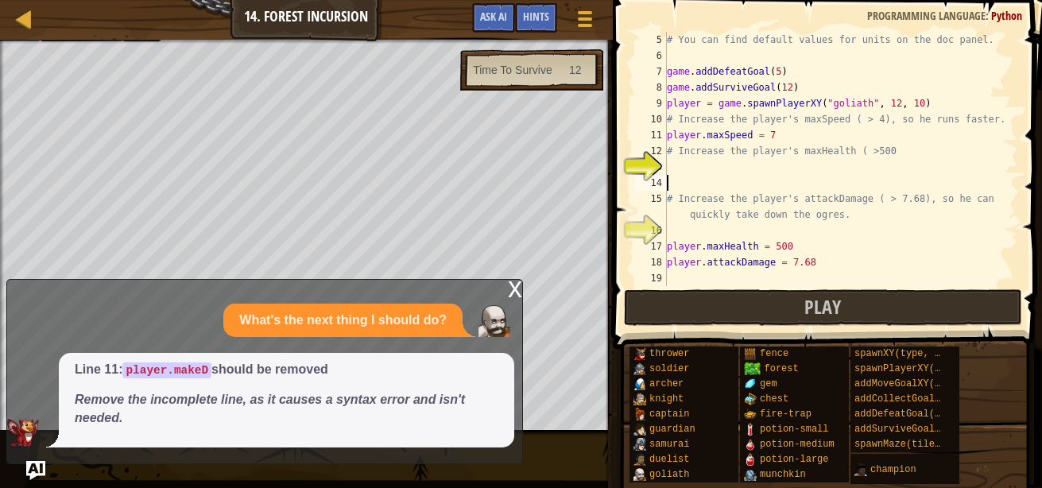
click at [670, 175] on div "# You can find default values for units on the doc panel. game . addDefeatGoal …" at bounding box center [835, 175] width 343 height 286
click at [672, 172] on div "# You can find default values for units on the doc panel. game . addDefeatGoal …" at bounding box center [835, 175] width 343 height 286
click at [478, 19] on button "Ask AI" at bounding box center [493, 17] width 43 height 29
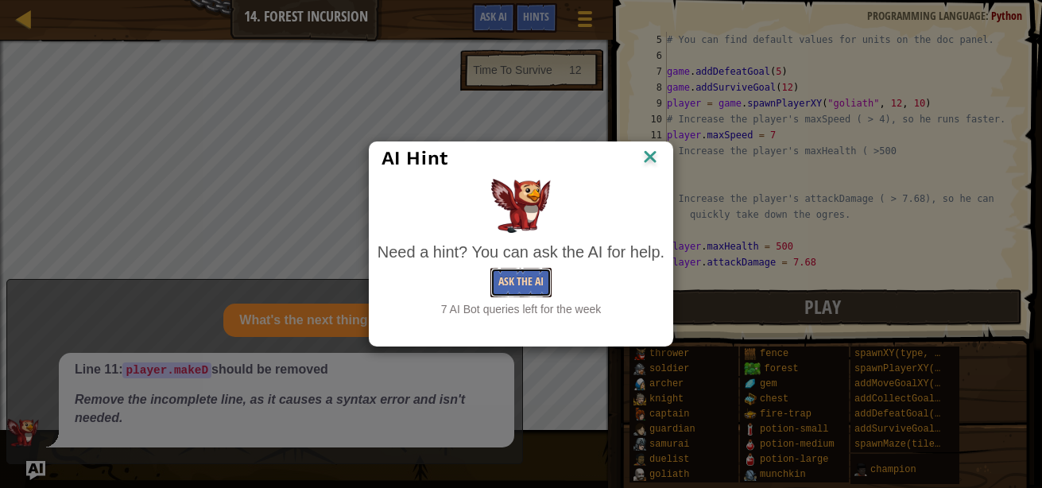
click at [521, 288] on button "Ask the AI" at bounding box center [520, 282] width 61 height 29
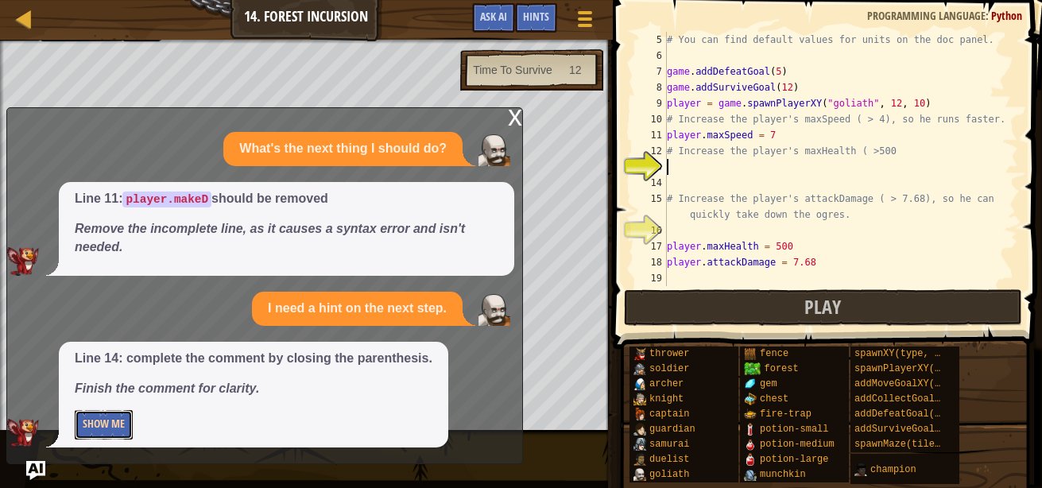
click at [108, 430] on button "Show Me" at bounding box center [104, 424] width 58 height 29
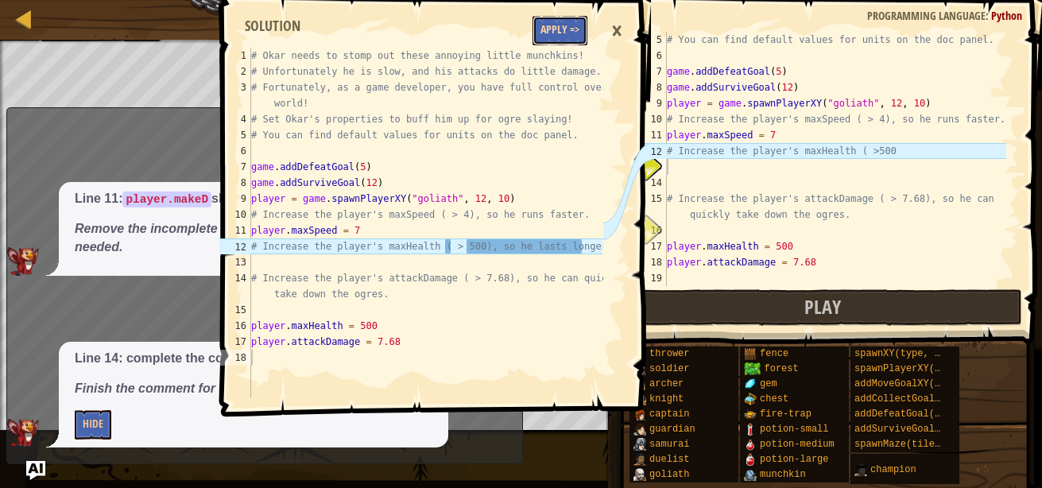
click at [572, 26] on button "Apply =>" at bounding box center [559, 30] width 55 height 29
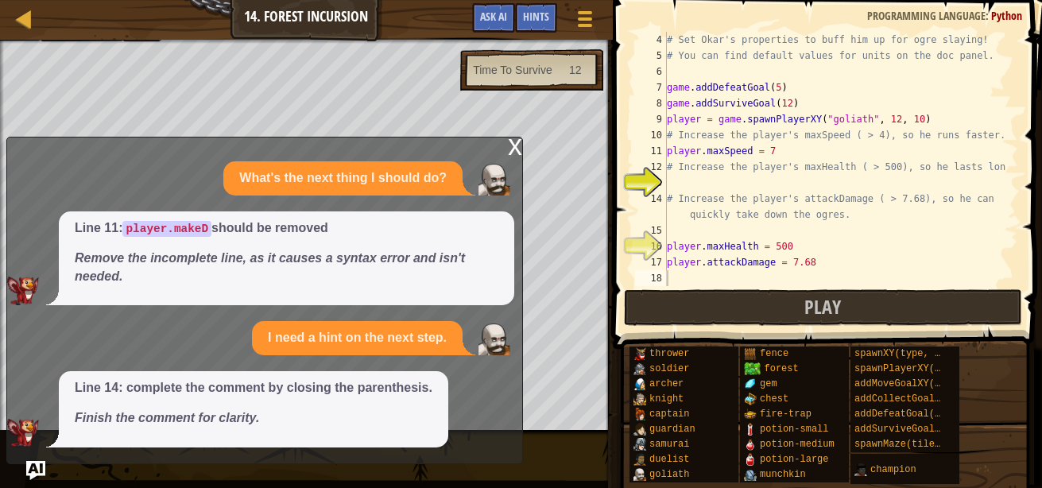
scroll to position [64, 0]
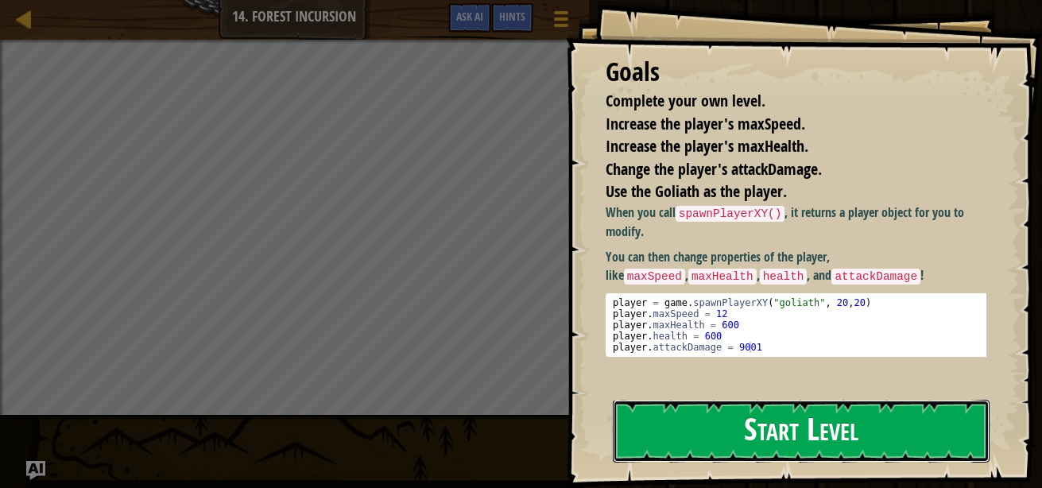
click at [816, 443] on button "Start Level" at bounding box center [801, 431] width 377 height 63
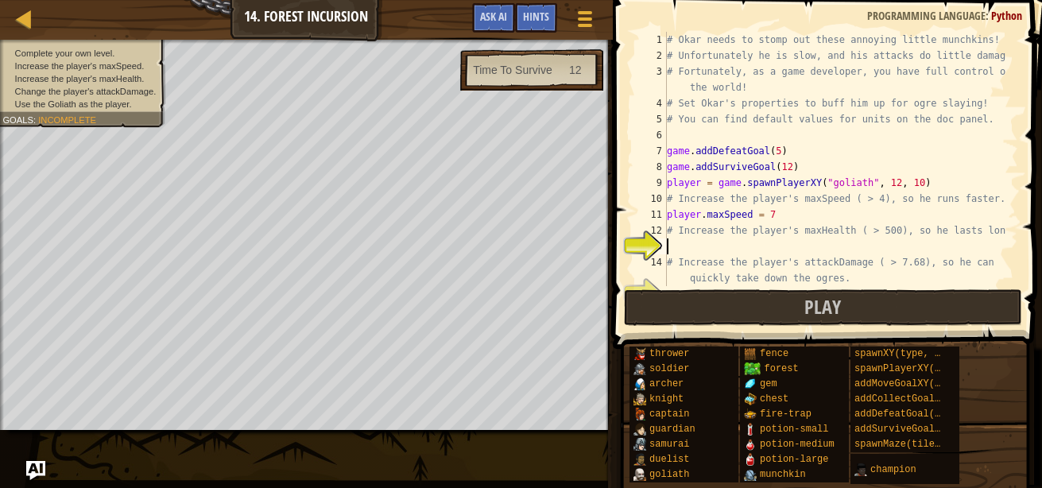
scroll to position [64, 0]
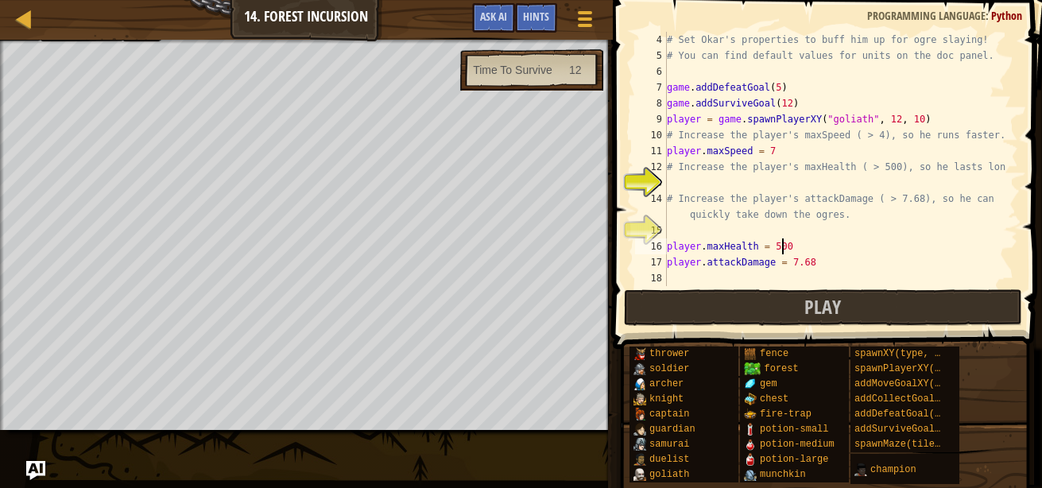
click at [788, 246] on div "# Set Okar's properties to buff him up for ogre slaying! # You can find default…" at bounding box center [835, 175] width 343 height 286
click at [803, 262] on div "# Set Okar's properties to buff him up for ogre slaying! # You can find default…" at bounding box center [835, 175] width 343 height 286
click at [768, 153] on div "# Set Okar's properties to buff him up for ogre slaying! # You can find default…" at bounding box center [835, 175] width 343 height 286
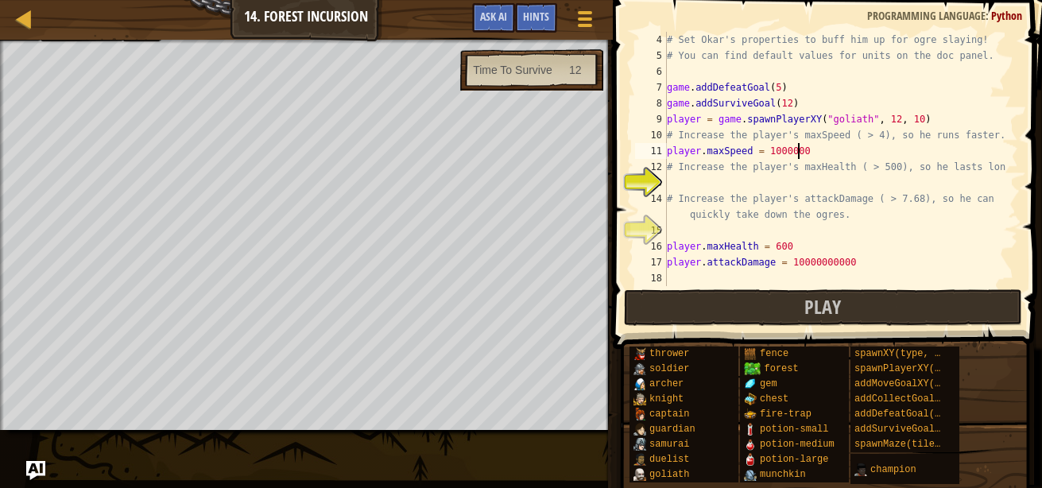
scroll to position [7, 10]
type textarea "player.maxSpeed = 10000000"
click at [757, 315] on button "Play" at bounding box center [823, 307] width 398 height 37
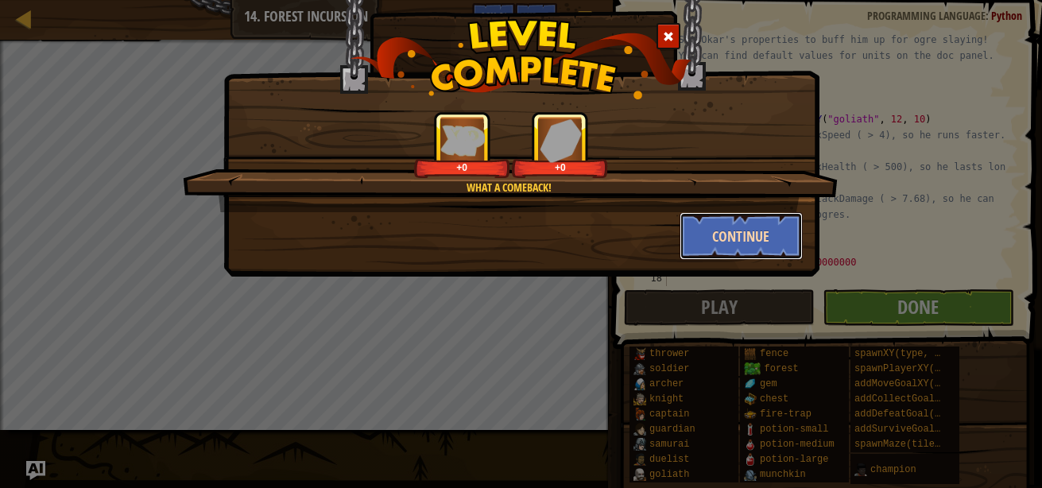
click at [701, 238] on button "Continue" at bounding box center [740, 236] width 123 height 48
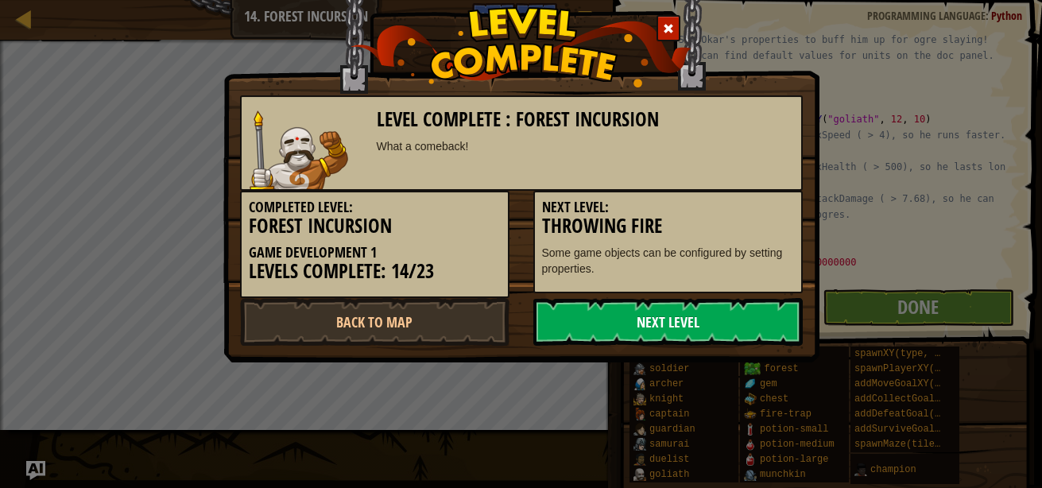
click at [664, 314] on link "Next Level" at bounding box center [667, 322] width 269 height 48
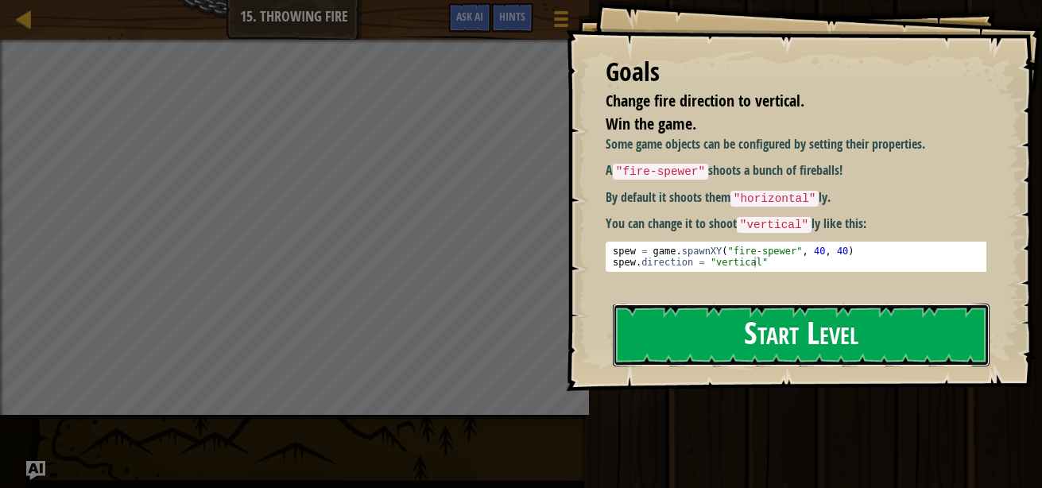
click at [683, 304] on button "Start Level" at bounding box center [801, 335] width 377 height 63
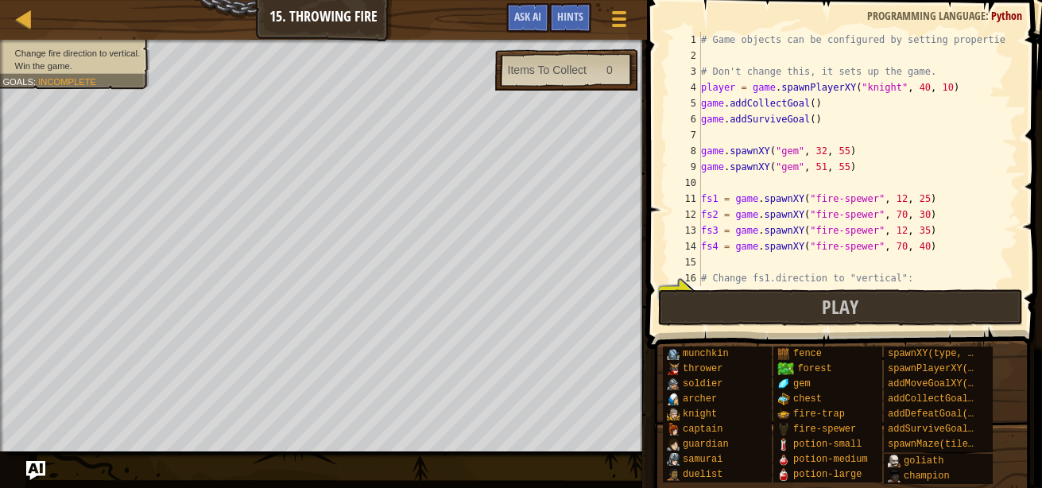
scroll to position [127, 0]
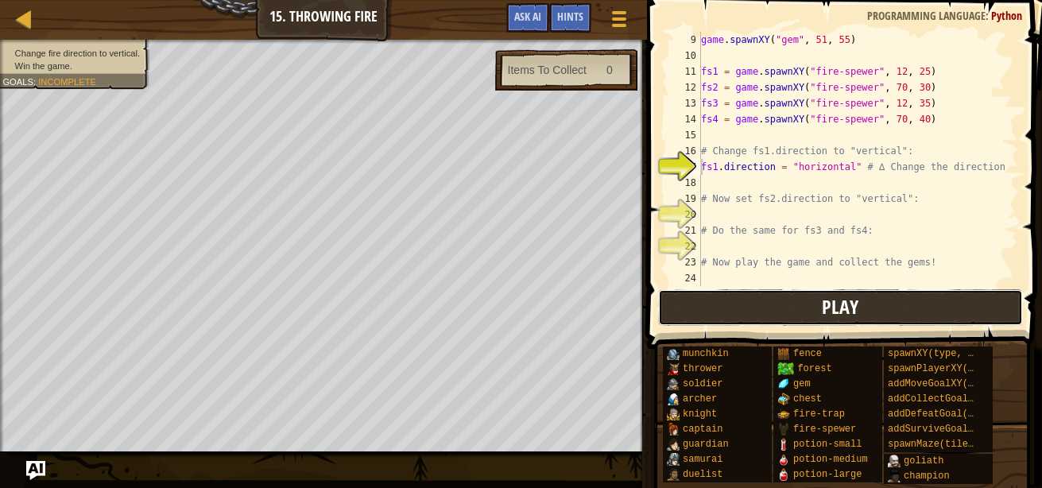
click at [725, 301] on button "Play" at bounding box center [840, 307] width 365 height 37
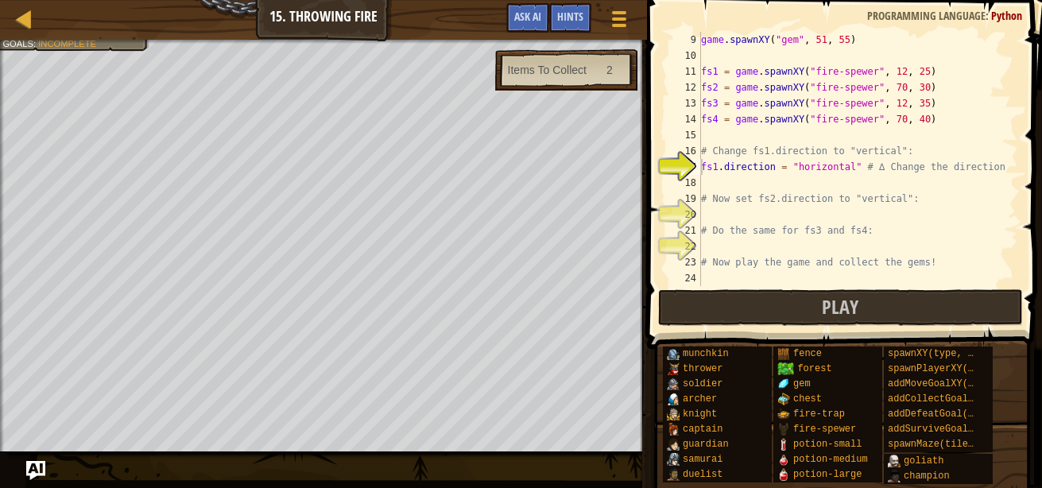
click at [712, 186] on div "game . spawnXY ( "gem" , 51 , 55 ) fs1 = game . spawnXY ( "fire-spewer" , 12 , …" at bounding box center [852, 175] width 308 height 286
click at [752, 184] on div "game . spawnXY ( "gem" , 51 , 55 ) fs1 = game . spawnXY ( "fire-spewer" , 12 , …" at bounding box center [852, 175] width 308 height 286
click at [797, 172] on div "game . spawnXY ( "gem" , 51 , 55 ) fs1 = game . spawnXY ( "fire-spewer" , 12 , …" at bounding box center [852, 175] width 308 height 286
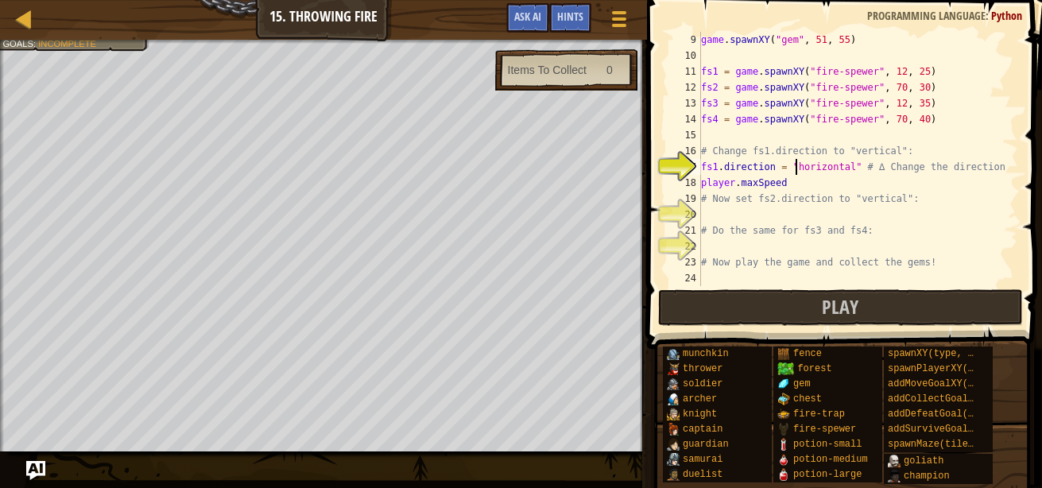
click at [807, 196] on div "game . spawnXY ( "gem" , 51 , 55 ) fs1 = game . spawnXY ( "fire-spewer" , 12 , …" at bounding box center [852, 175] width 308 height 286
click at [792, 185] on div "game . spawnXY ( "gem" , 51 , 55 ) fs1 = game . spawnXY ( "fire-spewer" , 12 , …" at bounding box center [852, 175] width 308 height 286
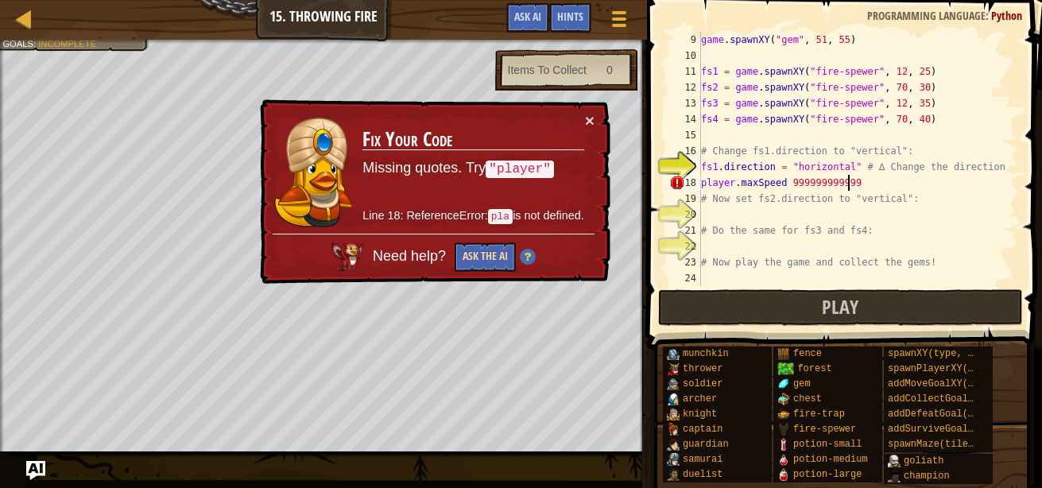
type textarea "player.maxSpeed 999999999999"
click at [478, 251] on button "Ask the AI" at bounding box center [485, 256] width 61 height 29
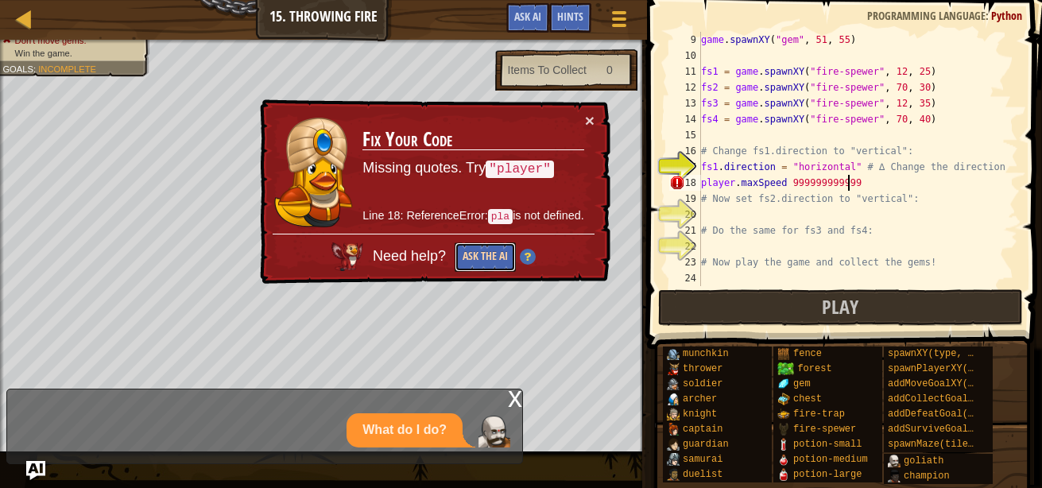
click at [473, 259] on button "Ask the AI" at bounding box center [484, 257] width 62 height 30
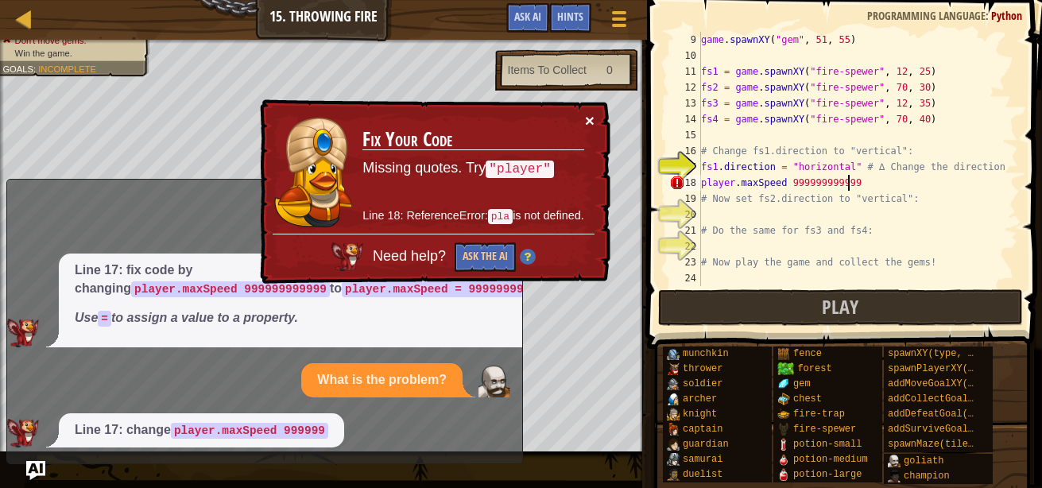
click at [589, 118] on button "×" at bounding box center [590, 120] width 10 height 17
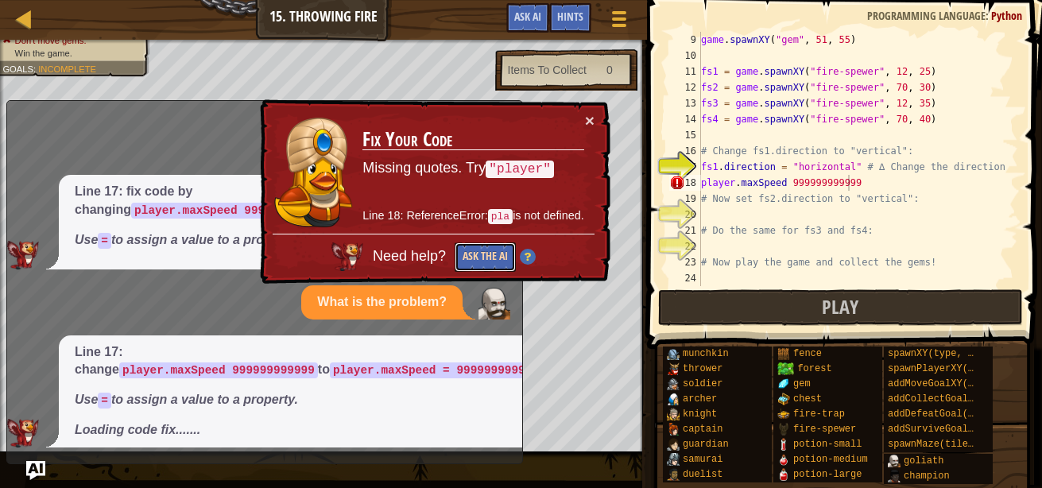
click at [495, 254] on button "Ask the AI" at bounding box center [485, 256] width 61 height 29
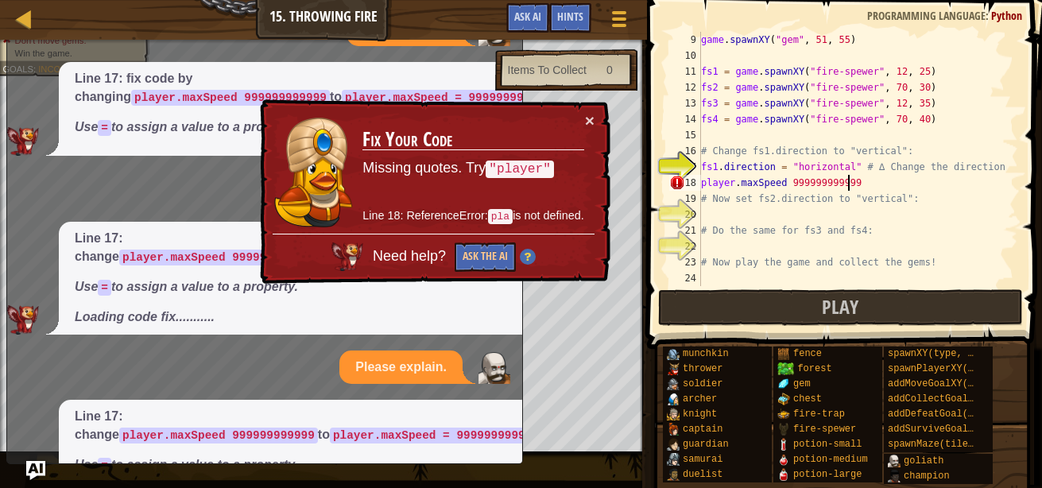
scroll to position [65, 0]
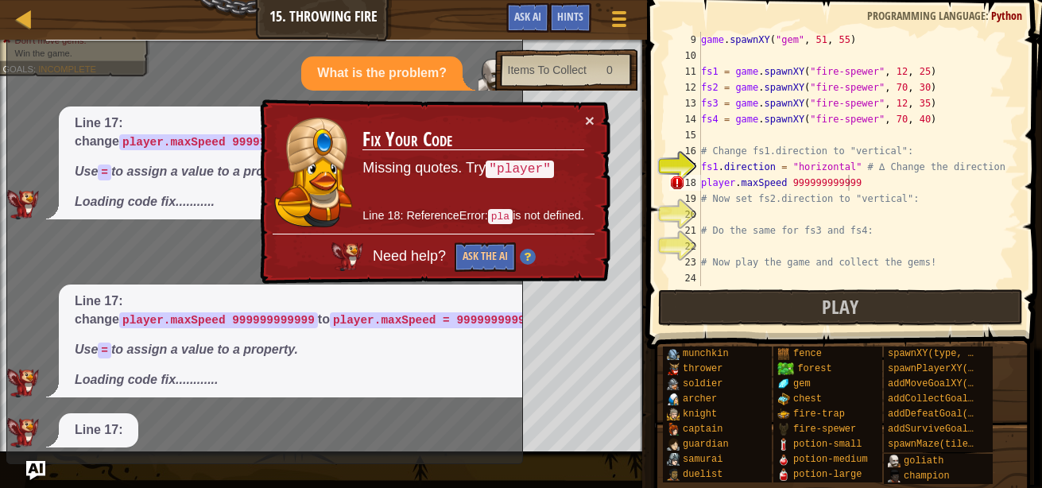
click at [597, 117] on div "× Fix Your Code Missing quotes. Try "player" Line 18: ReferenceError: pla is no…" at bounding box center [433, 192] width 355 height 188
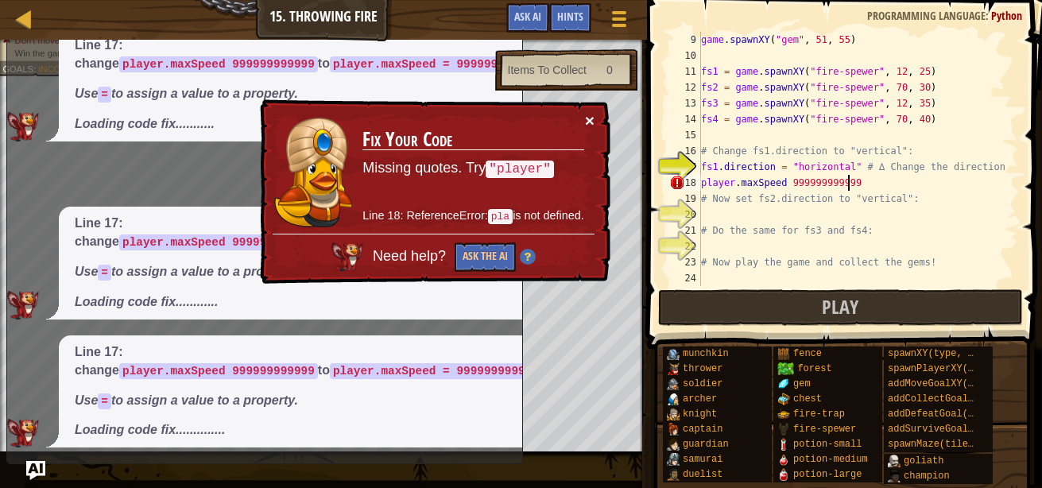
click at [590, 119] on button "×" at bounding box center [590, 121] width 10 height 17
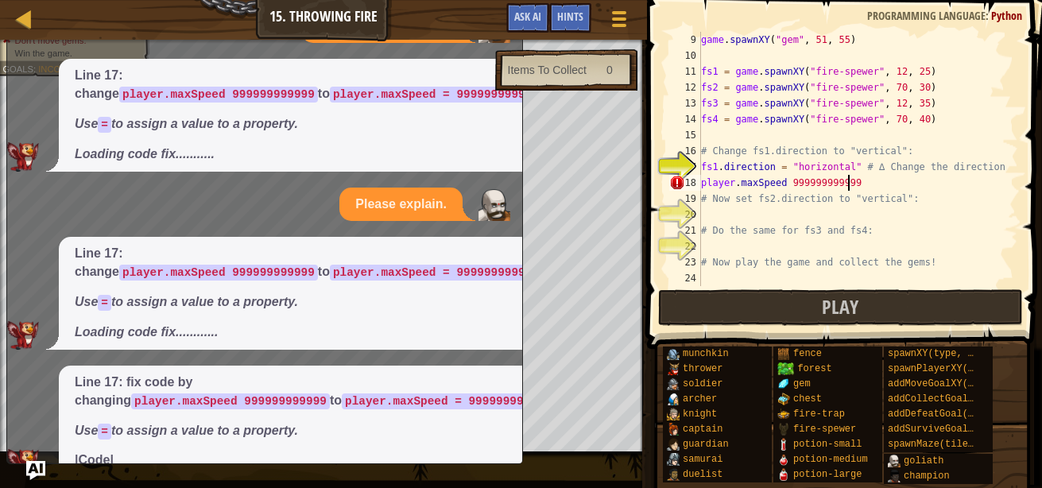
scroll to position [193, 0]
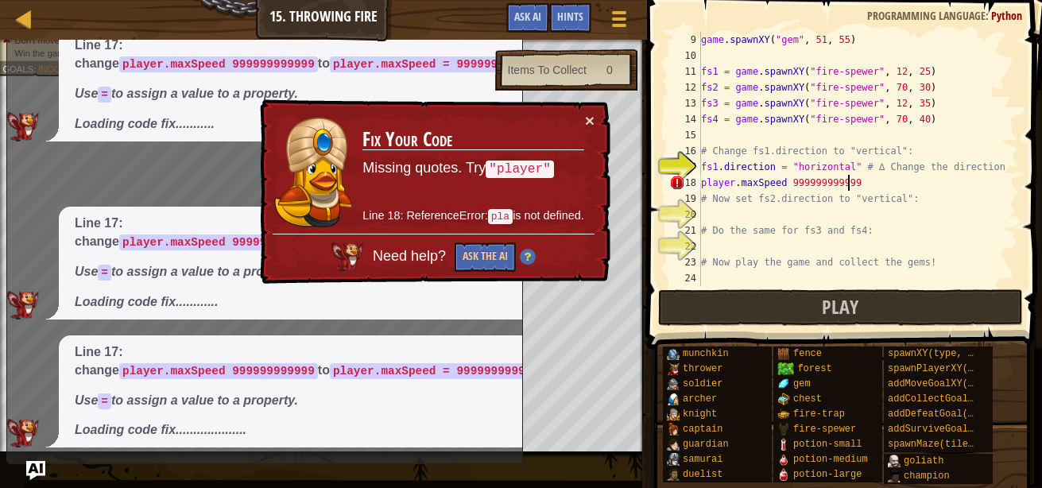
click at [583, 118] on td "Fix Your Code Missing quotes. Try "player" Line 18: ReferenceError: pla is not …" at bounding box center [473, 172] width 223 height 123
click at [589, 117] on button "×" at bounding box center [590, 121] width 10 height 17
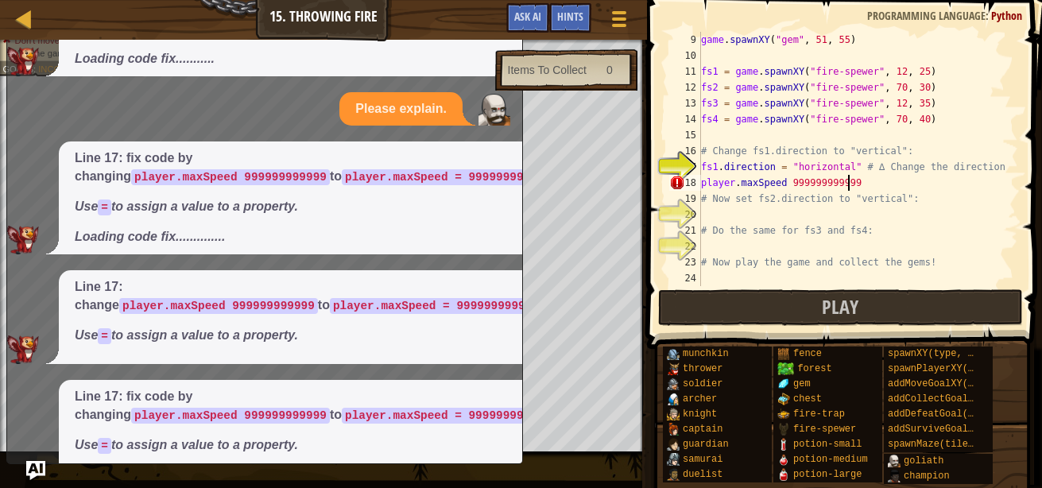
scroll to position [315, 0]
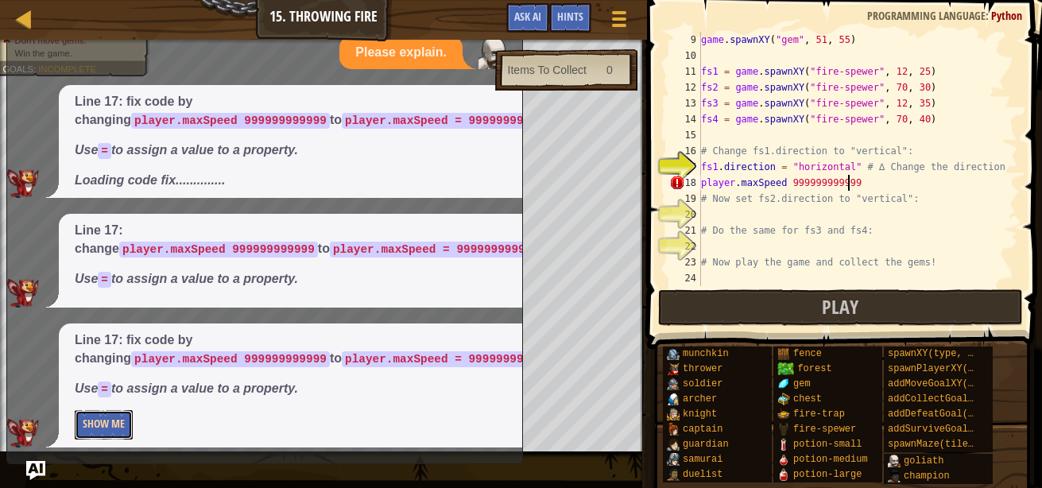
click at [100, 428] on button "Show Me" at bounding box center [104, 424] width 58 height 29
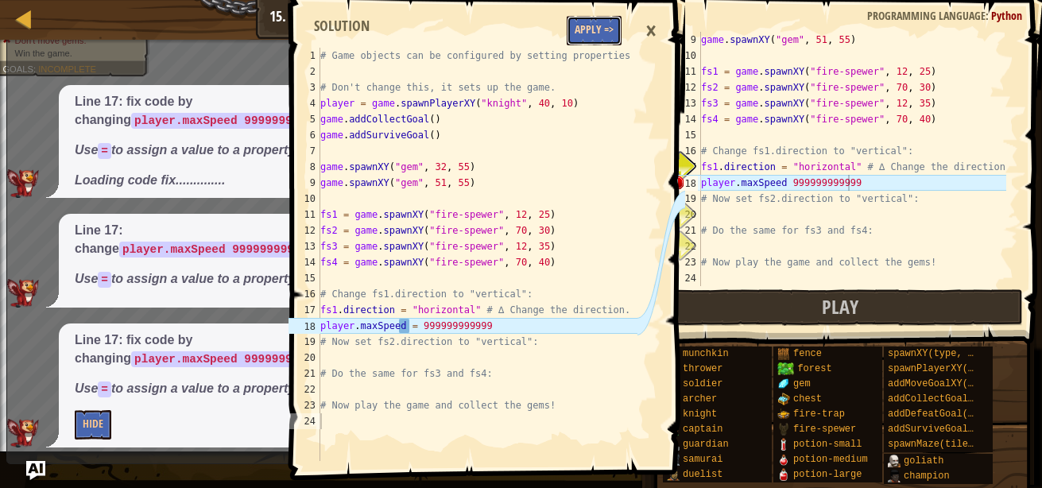
click at [585, 26] on button "Apply =>" at bounding box center [594, 30] width 55 height 29
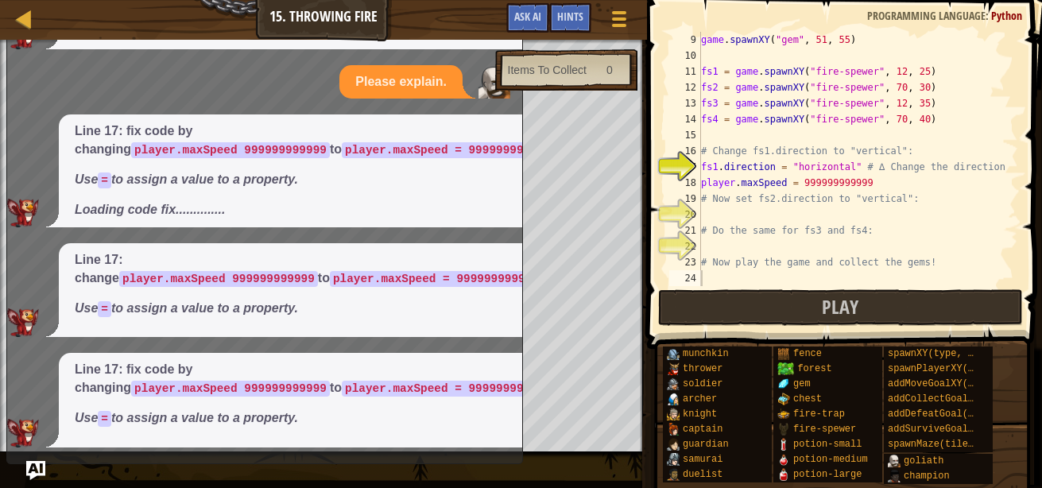
scroll to position [0, 0]
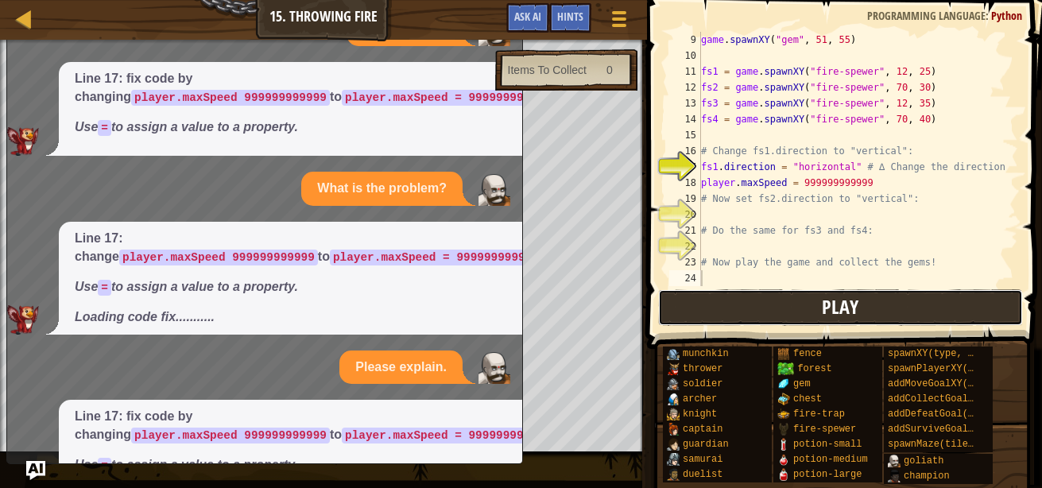
click at [699, 299] on button "Play" at bounding box center [840, 307] width 365 height 37
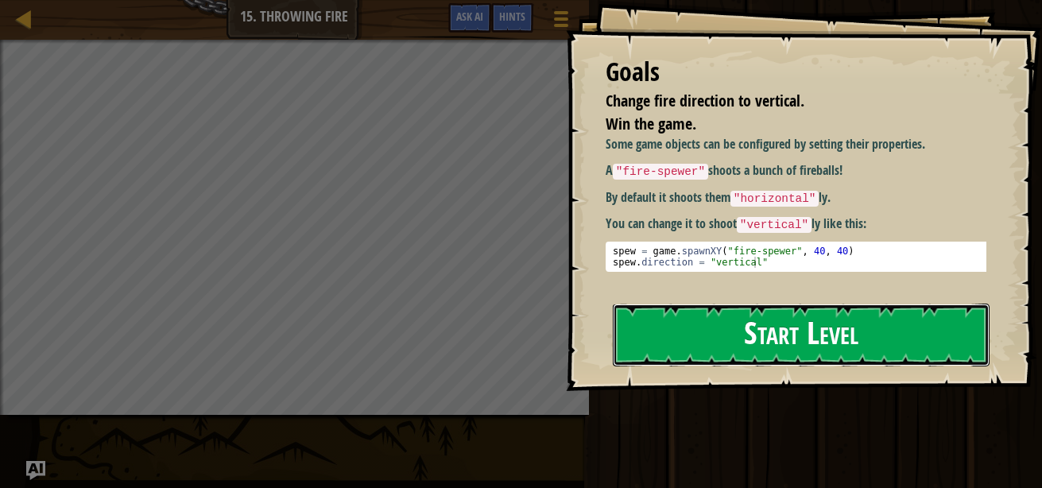
click at [688, 339] on button "Start Level" at bounding box center [801, 335] width 377 height 63
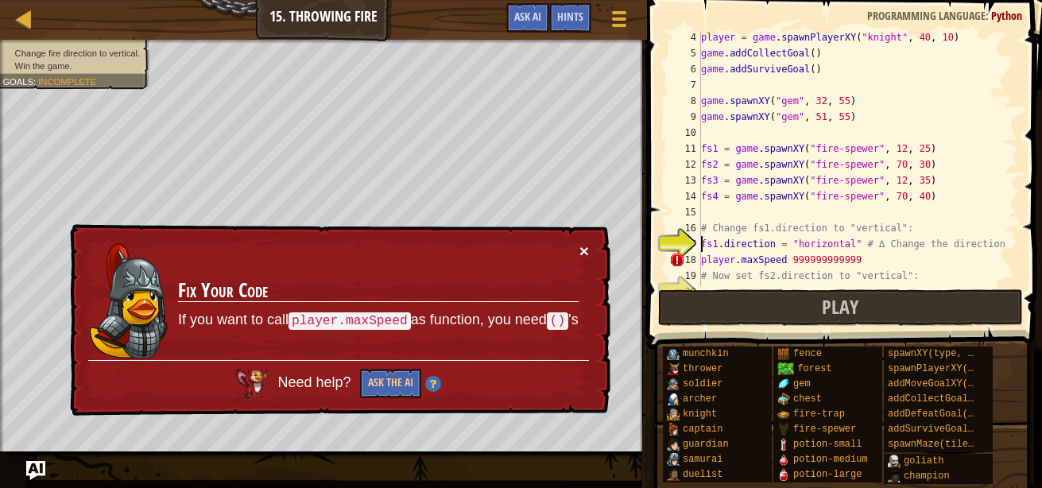
scroll to position [127, 0]
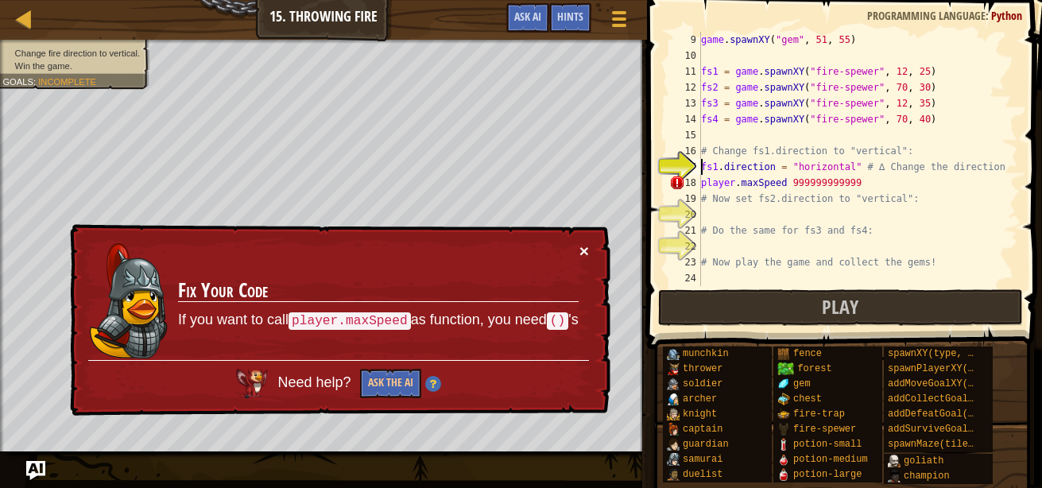
click at [583, 248] on button "×" at bounding box center [584, 250] width 10 height 17
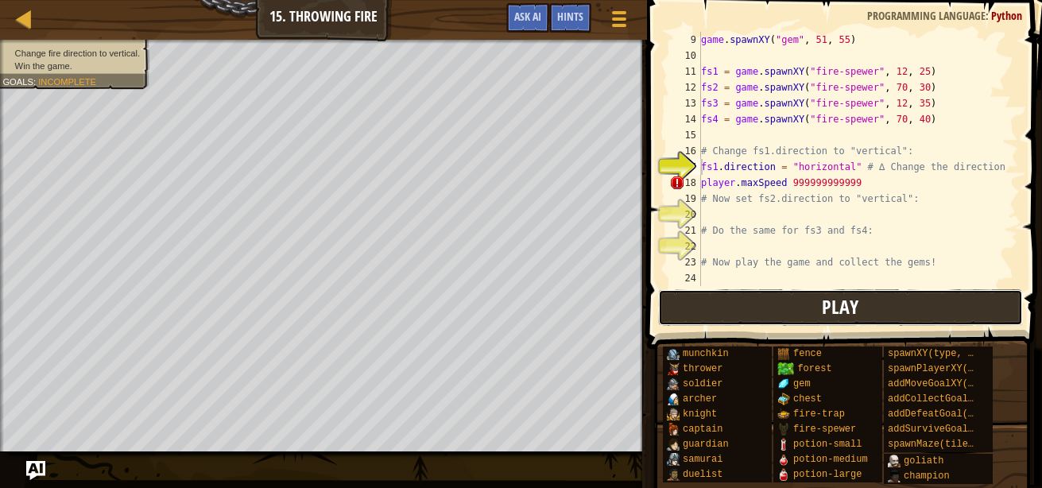
click at [728, 308] on button "Play" at bounding box center [840, 307] width 365 height 37
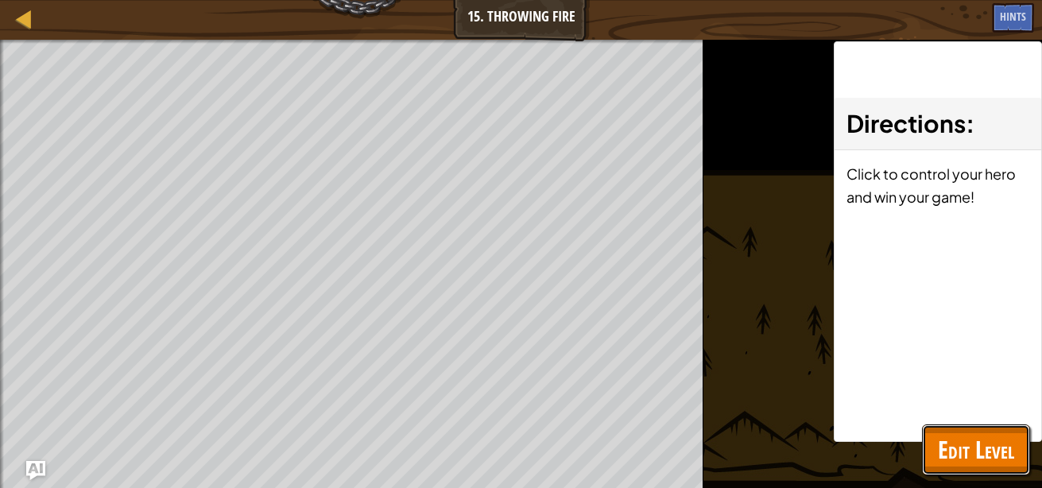
click at [948, 456] on span "Edit Level" at bounding box center [976, 449] width 76 height 33
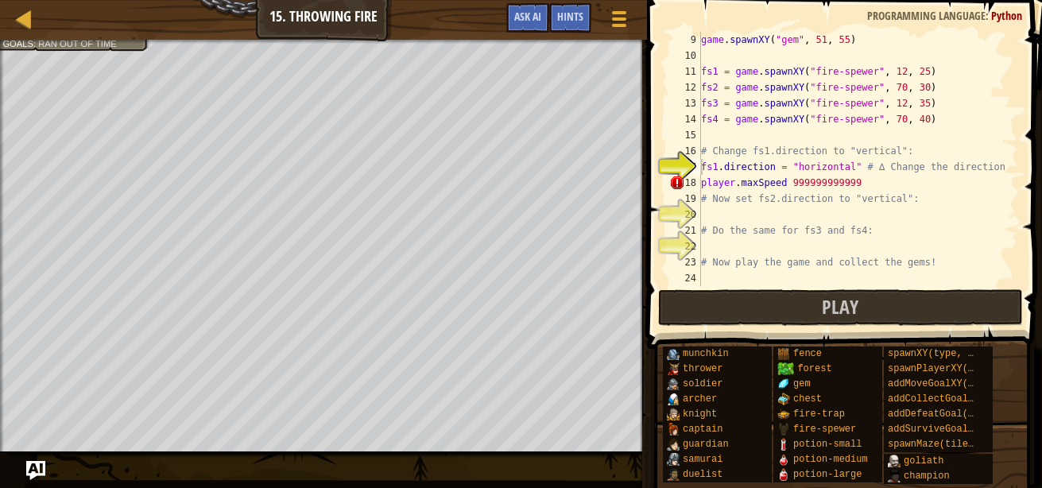
type textarea "player.maxSpeed 999999999999"
click at [859, 189] on div "game . spawnXY ( "gem" , 51 , 55 ) fs1 = game . spawnXY ( "fire-spewer" , 12 , …" at bounding box center [852, 175] width 308 height 286
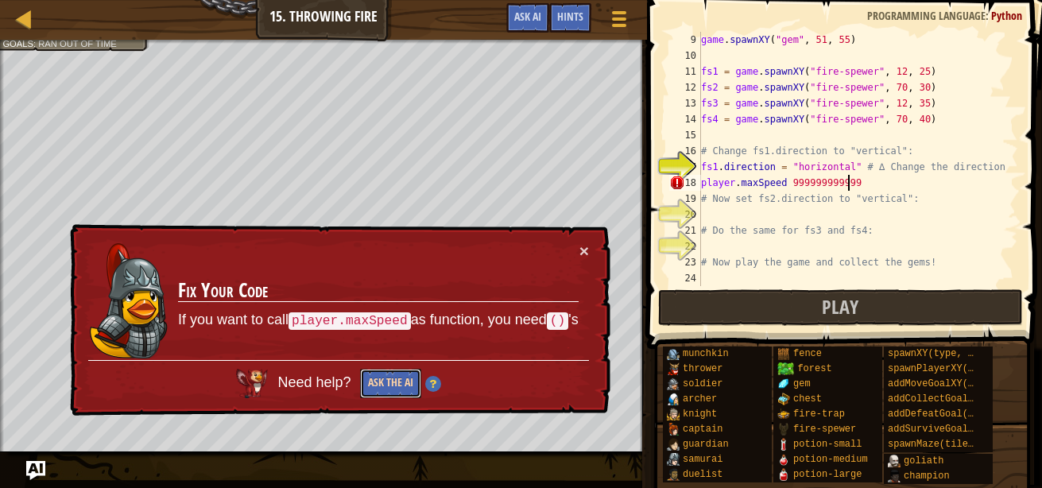
click at [395, 380] on button "Ask the AI" at bounding box center [389, 384] width 62 height 30
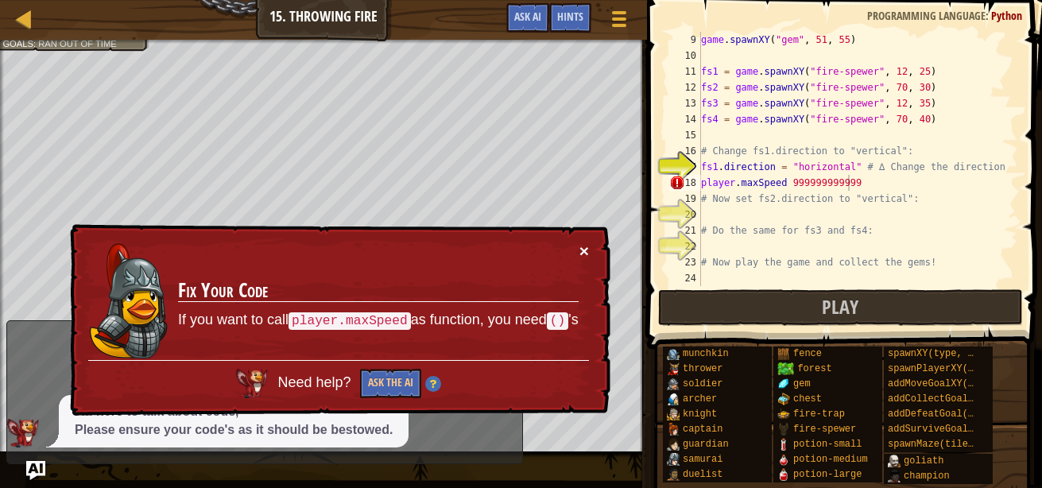
click at [585, 250] on button "×" at bounding box center [584, 249] width 10 height 17
click at [576, 243] on td "Fix Your Code If you want to call player.maxSpeed as function, you need () 's" at bounding box center [378, 302] width 404 height 124
click at [583, 249] on button "×" at bounding box center [584, 249] width 10 height 17
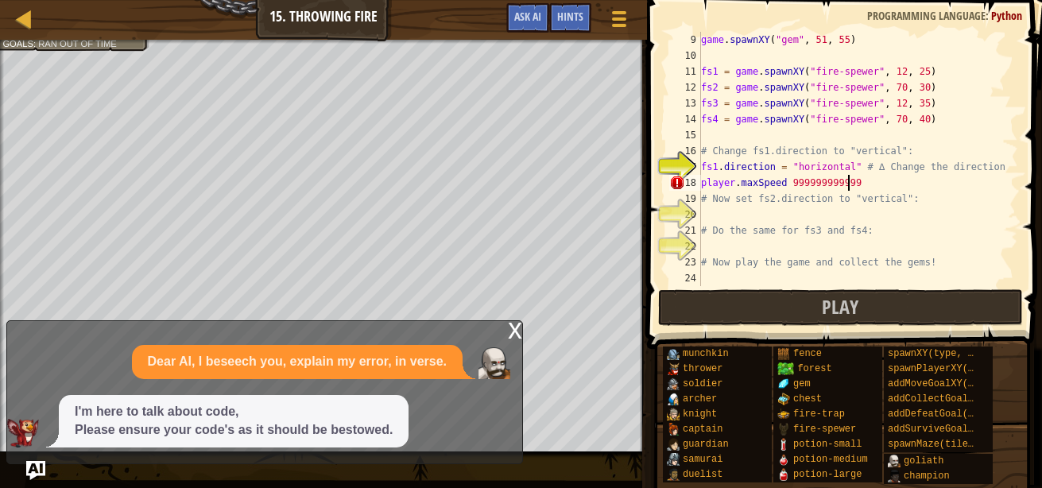
click at [511, 331] on div "x" at bounding box center [515, 329] width 14 height 16
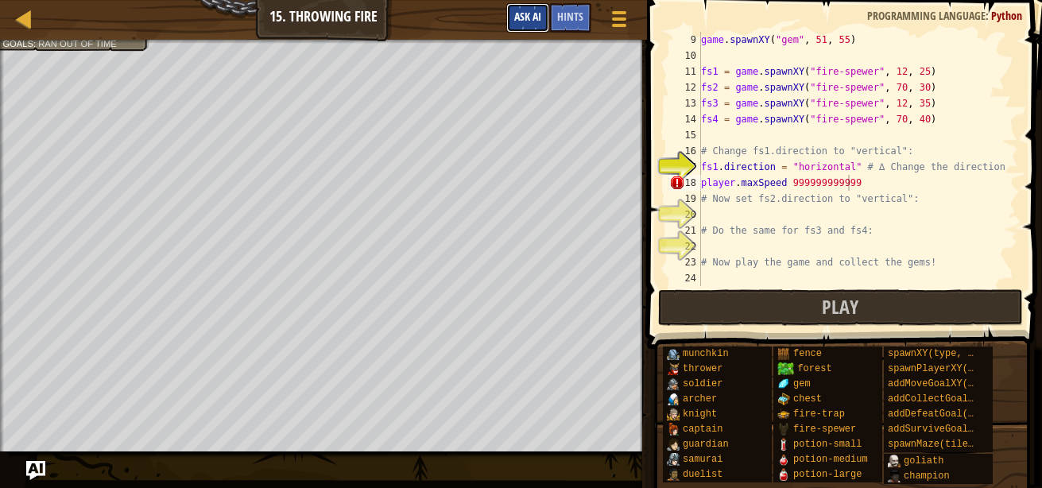
click at [538, 16] on span "Ask AI" at bounding box center [527, 16] width 27 height 15
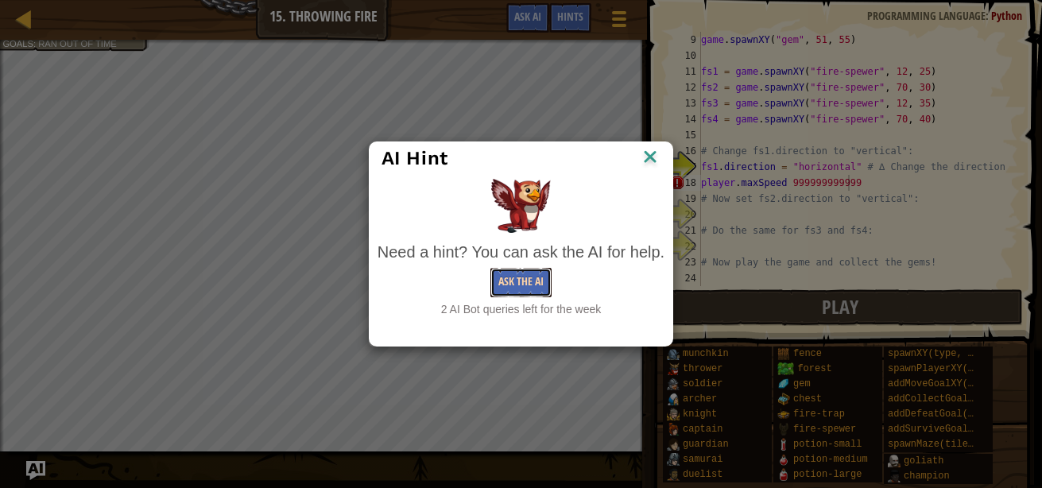
click at [493, 288] on button "Ask the AI" at bounding box center [520, 282] width 61 height 29
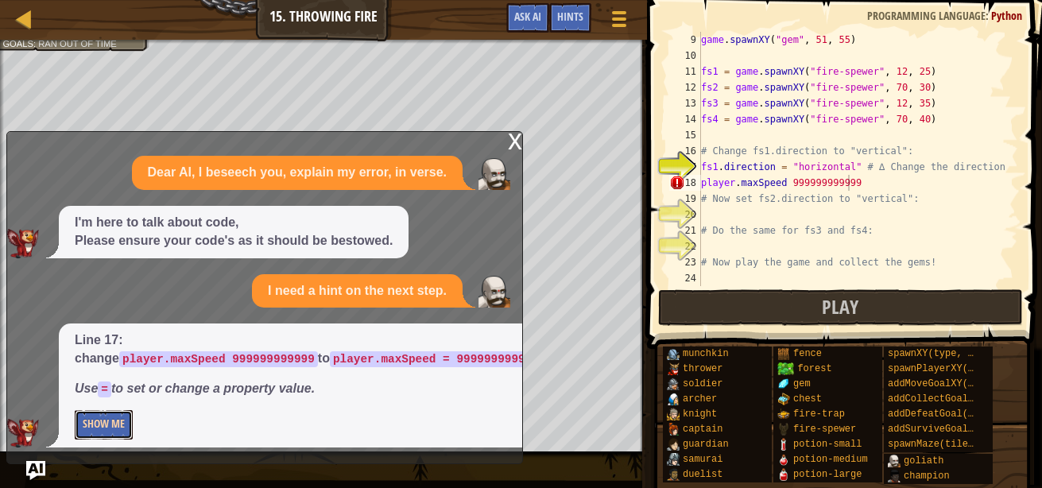
click at [91, 425] on button "Show Me" at bounding box center [104, 424] width 58 height 29
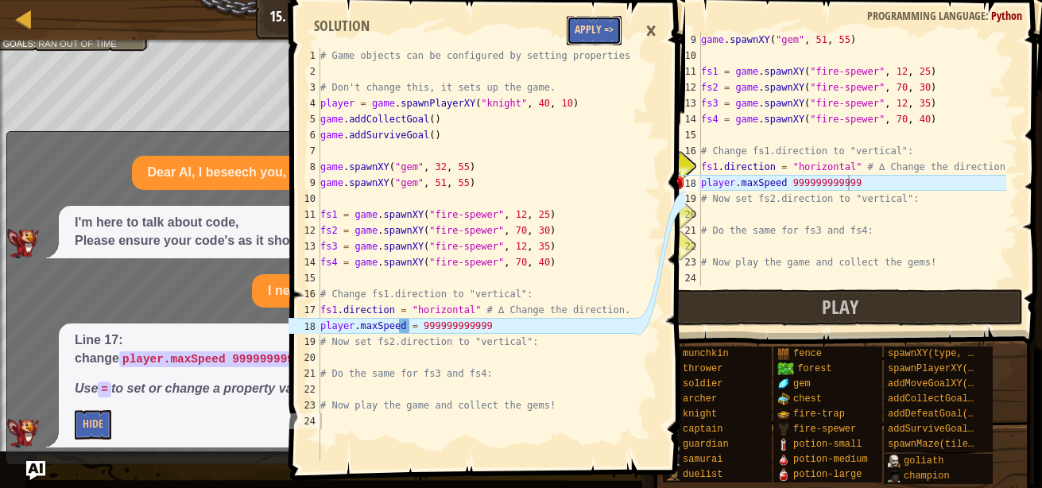
click at [595, 38] on button "Apply =>" at bounding box center [594, 30] width 55 height 29
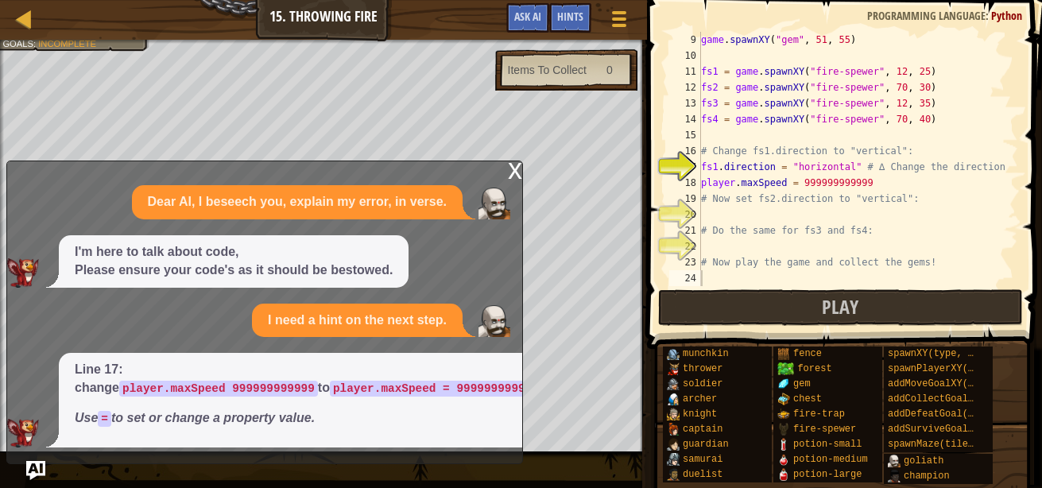
click at [513, 166] on div "x" at bounding box center [515, 169] width 14 height 16
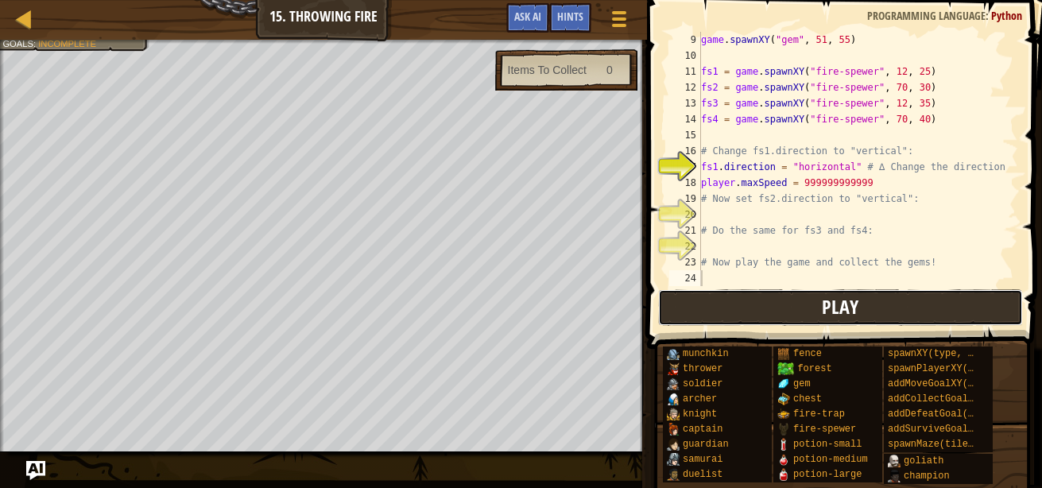
click at [739, 296] on button "Play" at bounding box center [840, 307] width 365 height 37
